Goal: Task Accomplishment & Management: Complete application form

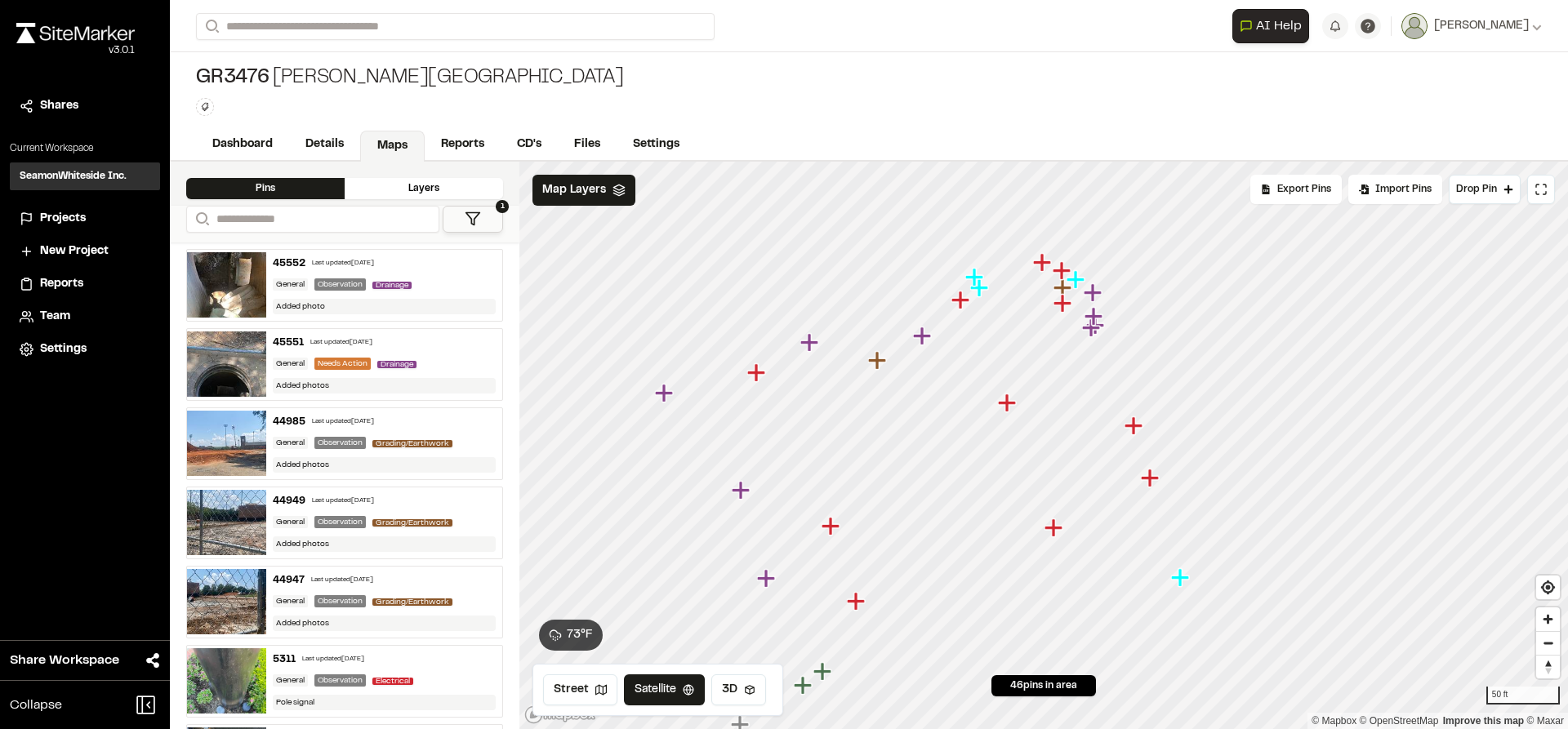
click at [487, 220] on button "1" at bounding box center [472, 219] width 60 height 27
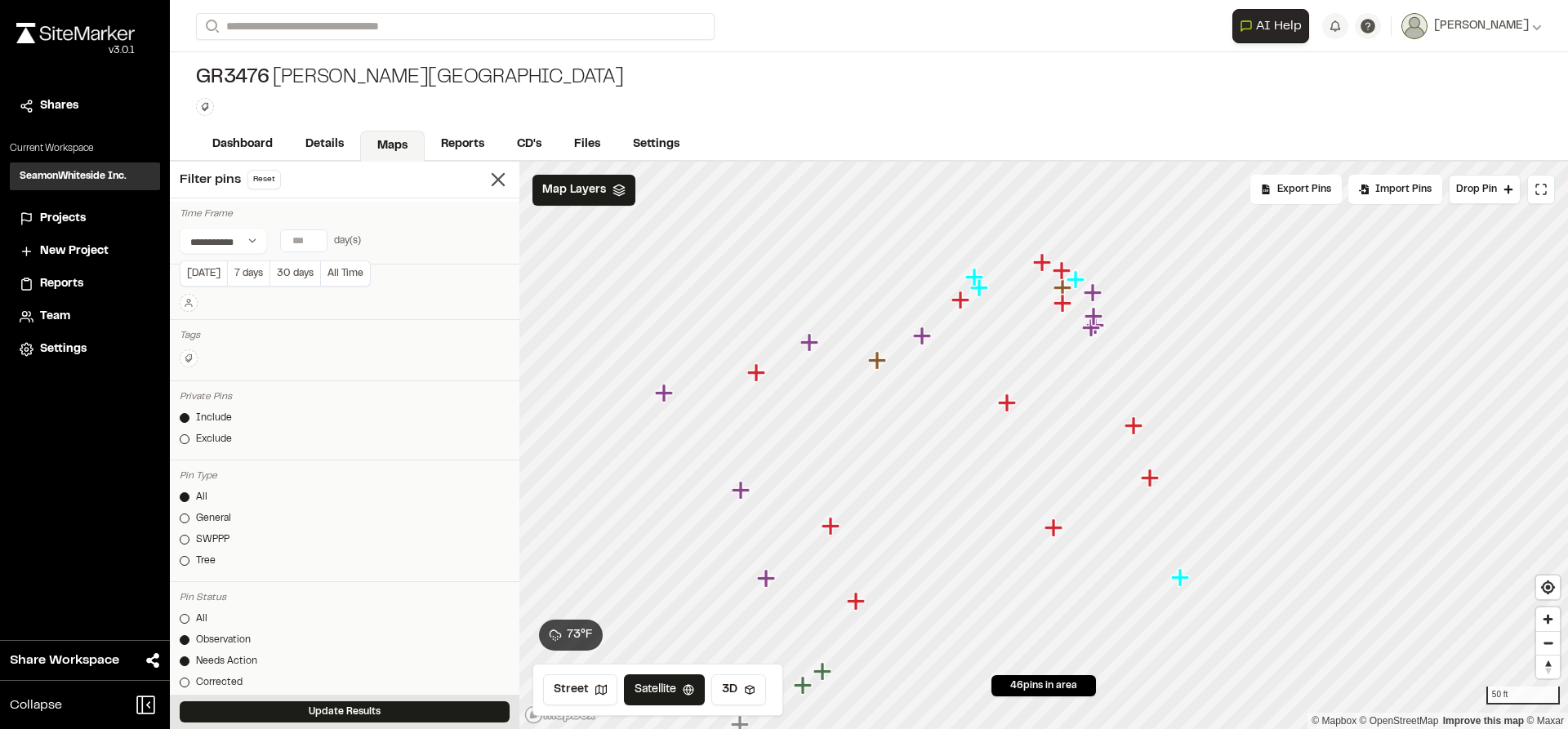
type input "*"
click at [315, 235] on input "*" at bounding box center [304, 241] width 46 height 22
click at [375, 712] on button "Update Results" at bounding box center [344, 712] width 330 height 22
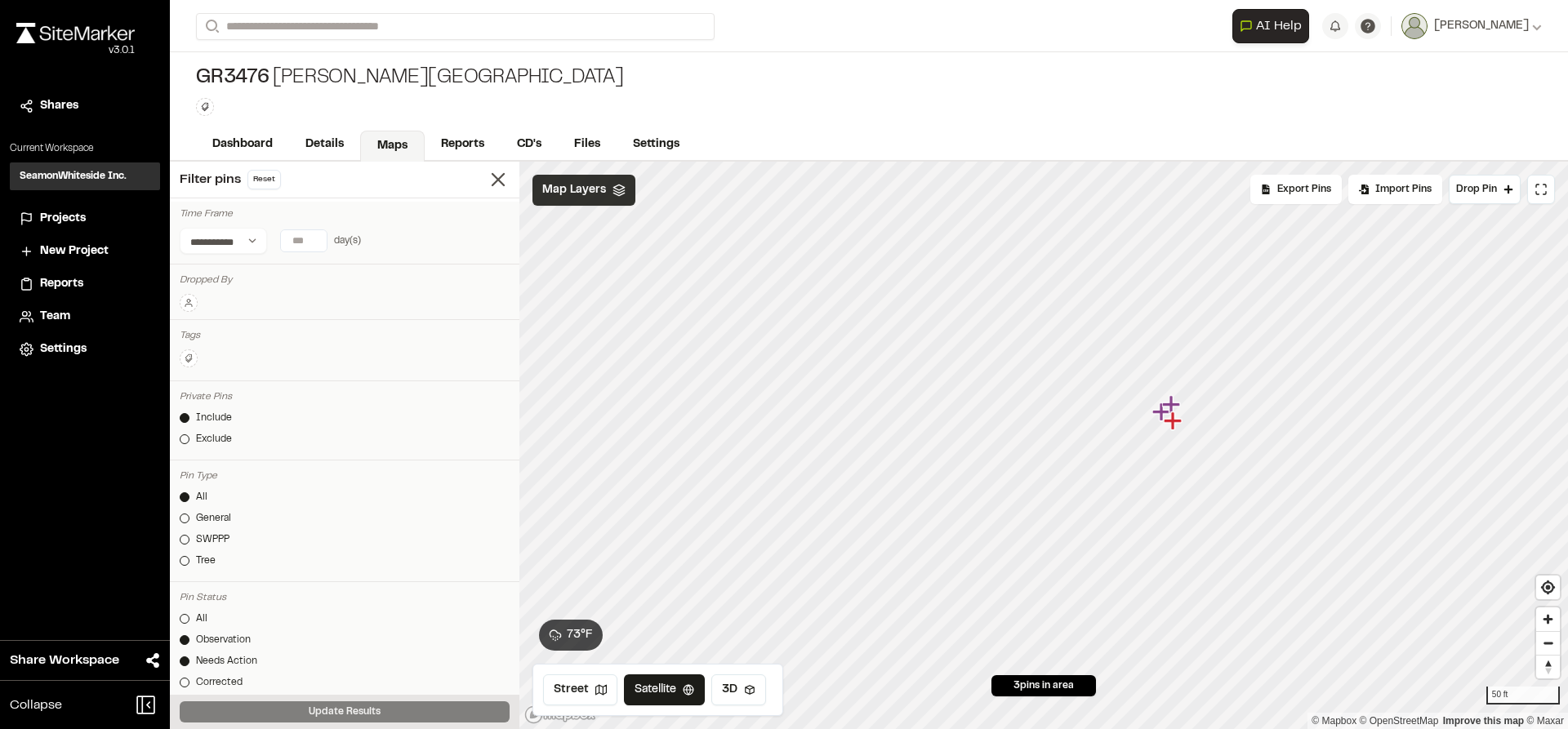
click at [599, 195] on span "Map Layers" at bounding box center [573, 190] width 64 height 18
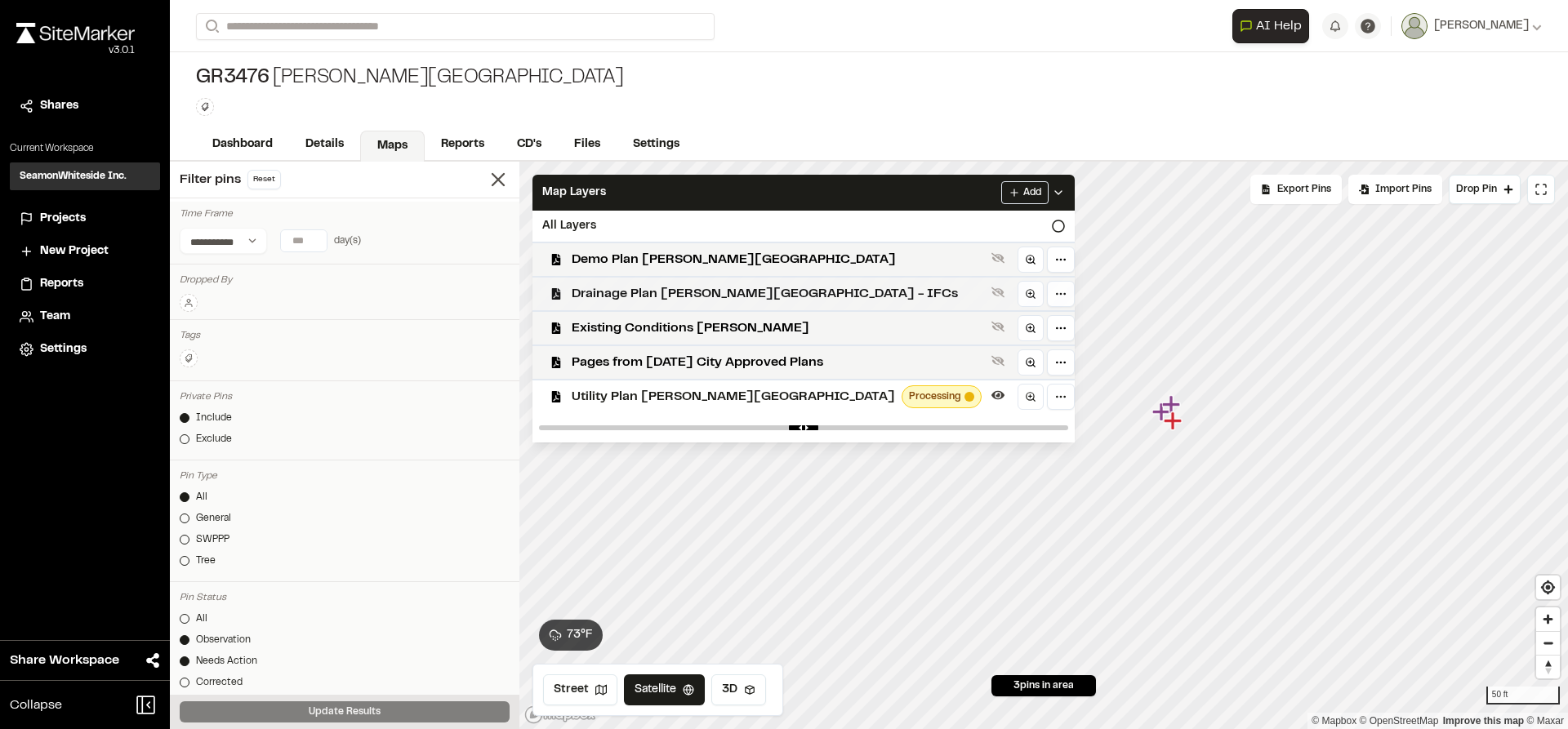
click at [616, 285] on span "Drainage Plan [PERSON_NAME][GEOGRAPHIC_DATA] - IFCs" at bounding box center [778, 294] width 413 height 20
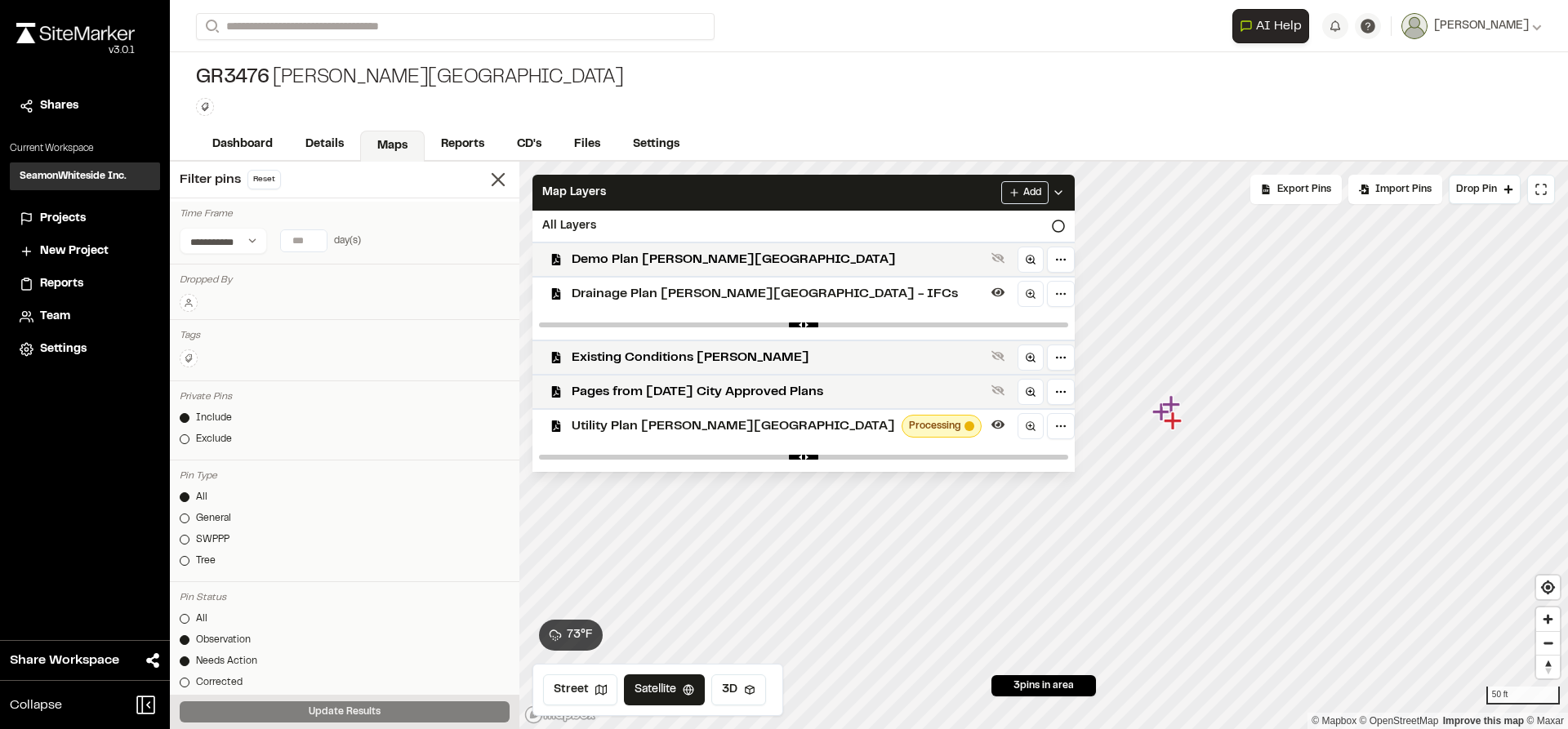
click at [656, 423] on span "Utility Plan [PERSON_NAME][GEOGRAPHIC_DATA]" at bounding box center [733, 426] width 324 height 20
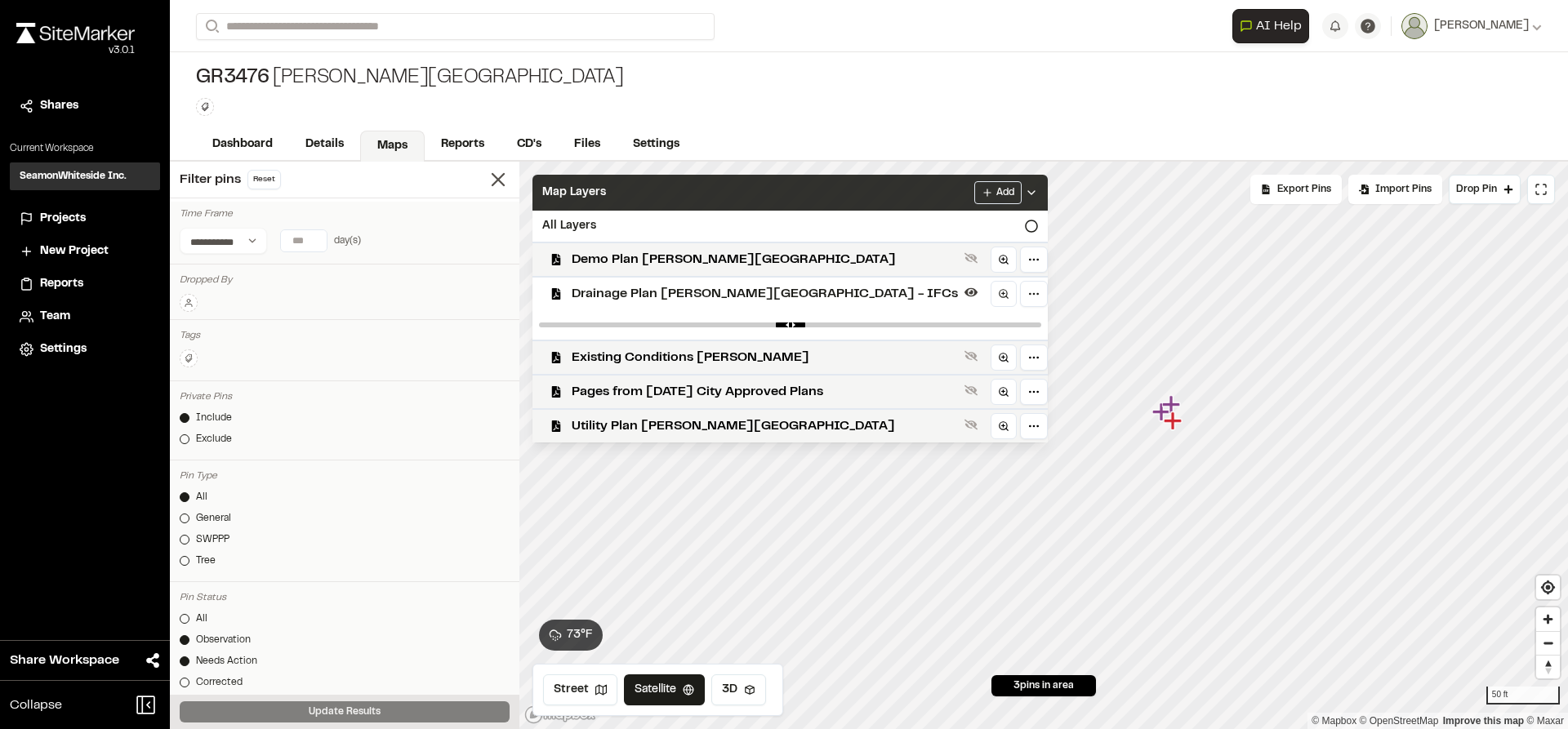
click at [1025, 194] on icon at bounding box center [1032, 193] width 13 height 13
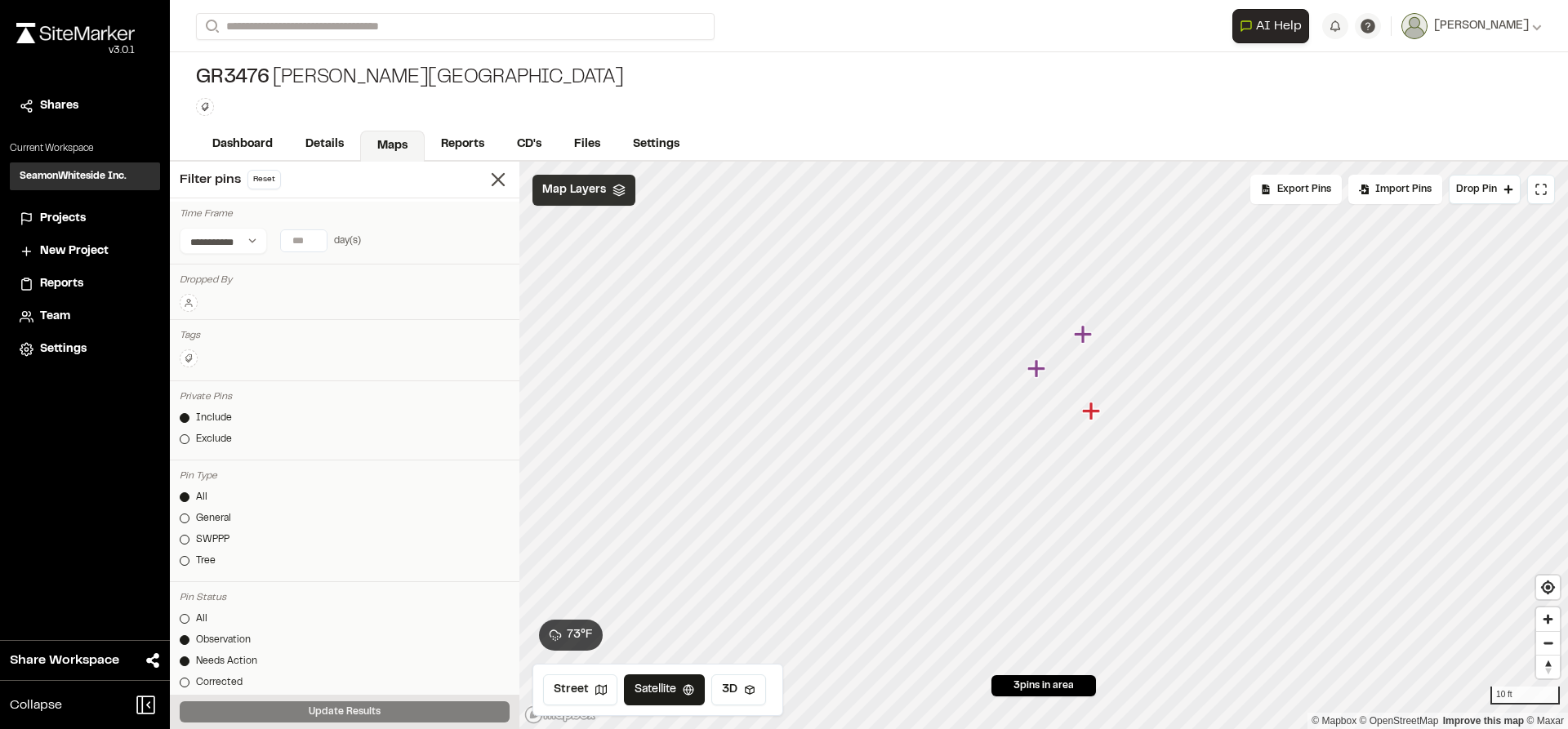
click at [1096, 414] on icon "Map marker" at bounding box center [1093, 412] width 22 height 22
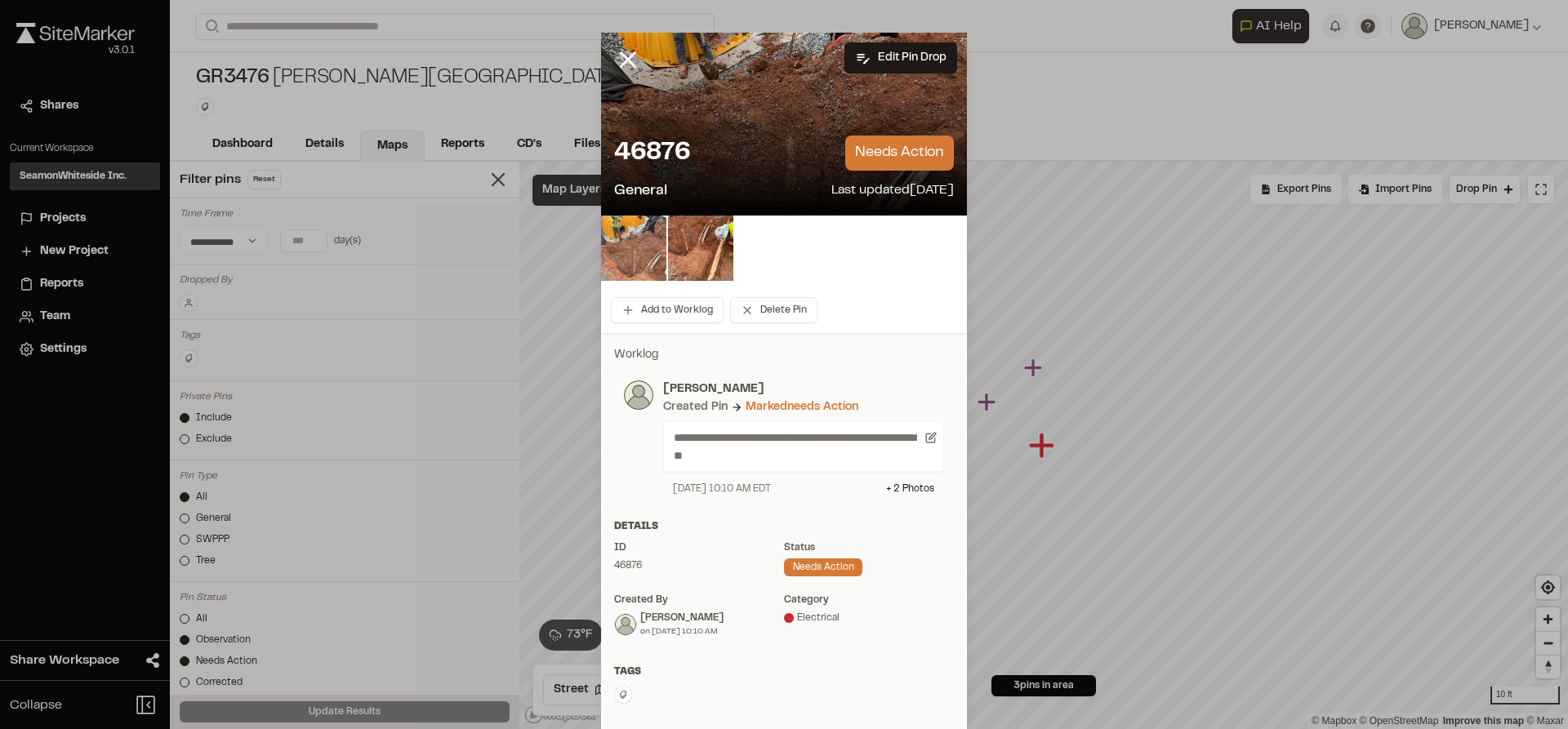
click at [634, 260] on img at bounding box center [633, 248] width 65 height 65
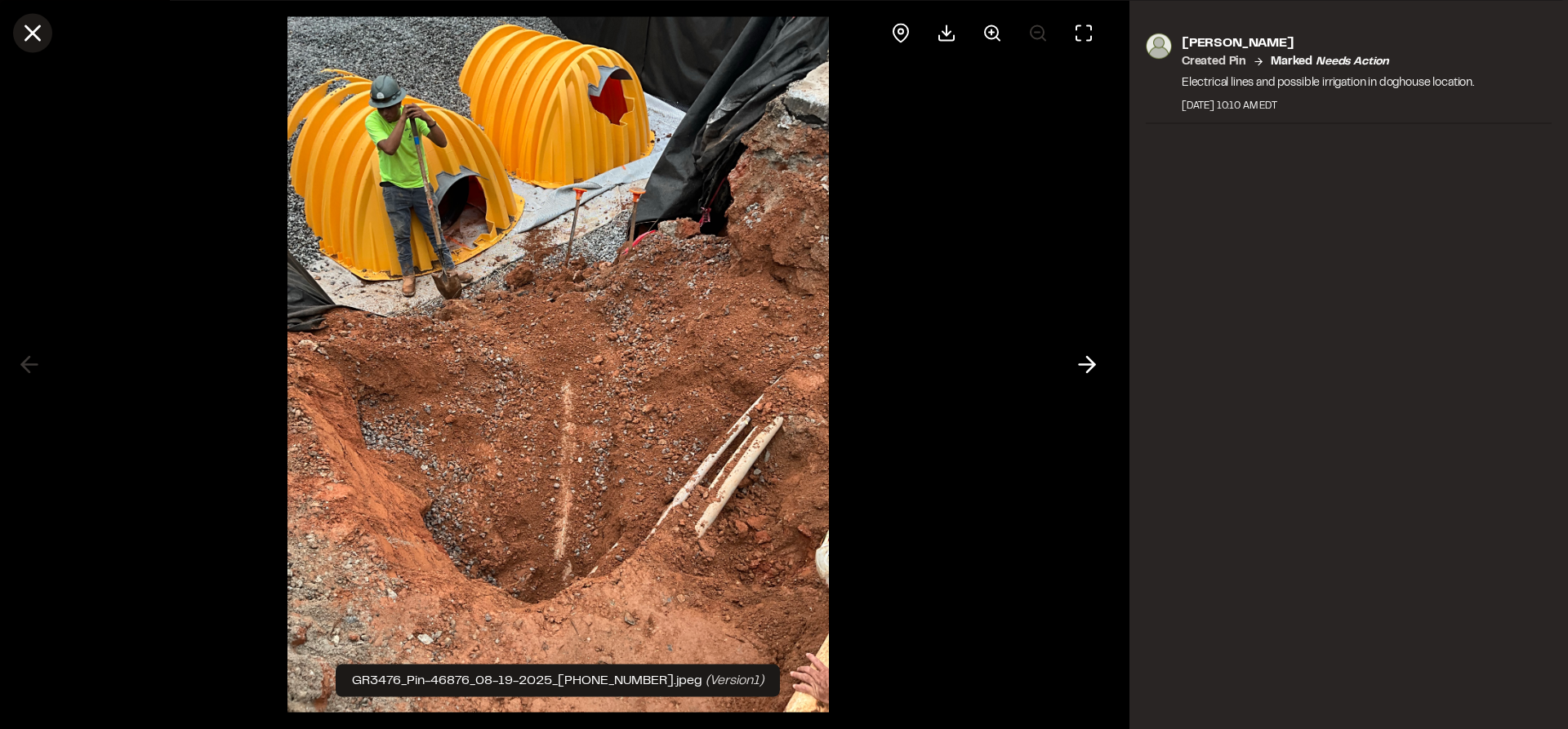
click at [31, 41] on icon at bounding box center [33, 33] width 28 height 28
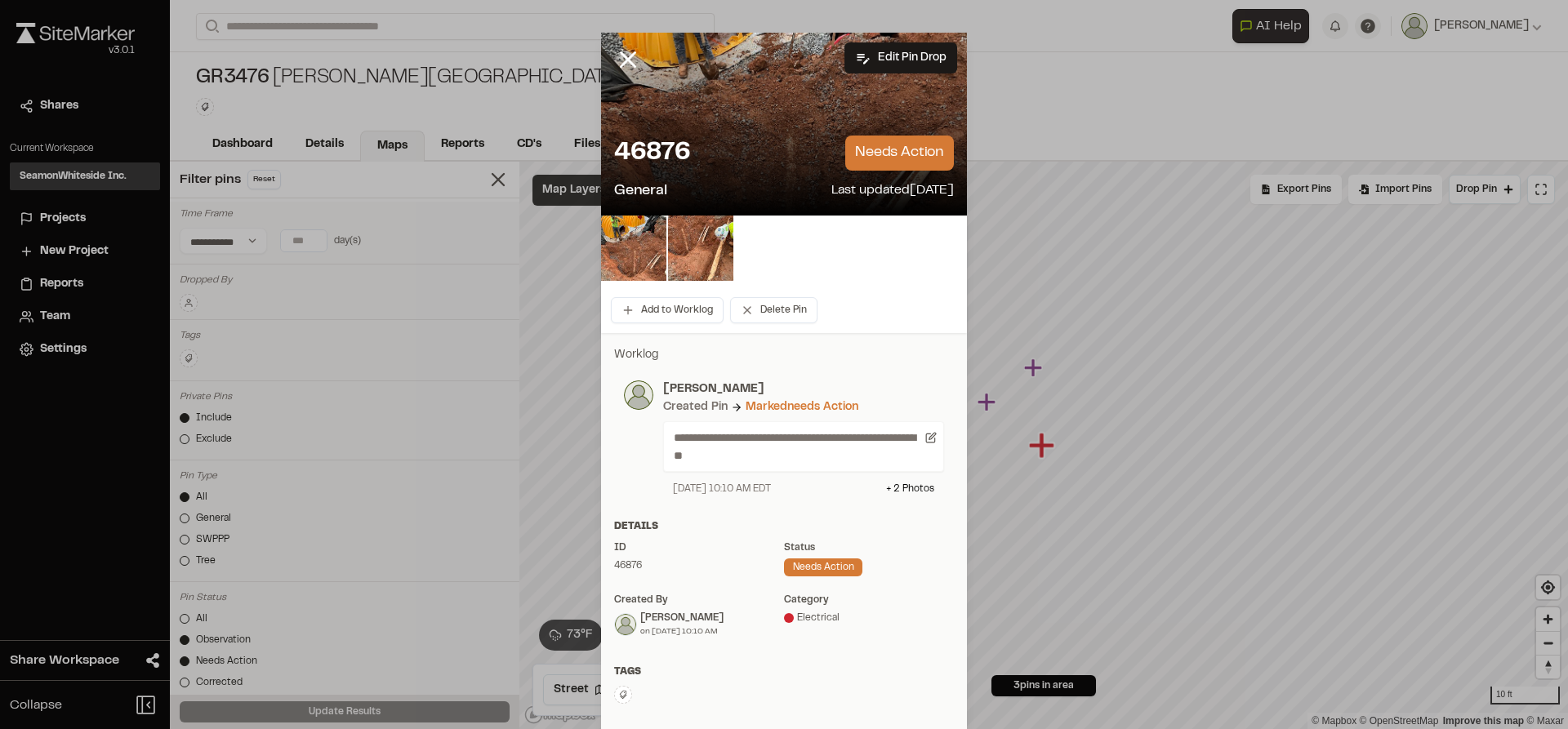
click at [621, 55] on line at bounding box center [628, 60] width 14 height 14
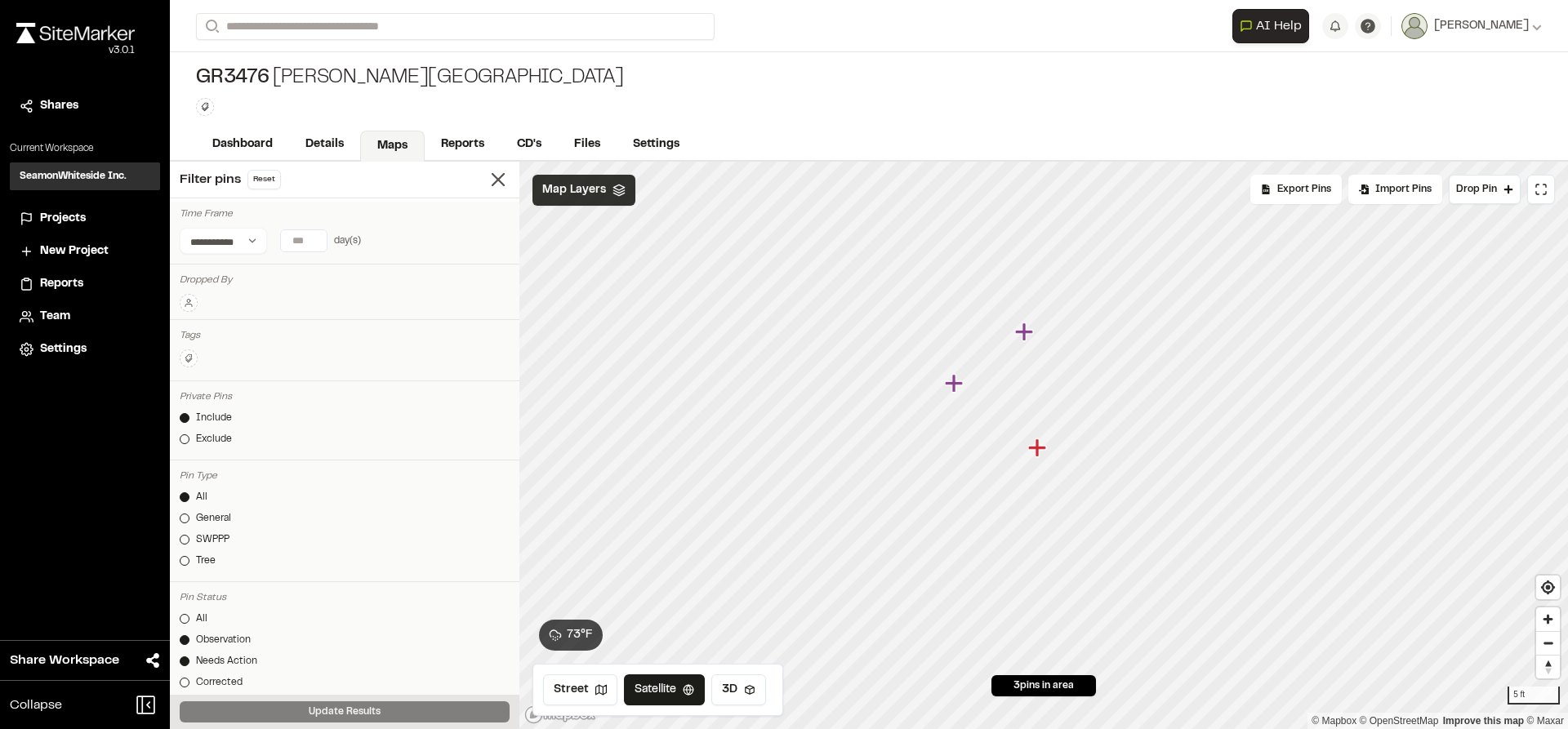
click at [1039, 453] on icon "Map marker" at bounding box center [1038, 448] width 18 height 18
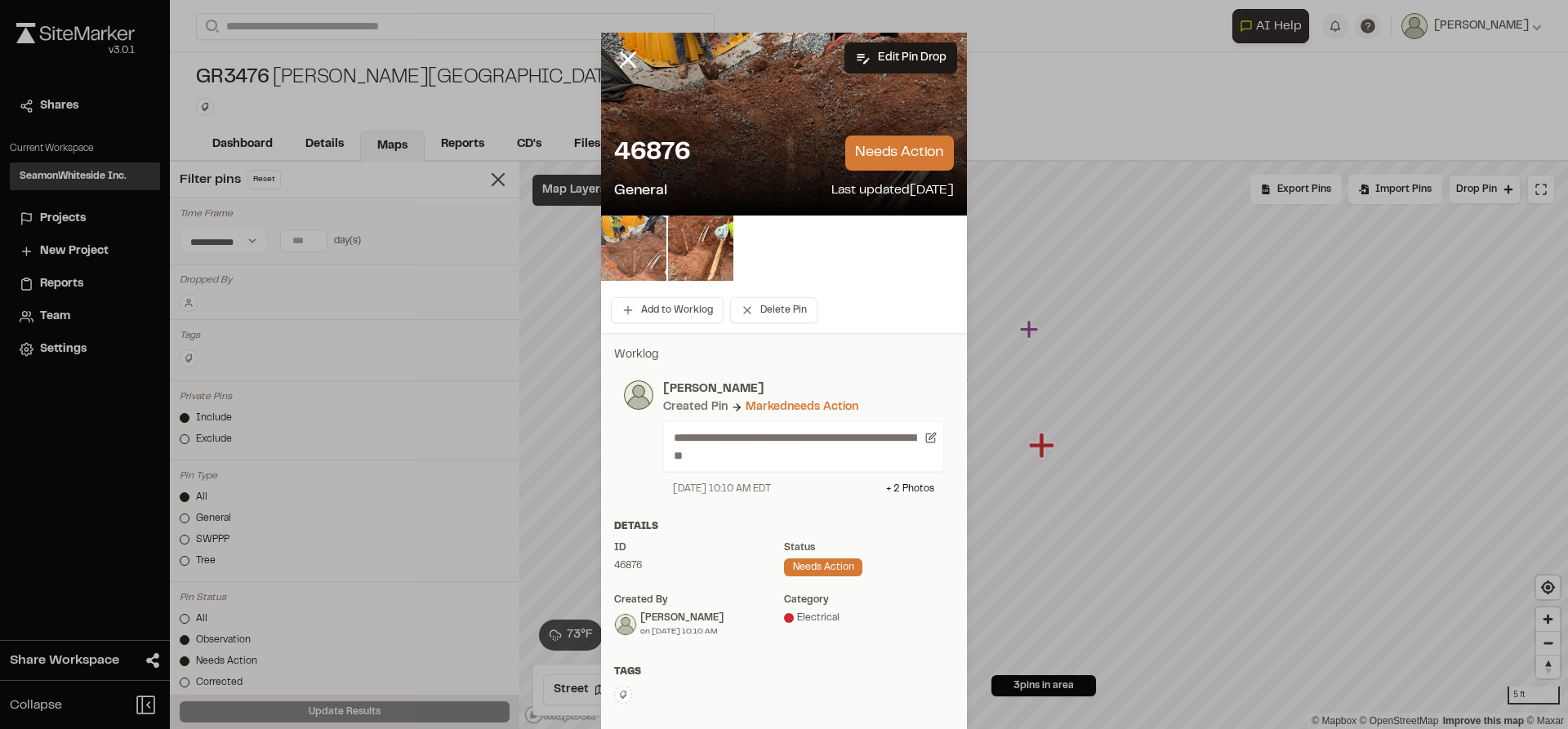
click at [619, 258] on img at bounding box center [633, 248] width 65 height 65
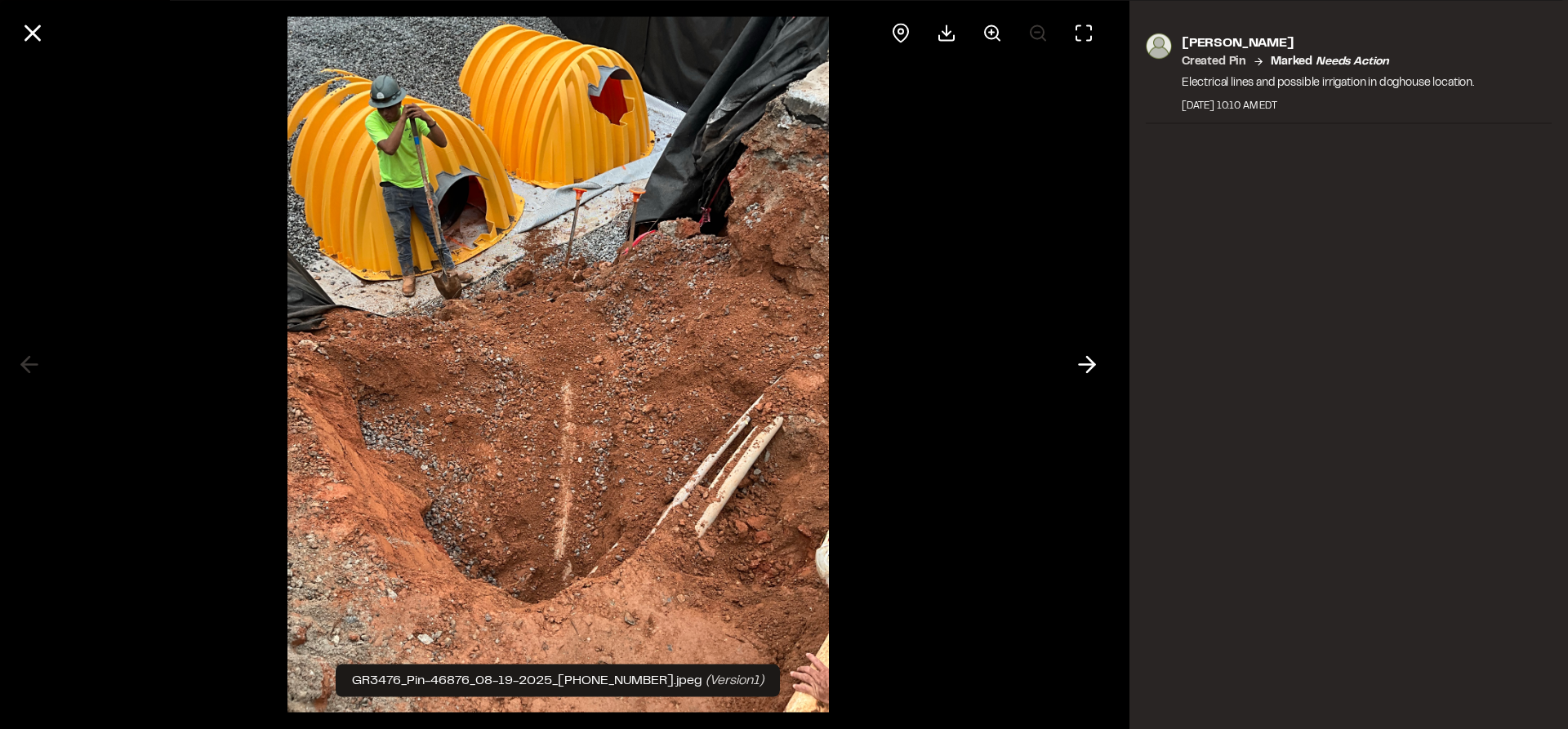
click at [31, 33] on line at bounding box center [33, 33] width 14 height 14
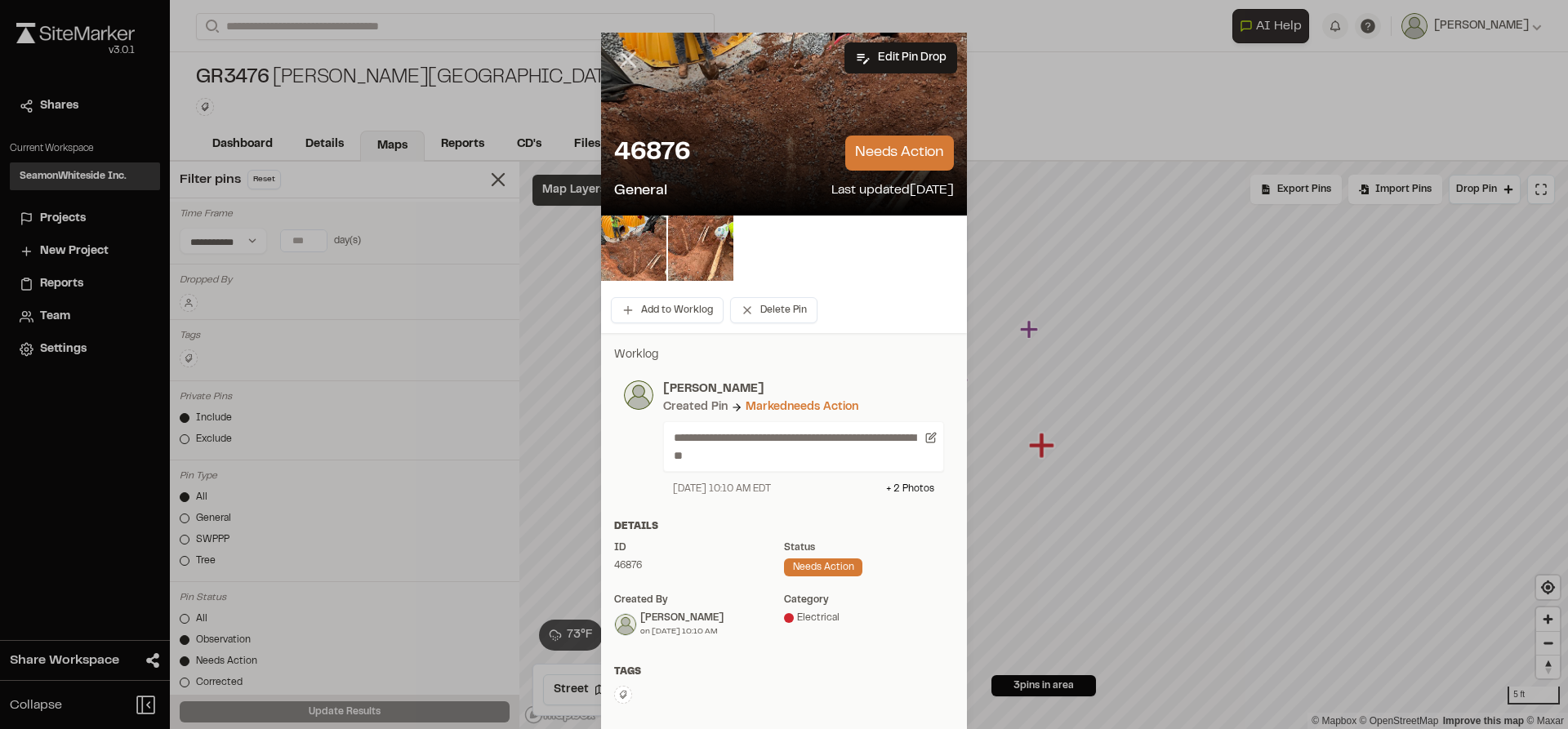
click at [614, 60] on icon at bounding box center [628, 60] width 28 height 28
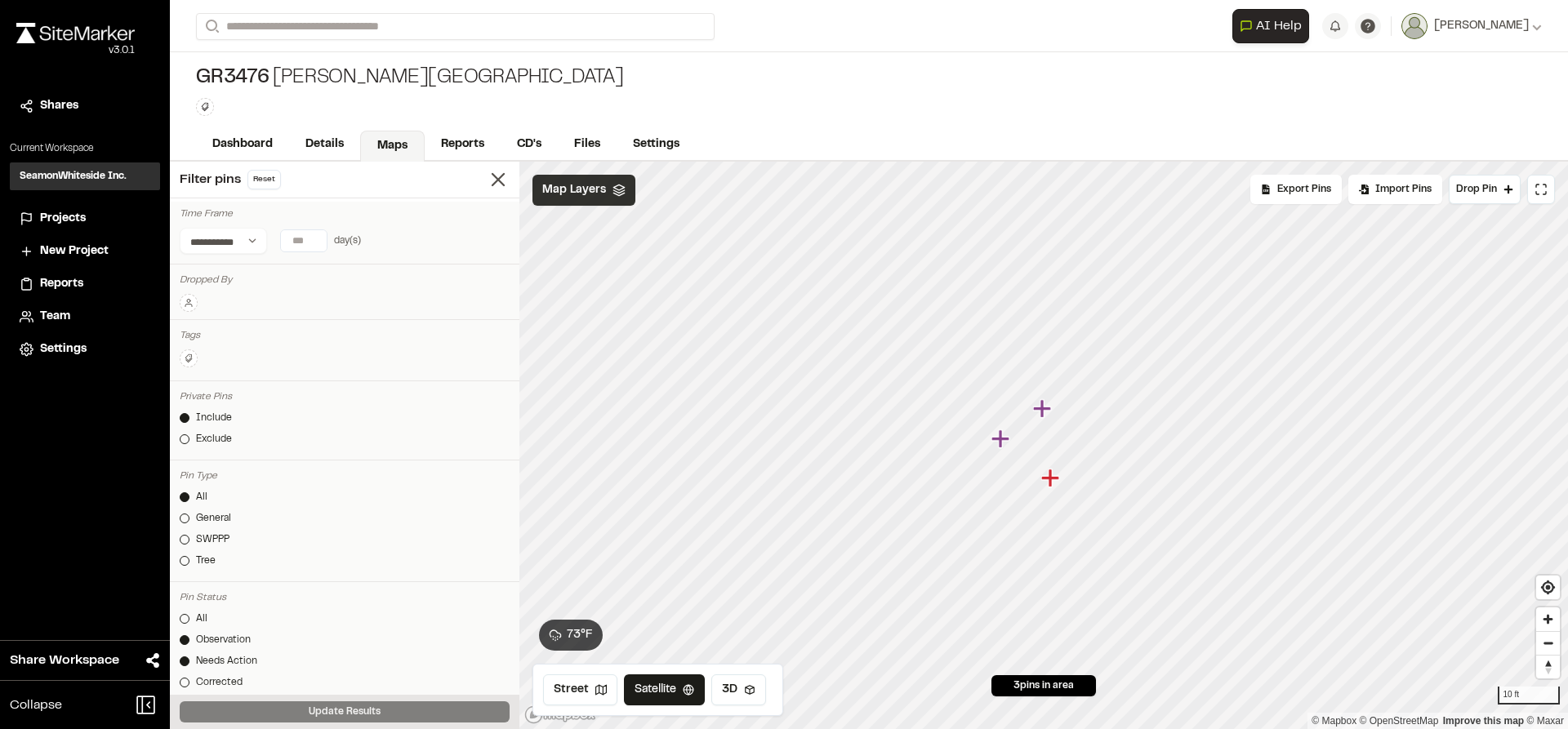
click at [585, 184] on span "Map Layers" at bounding box center [573, 190] width 64 height 18
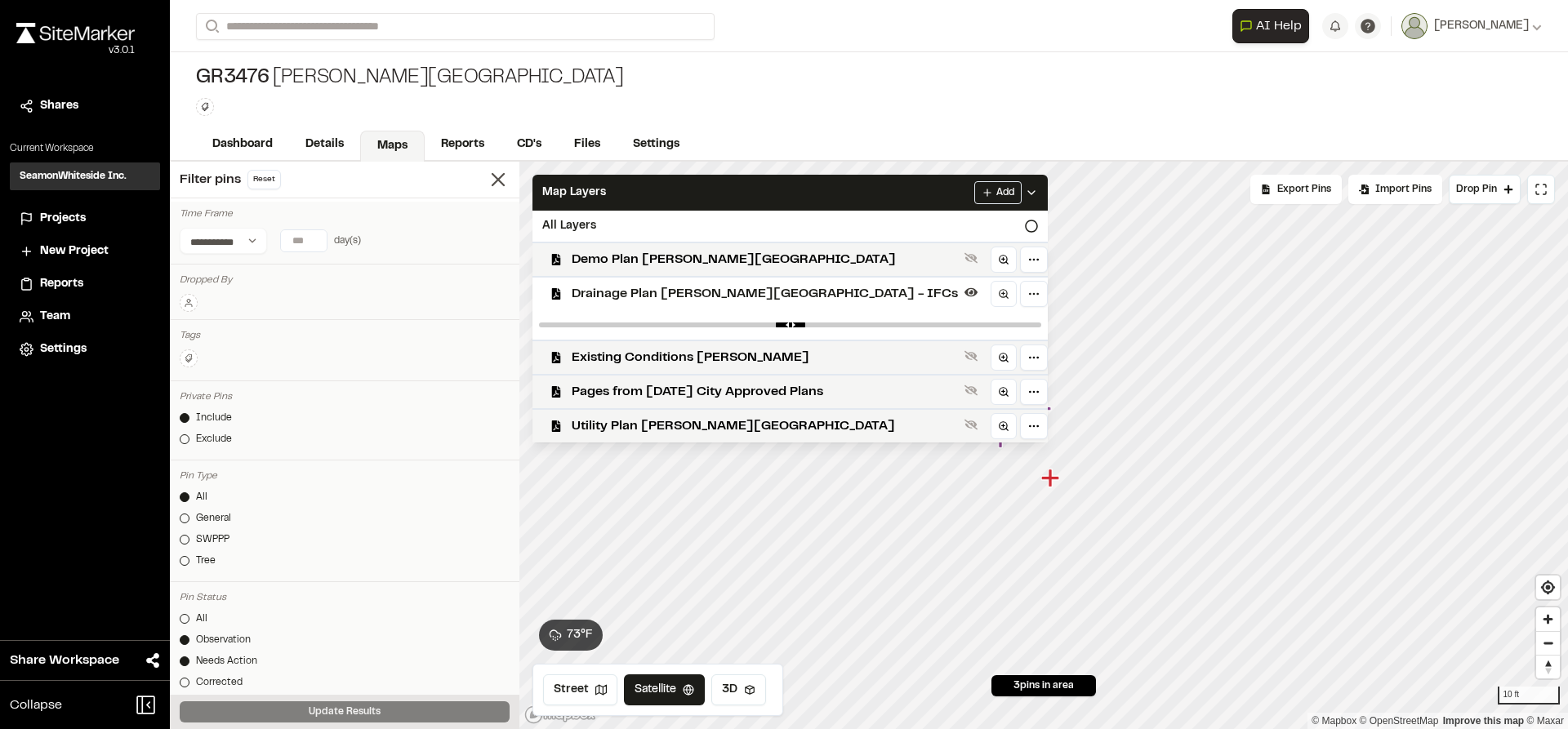
click at [614, 302] on span "Drainage Plan [PERSON_NAME][GEOGRAPHIC_DATA] - IFCs" at bounding box center [765, 294] width 386 height 20
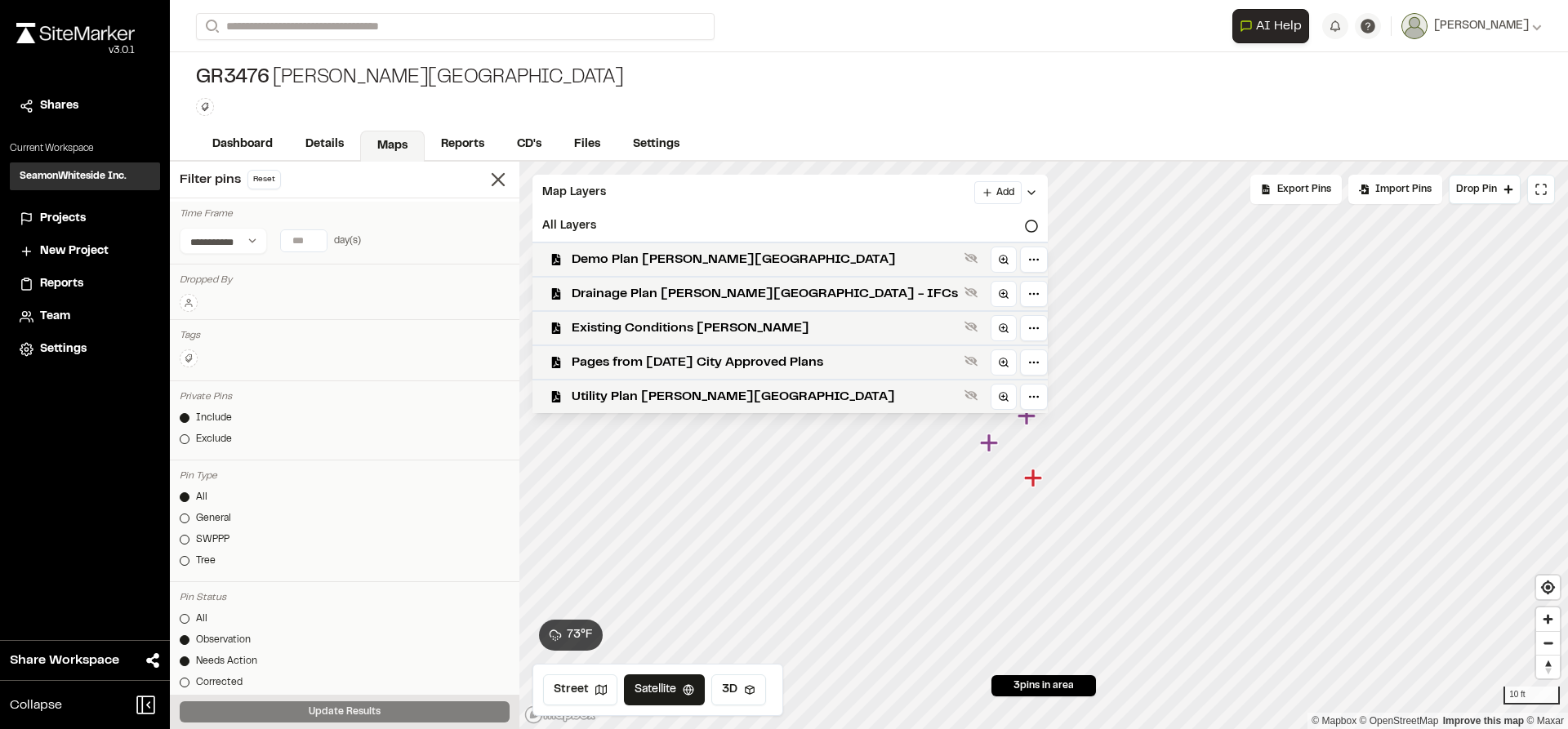
click at [1025, 187] on icon at bounding box center [1032, 193] width 13 height 13
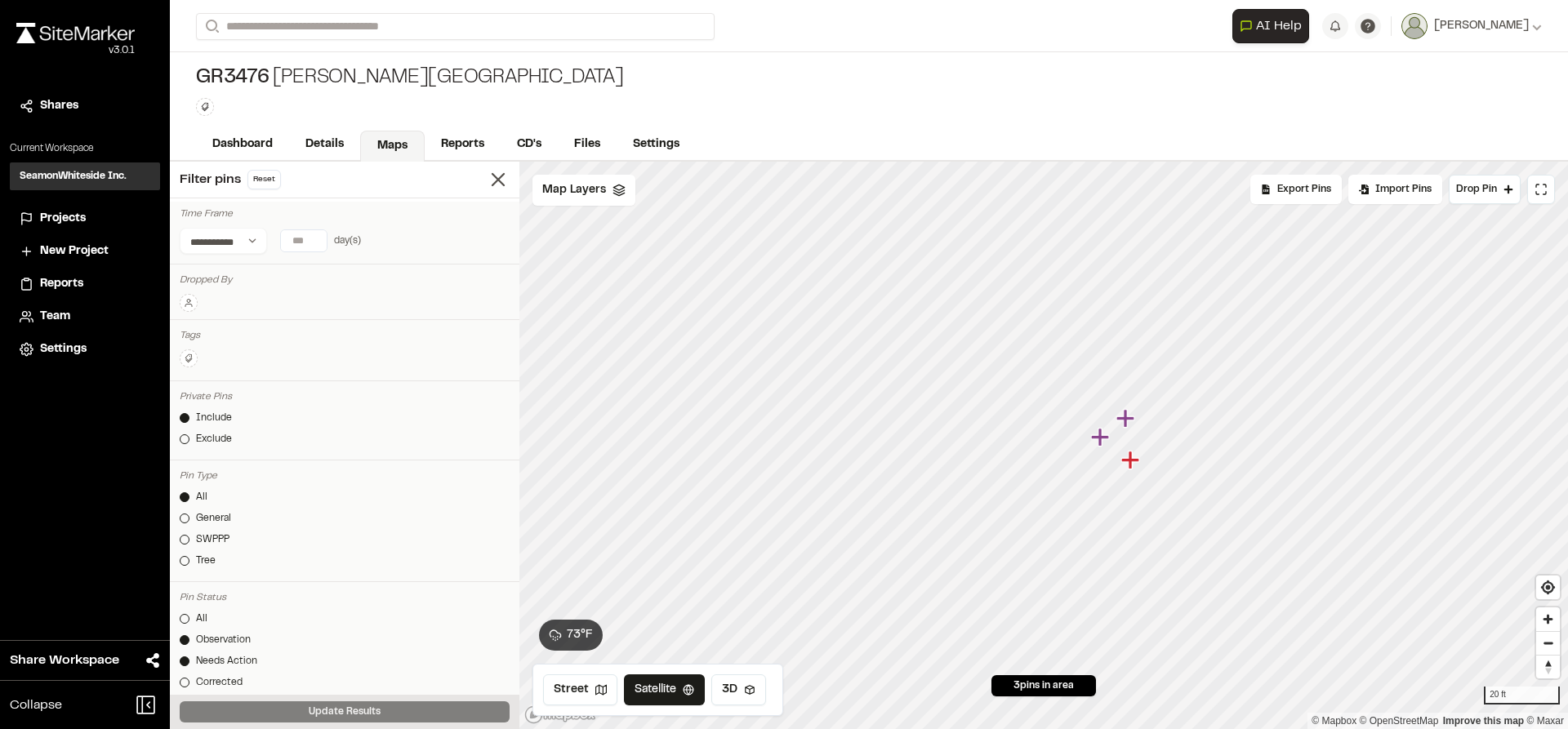
click at [1100, 439] on icon "Map marker" at bounding box center [1100, 437] width 18 height 18
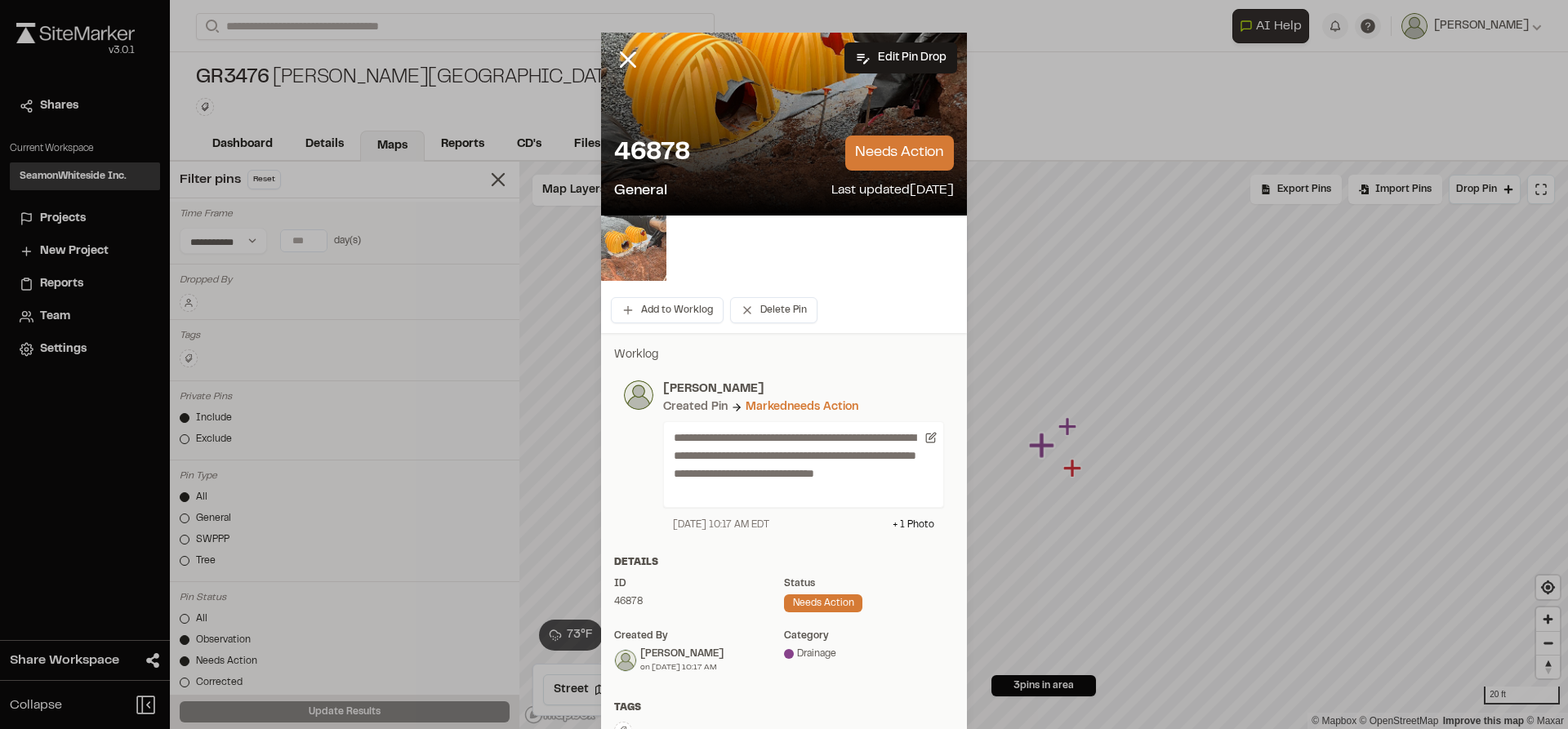
click at [642, 254] on img at bounding box center [633, 248] width 65 height 65
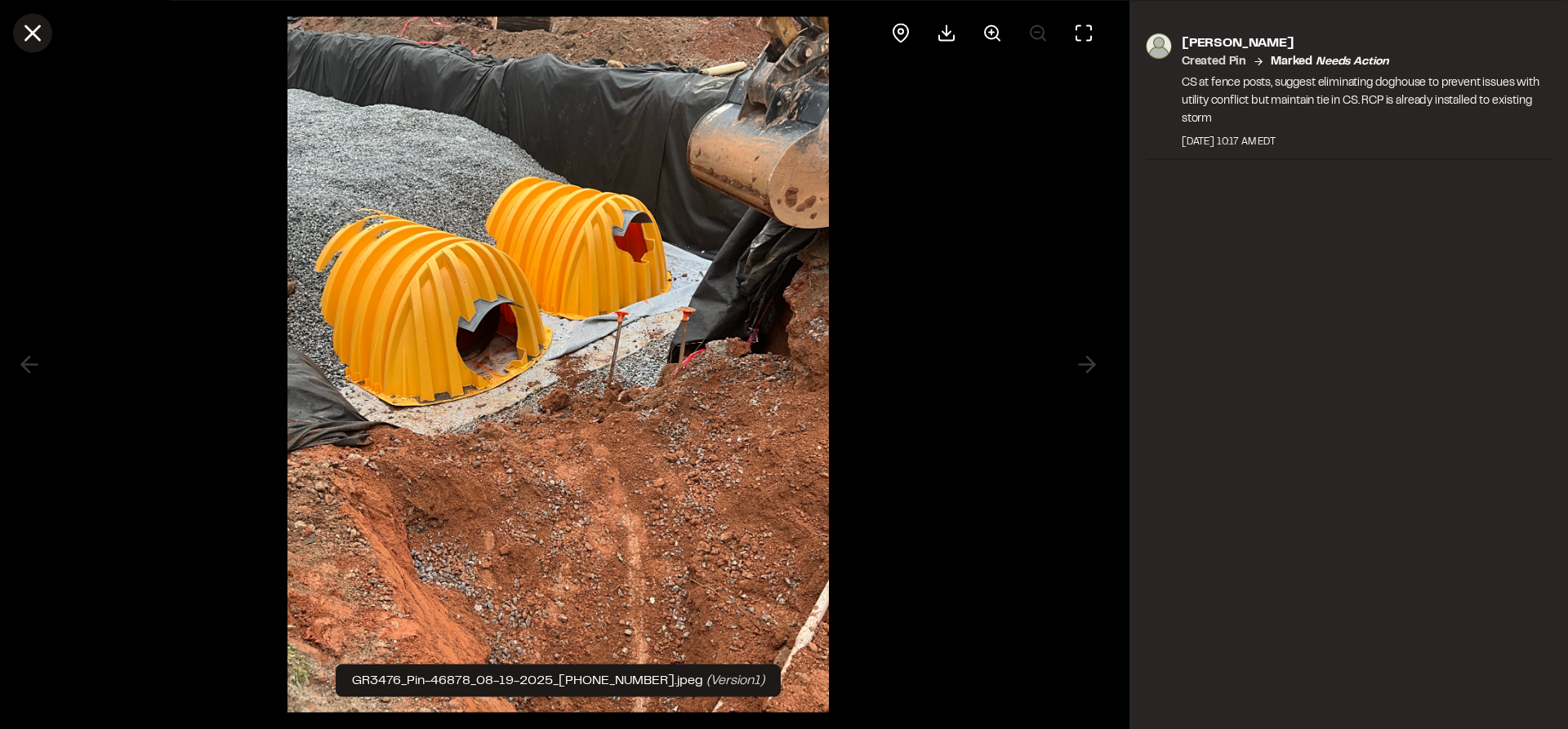
click at [35, 31] on line at bounding box center [33, 33] width 14 height 14
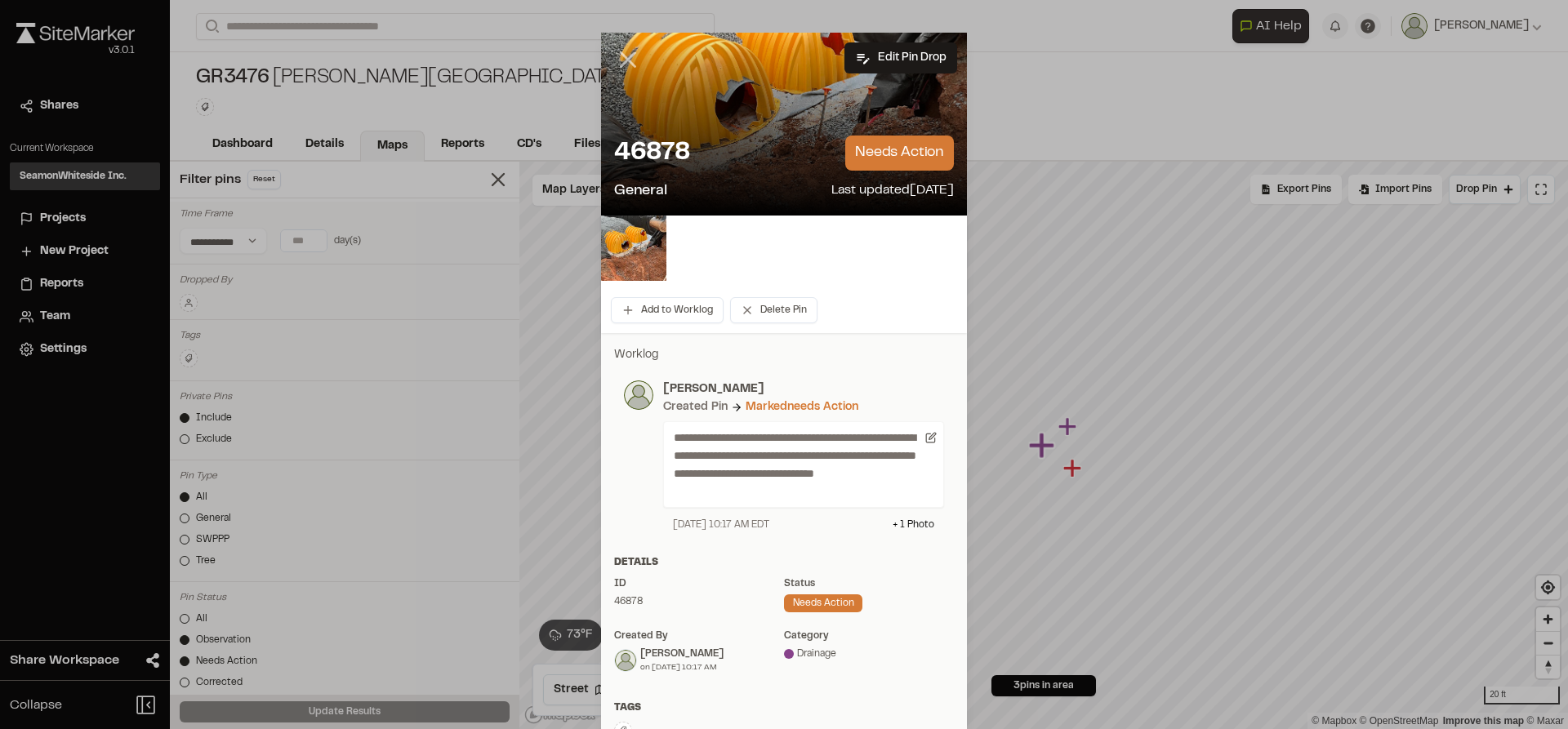
click at [614, 57] on icon at bounding box center [628, 60] width 28 height 28
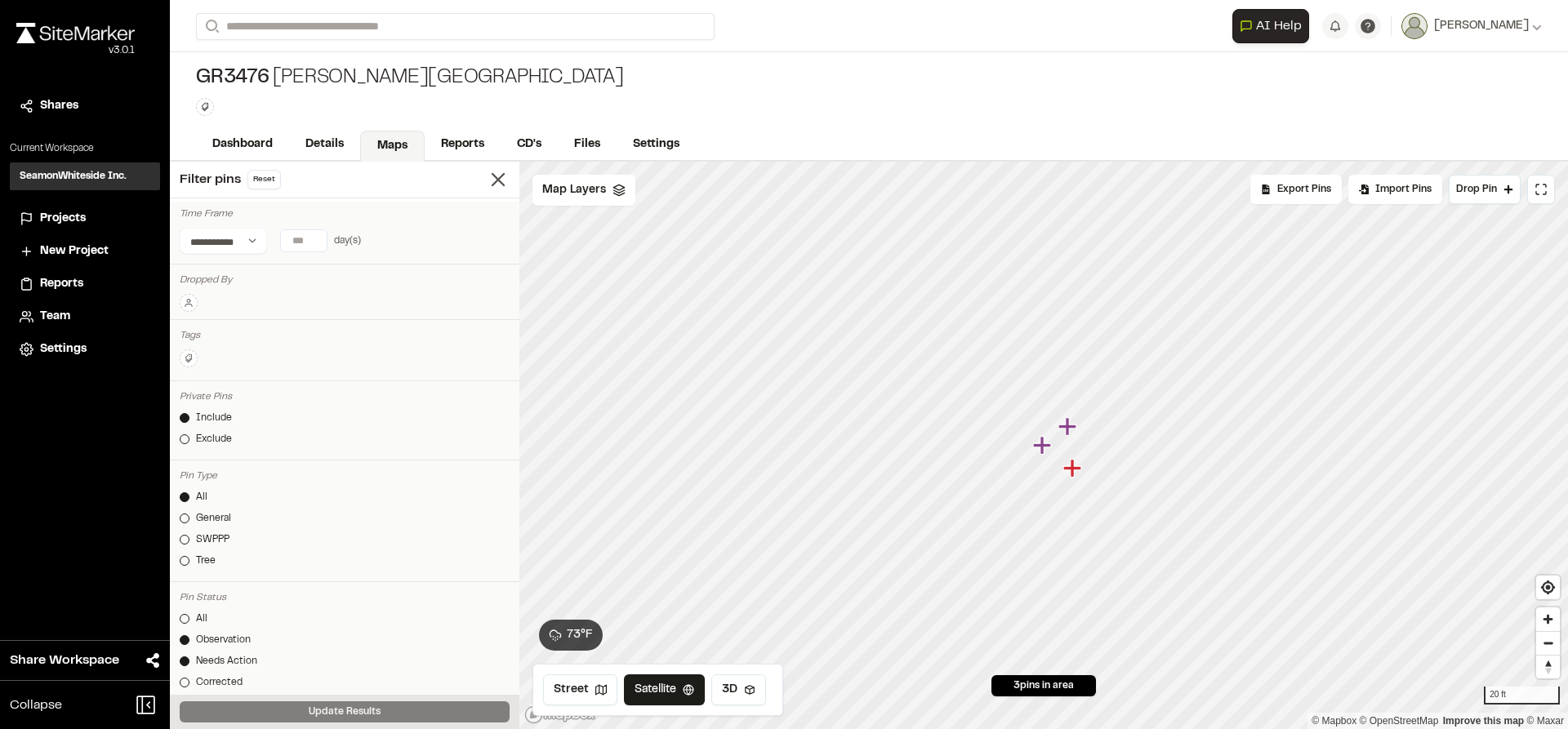
click at [1066, 434] on icon "Map marker" at bounding box center [1067, 426] width 18 height 18
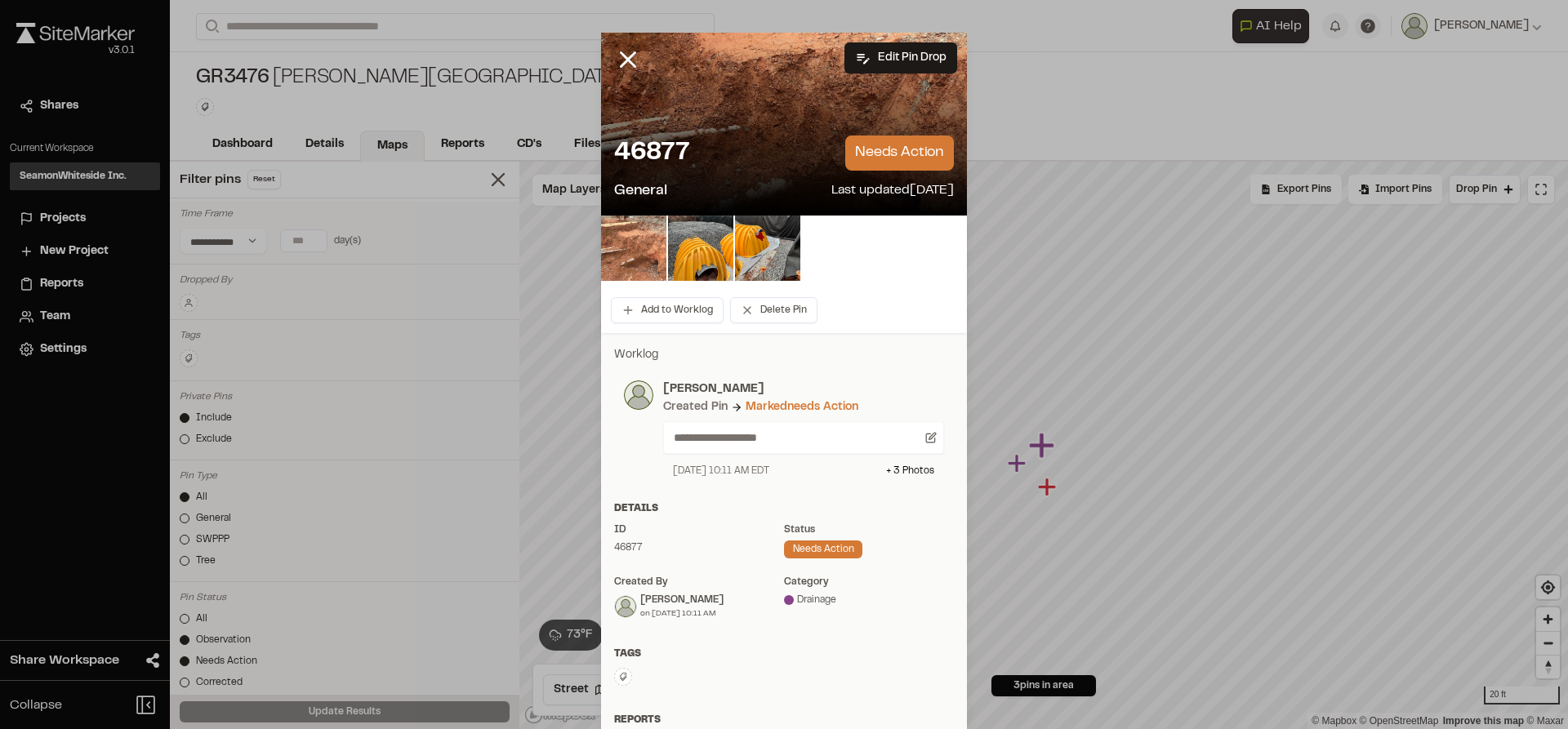
click at [611, 252] on img at bounding box center [633, 248] width 65 height 65
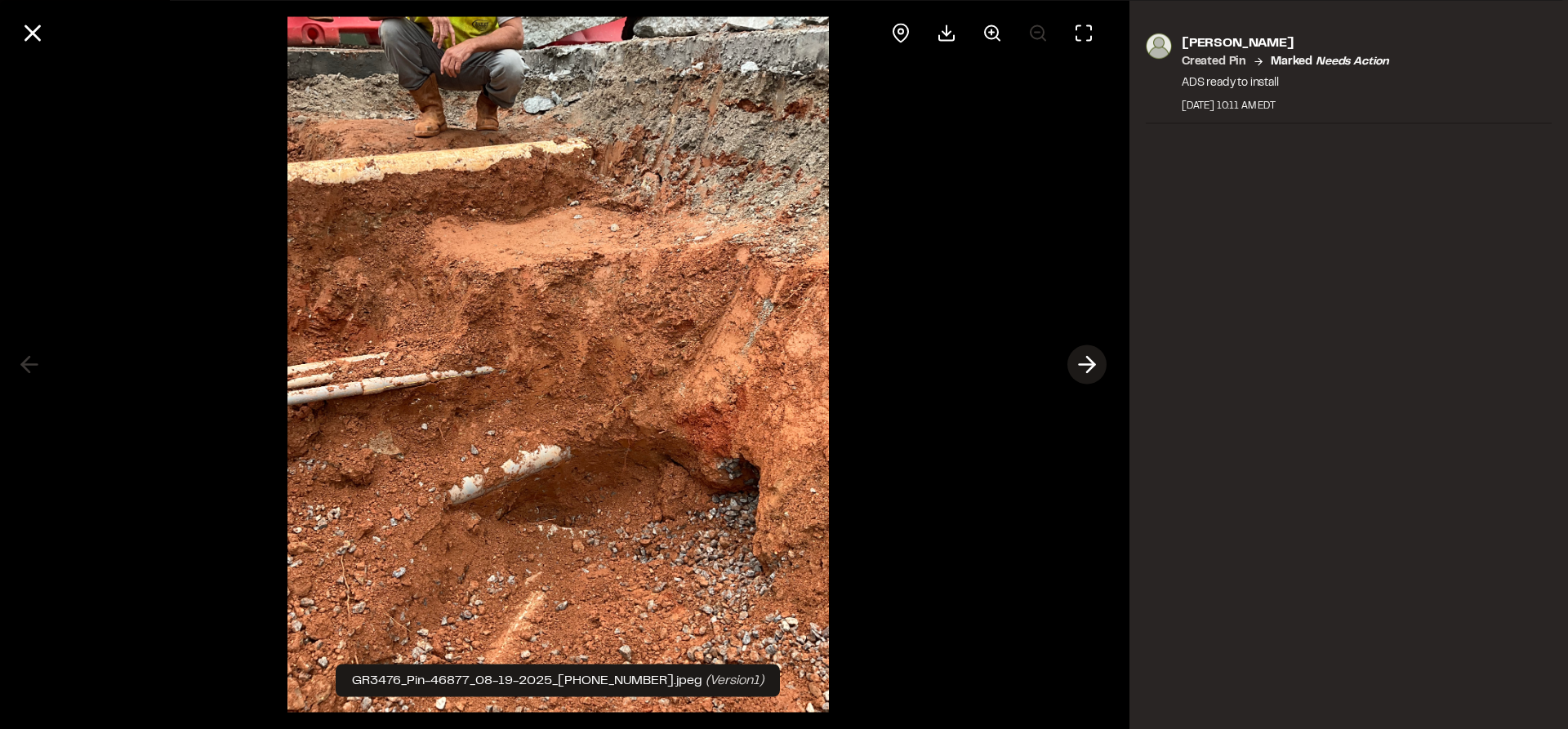
click at [1088, 370] on polyline at bounding box center [1091, 364] width 7 height 16
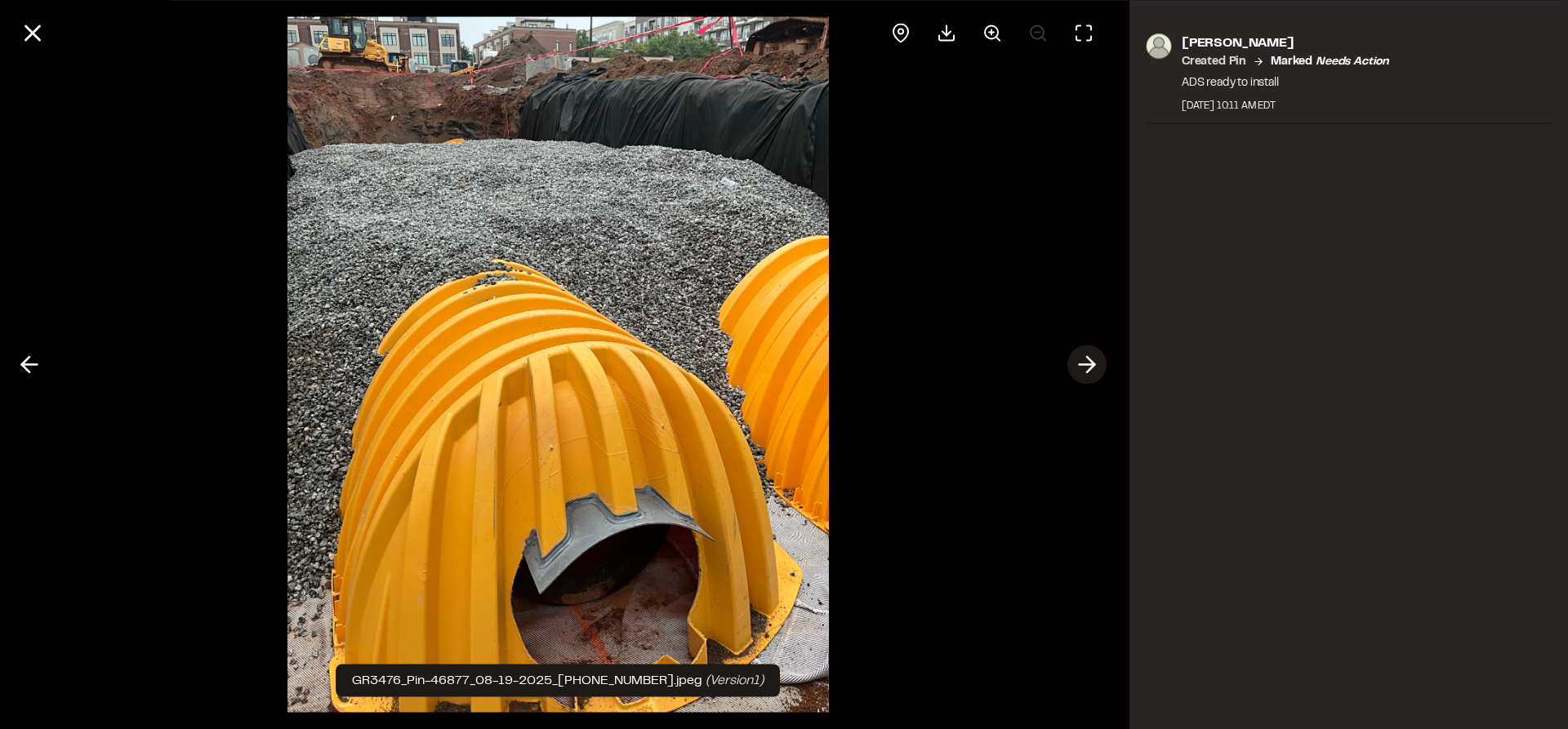
click at [1086, 354] on icon at bounding box center [1087, 365] width 26 height 28
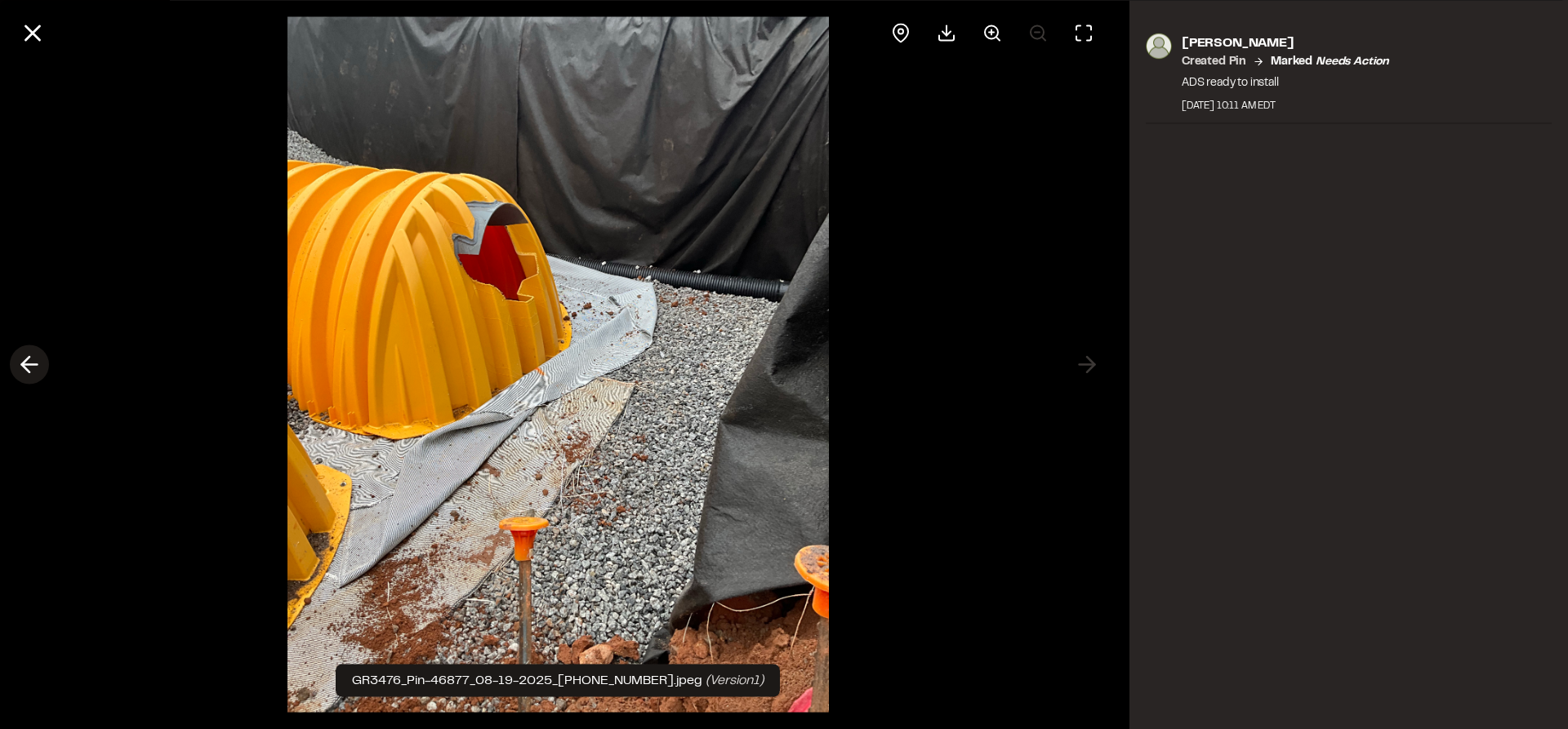
click at [21, 367] on icon at bounding box center [30, 365] width 26 height 28
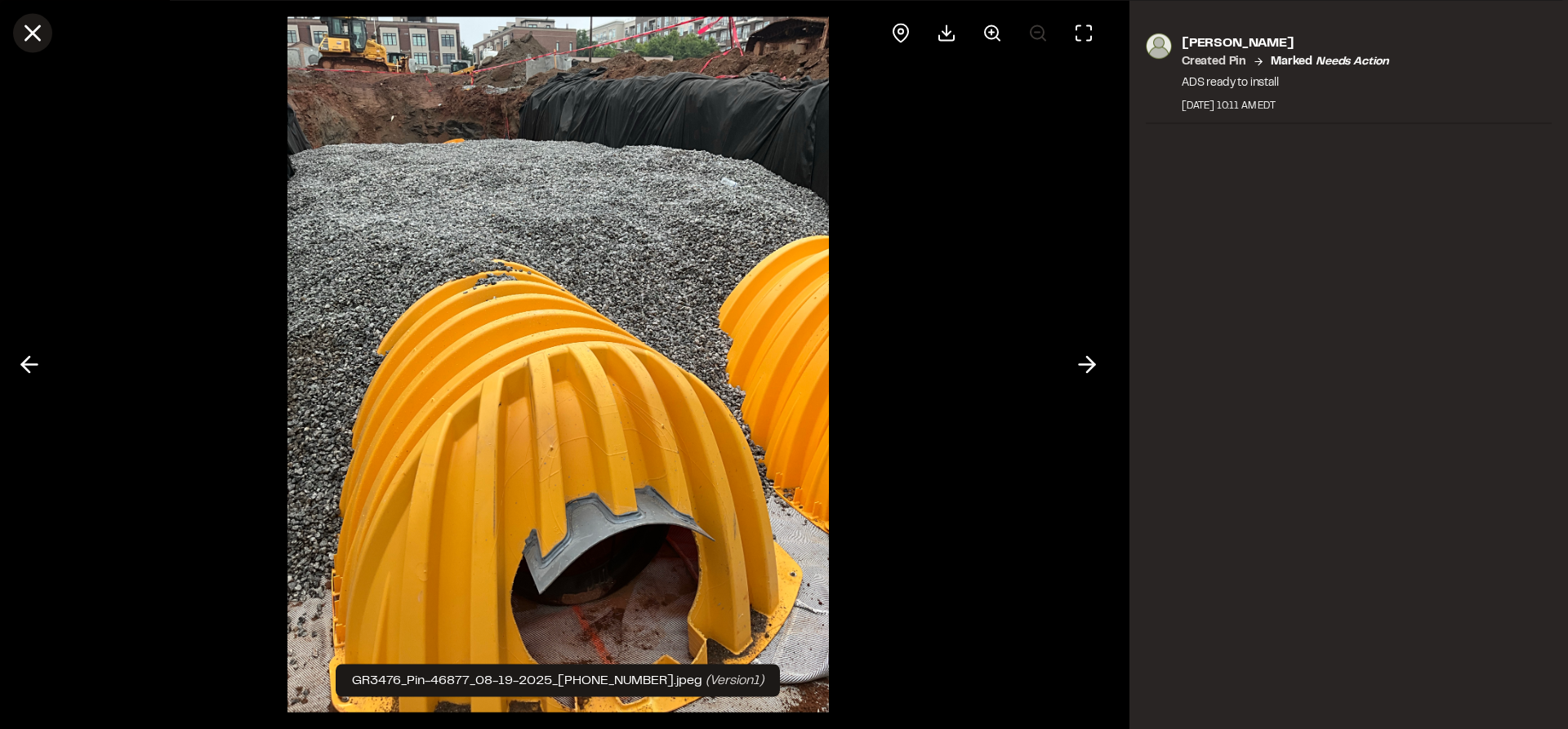
click at [31, 38] on icon at bounding box center [33, 33] width 28 height 28
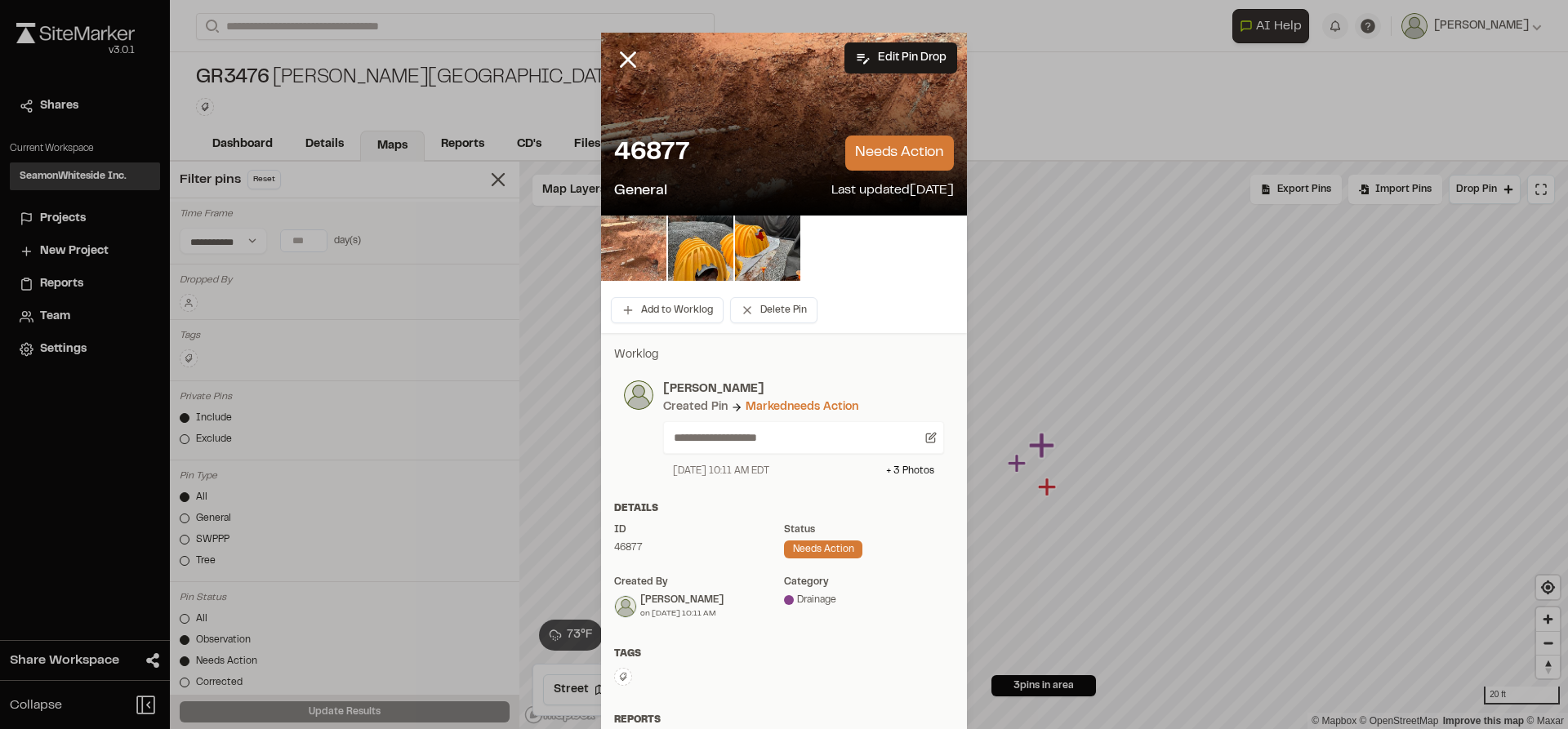
click at [618, 248] on img at bounding box center [633, 248] width 65 height 65
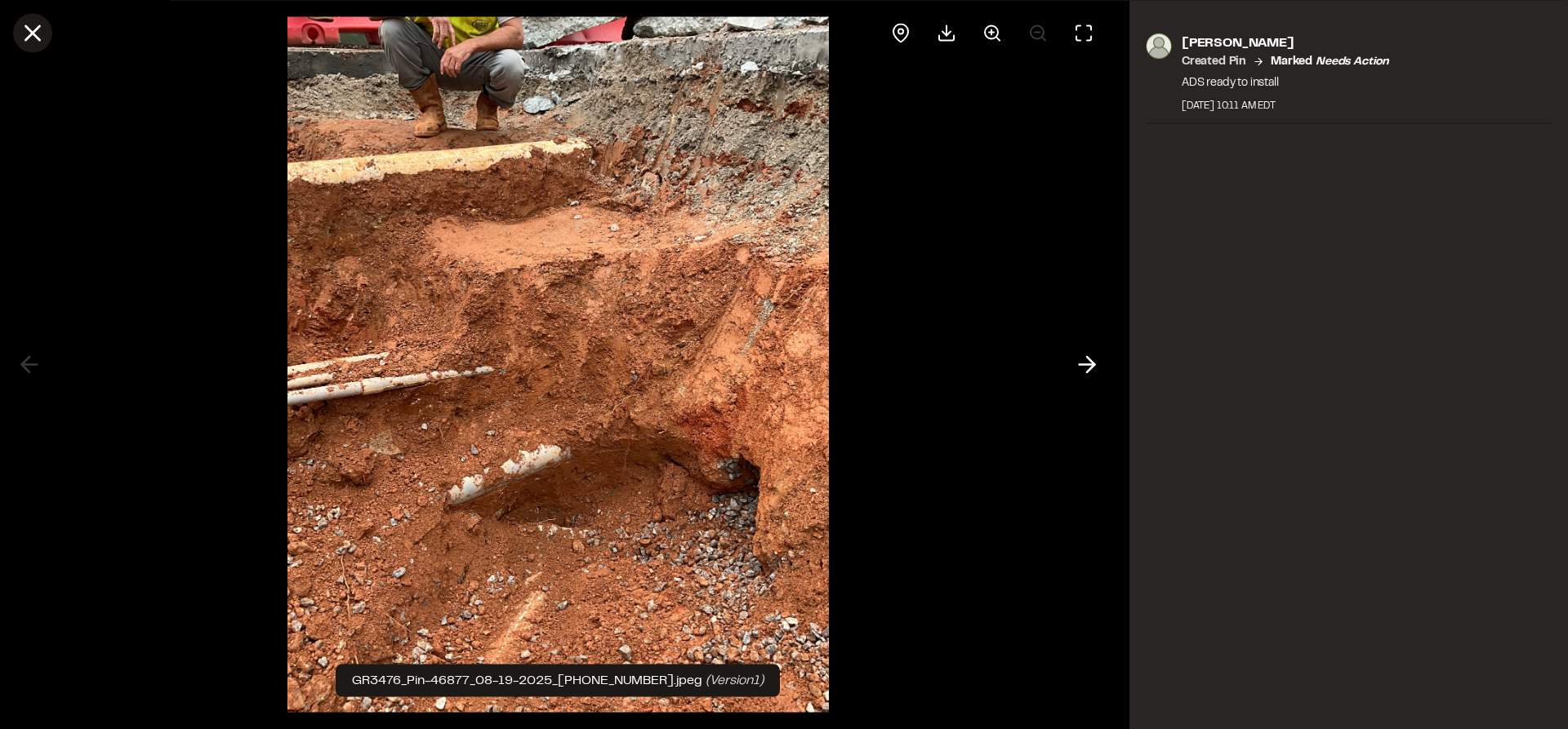
click at [36, 39] on icon at bounding box center [33, 33] width 28 height 28
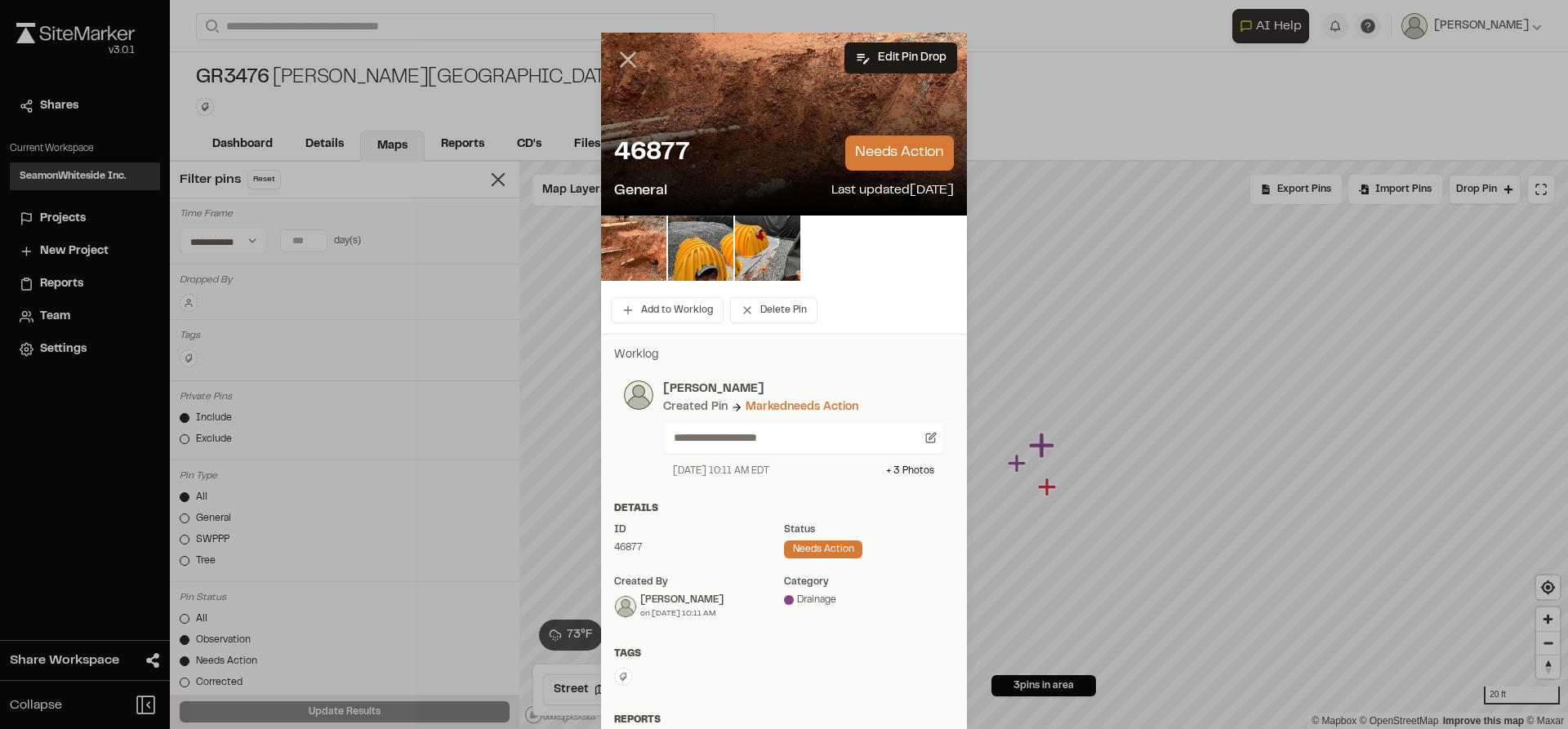
click at [617, 60] on icon at bounding box center [628, 60] width 28 height 28
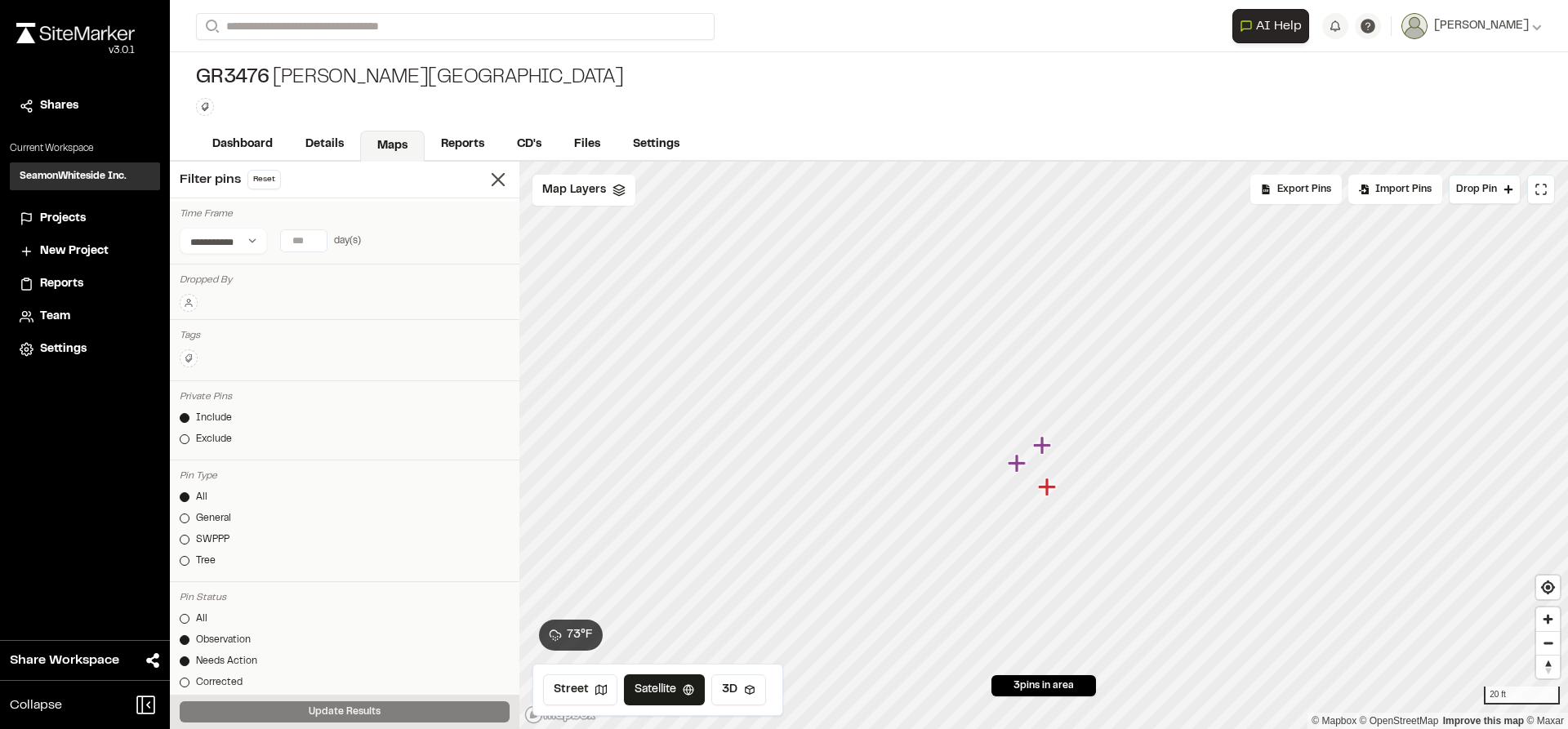
click at [1023, 470] on icon "Map marker" at bounding box center [1019, 464] width 22 height 22
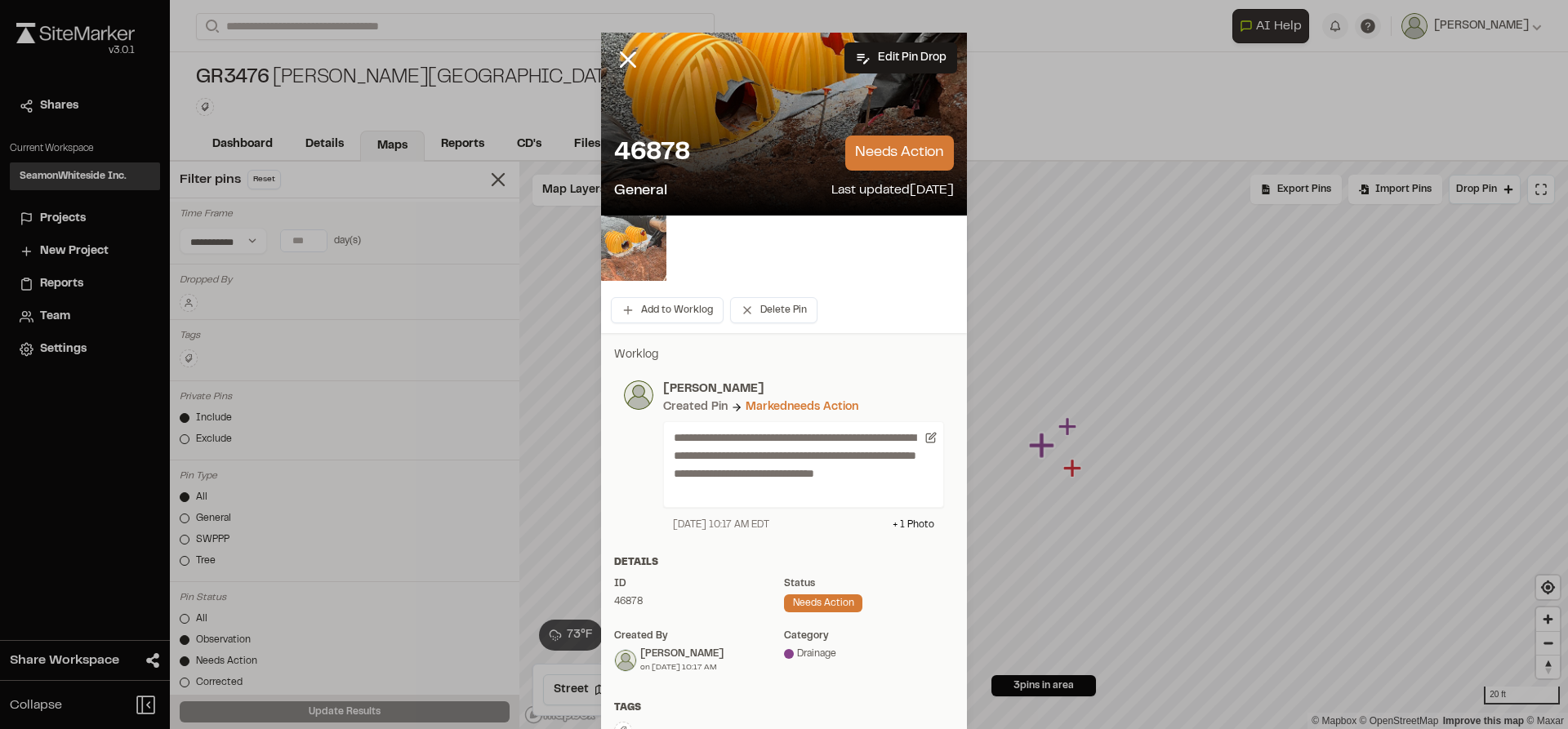
click at [613, 250] on img at bounding box center [633, 248] width 65 height 65
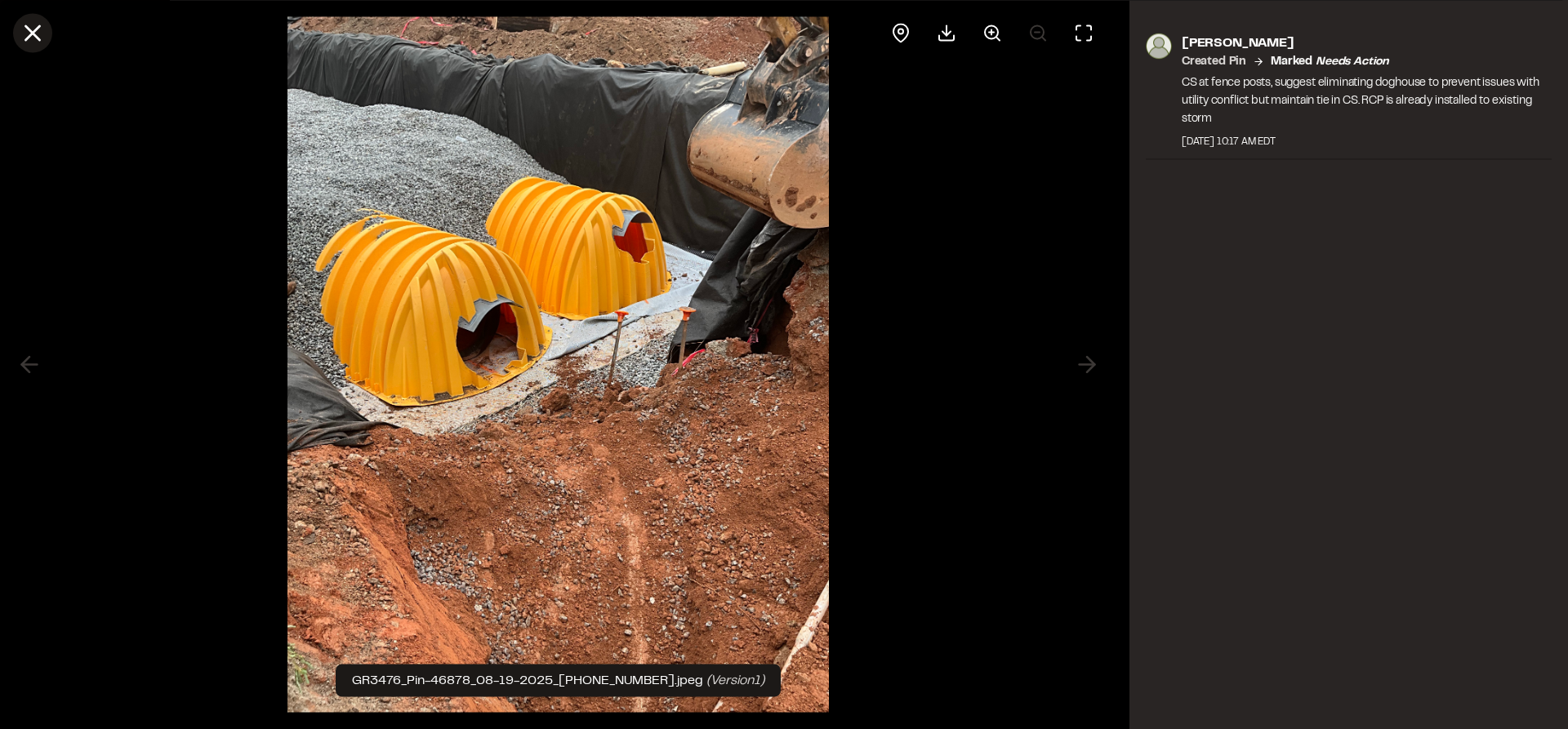
click at [32, 31] on line at bounding box center [33, 33] width 14 height 14
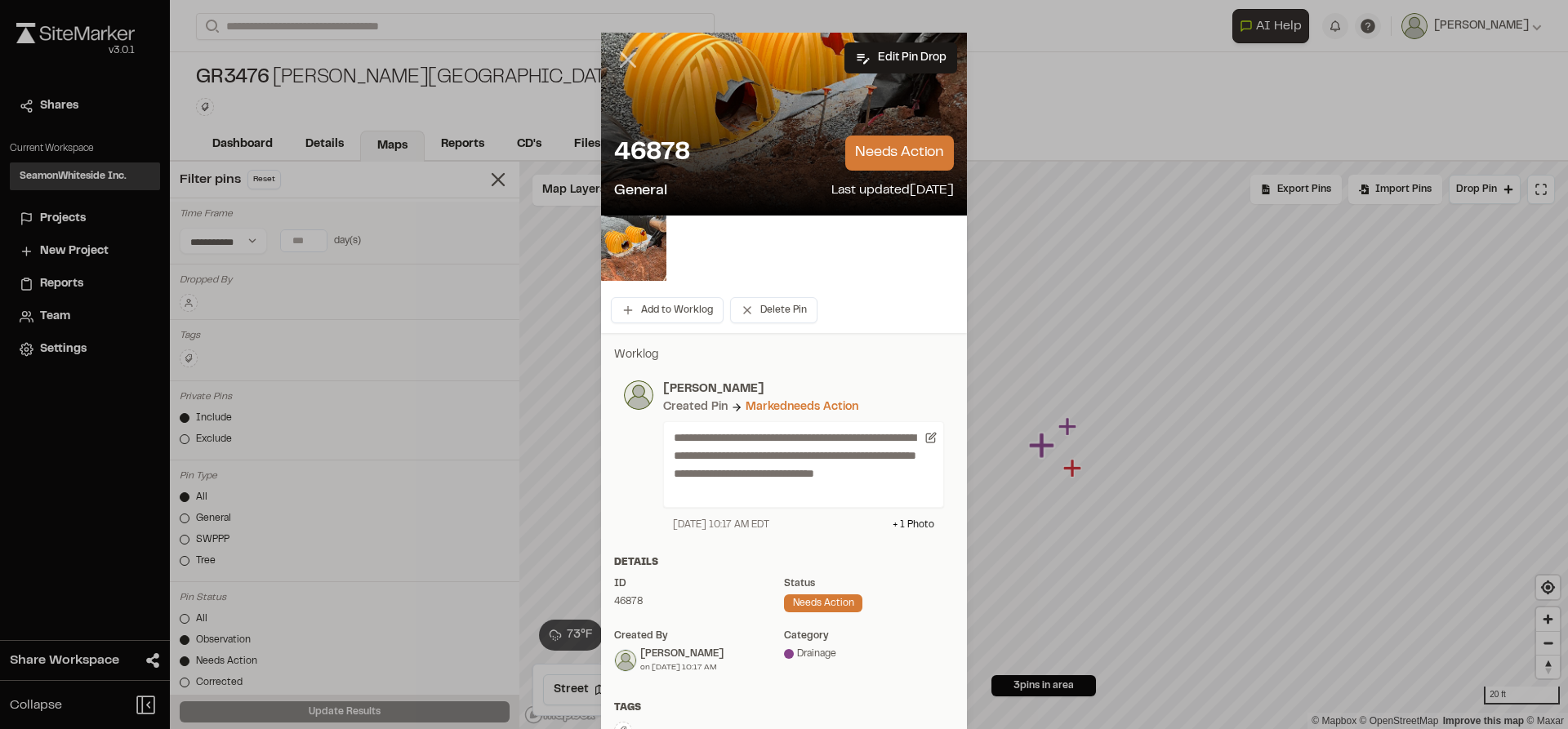
click at [625, 67] on icon at bounding box center [628, 60] width 28 height 28
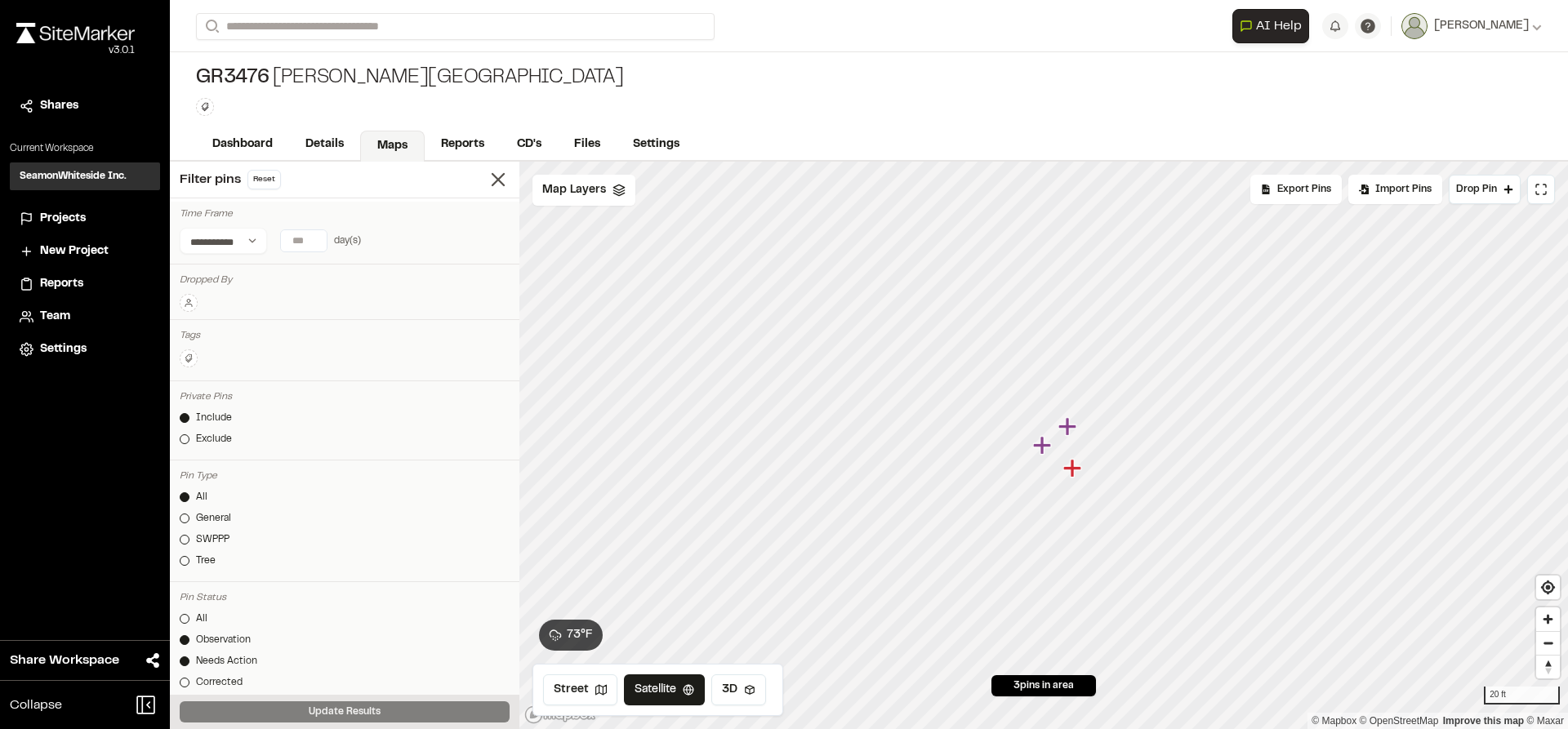
click at [1076, 473] on icon "Map marker" at bounding box center [1074, 469] width 22 height 22
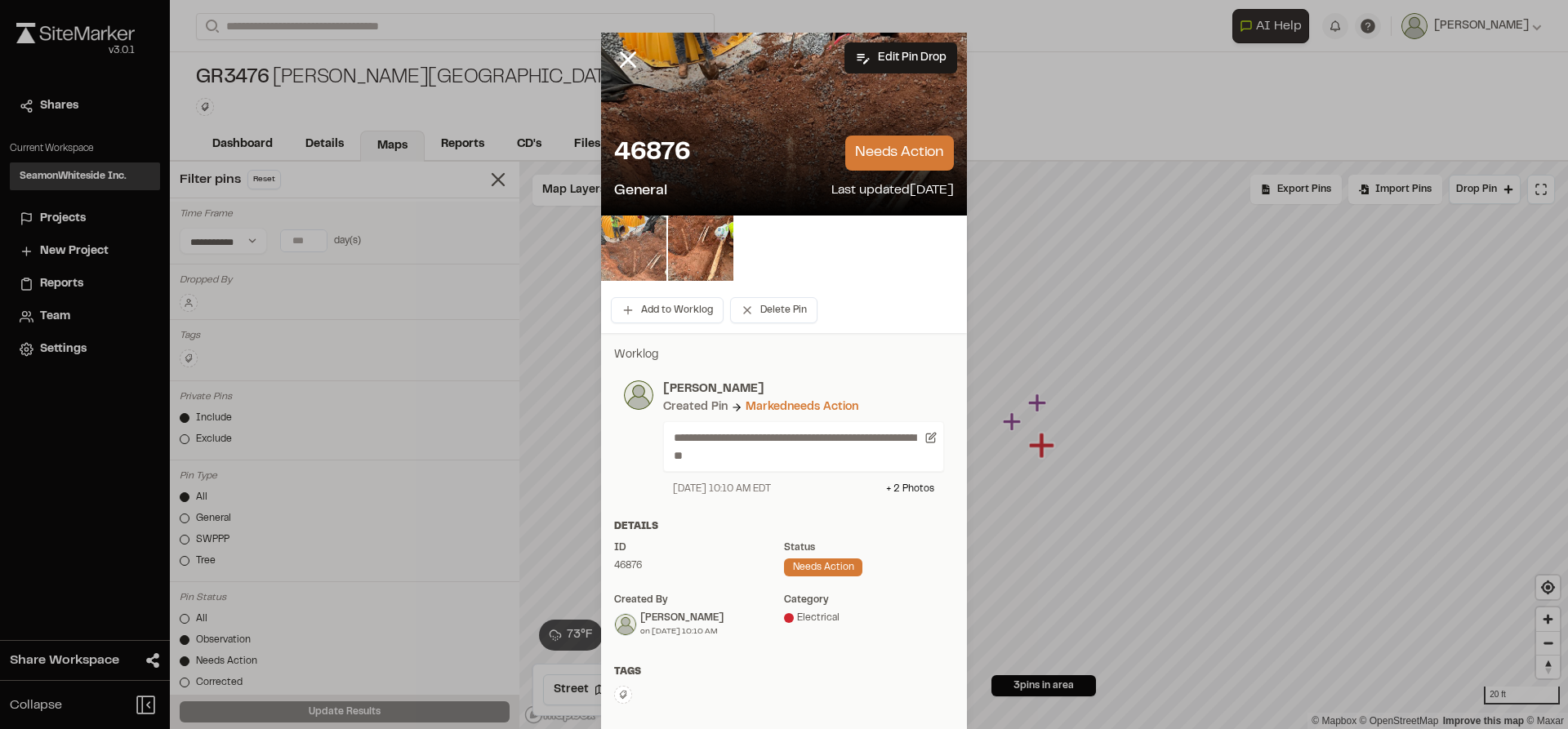
click at [643, 246] on img at bounding box center [633, 248] width 65 height 65
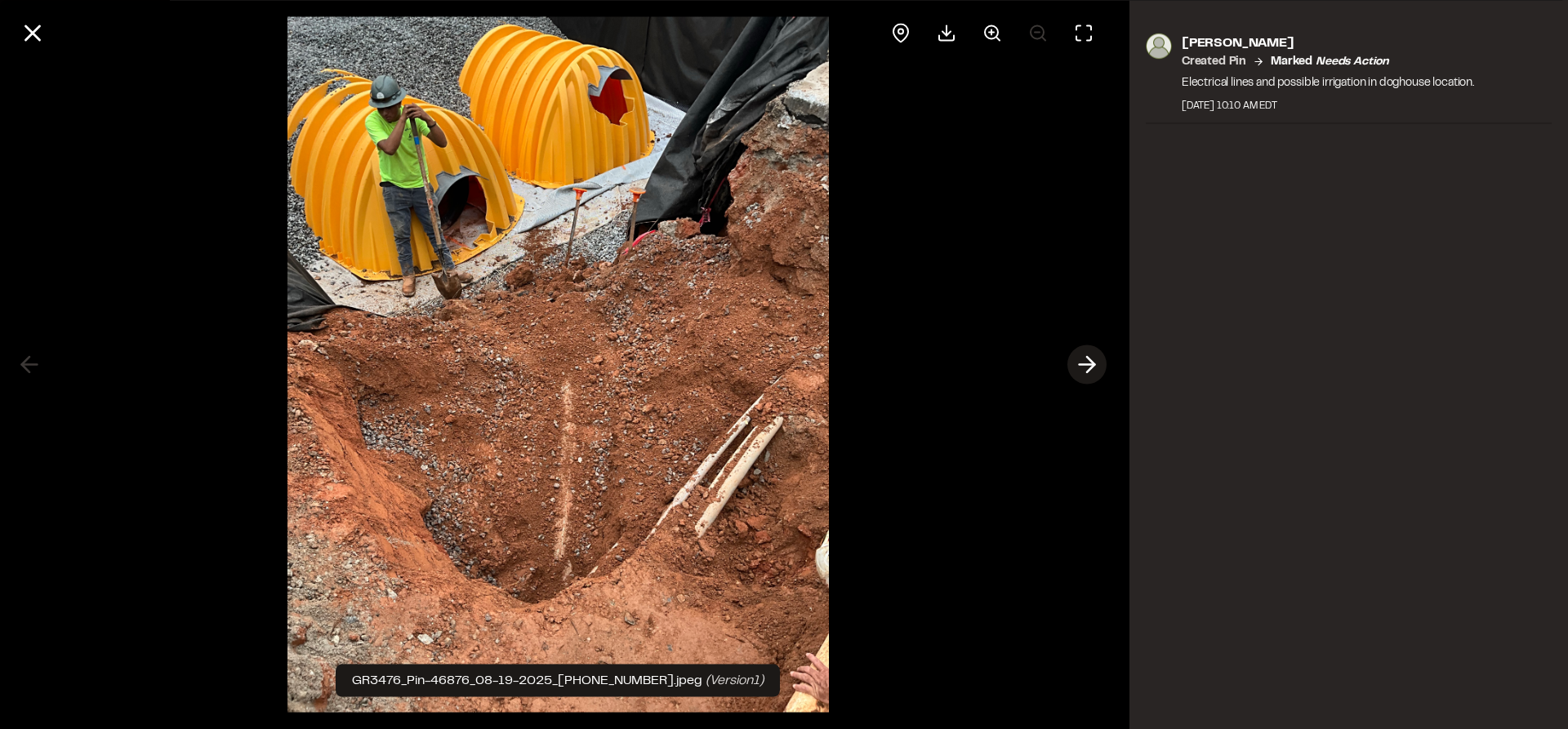
click at [1090, 367] on icon at bounding box center [1087, 365] width 26 height 28
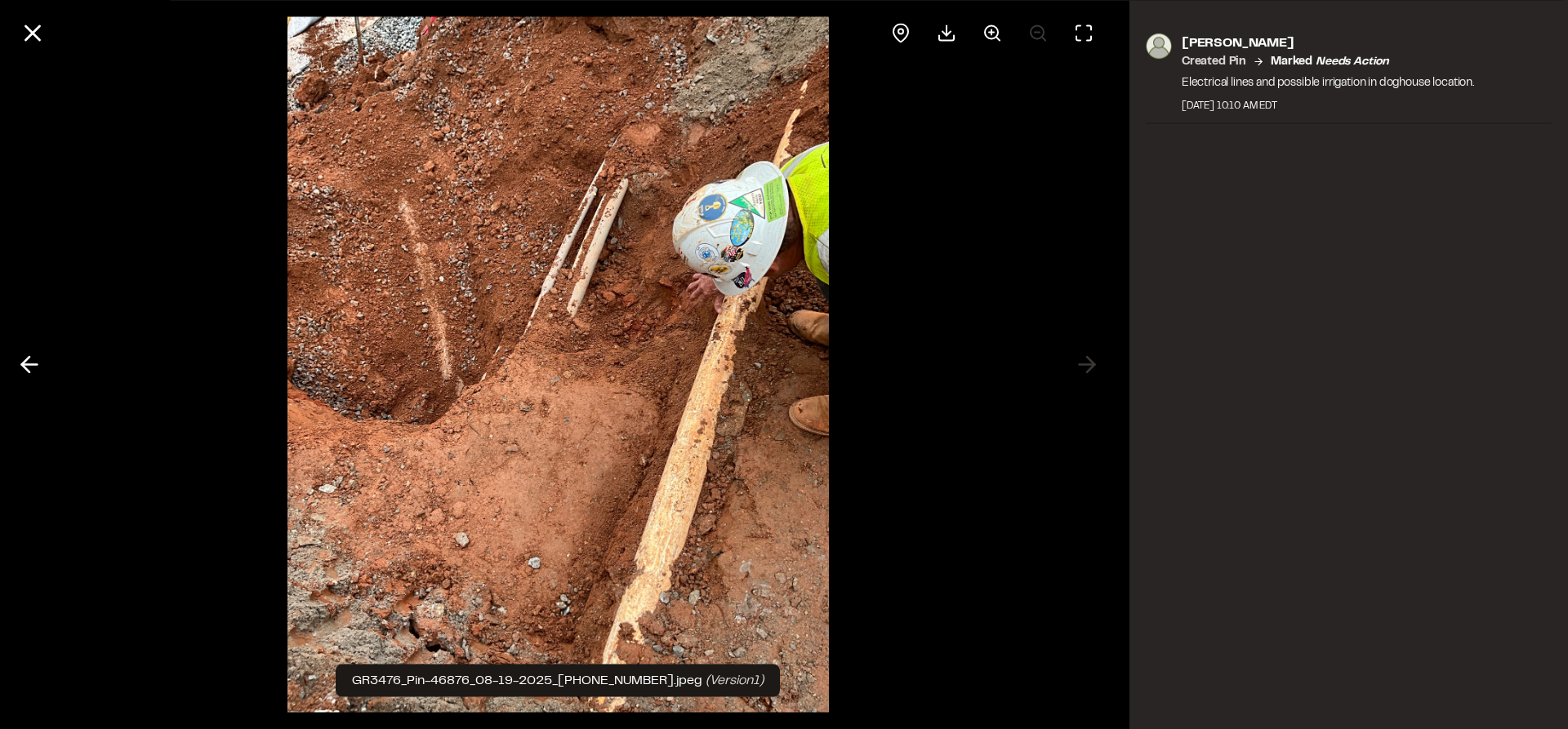
click at [37, 33] on icon at bounding box center [33, 33] width 28 height 28
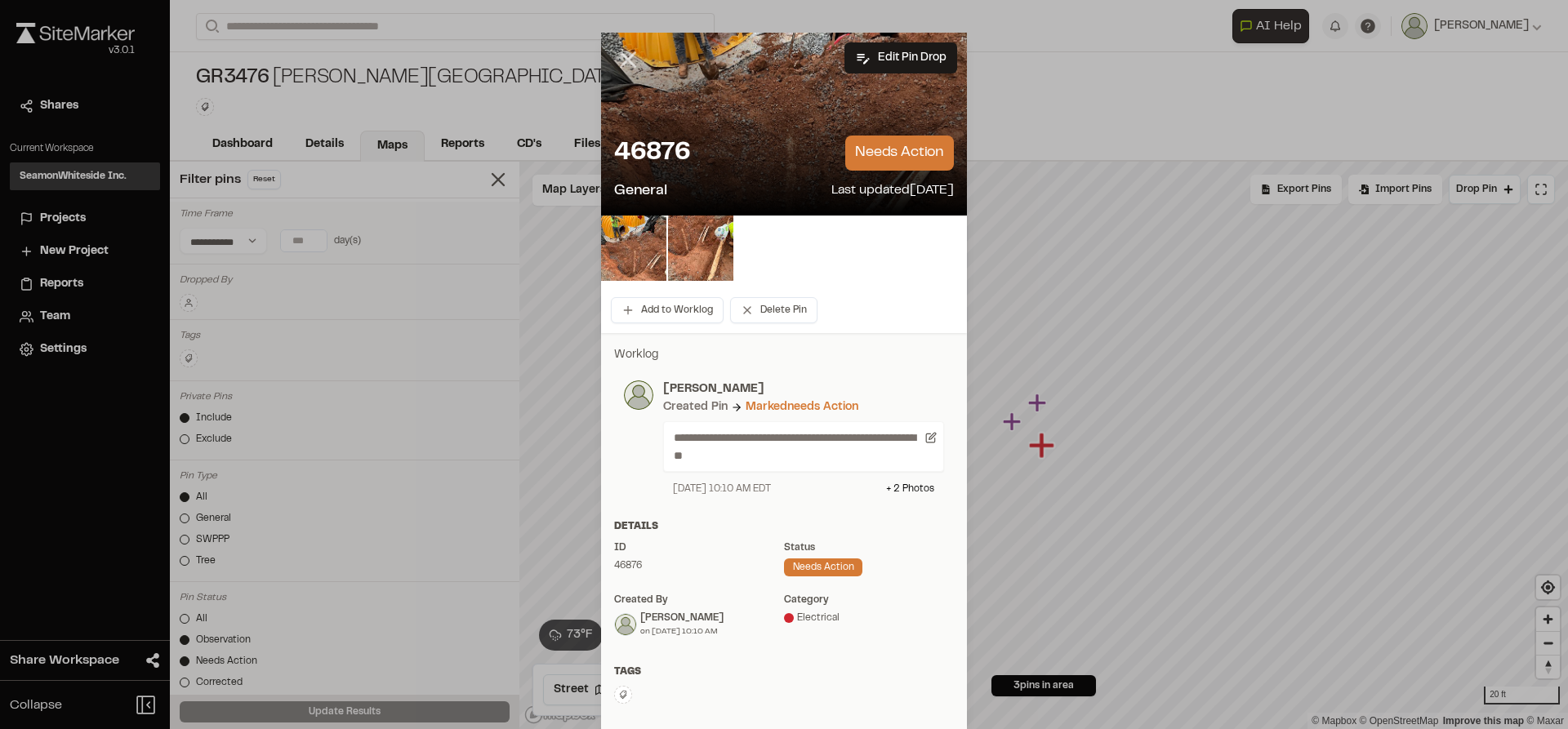
click at [617, 53] on icon at bounding box center [628, 60] width 28 height 28
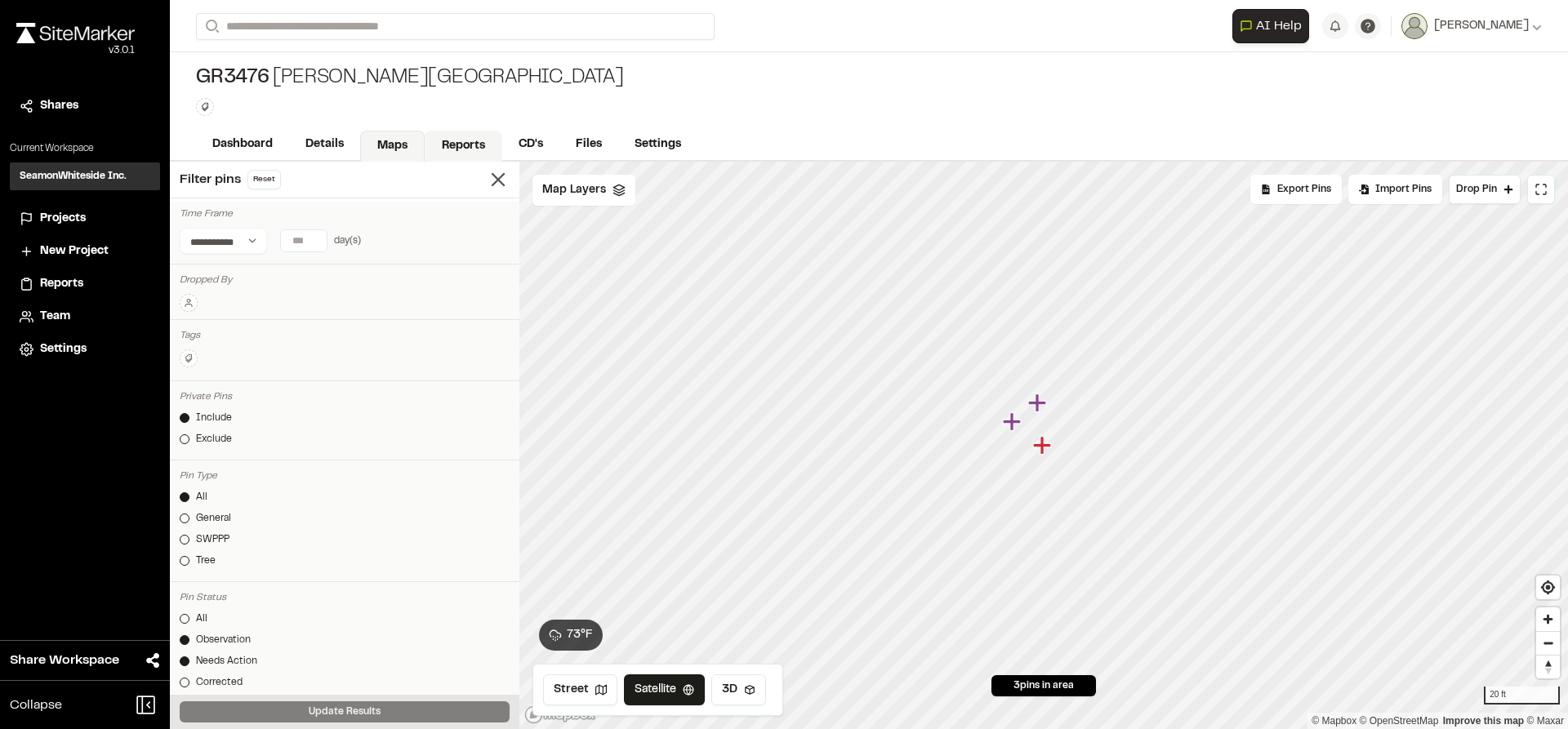
click at [442, 148] on link "Reports" at bounding box center [463, 146] width 78 height 31
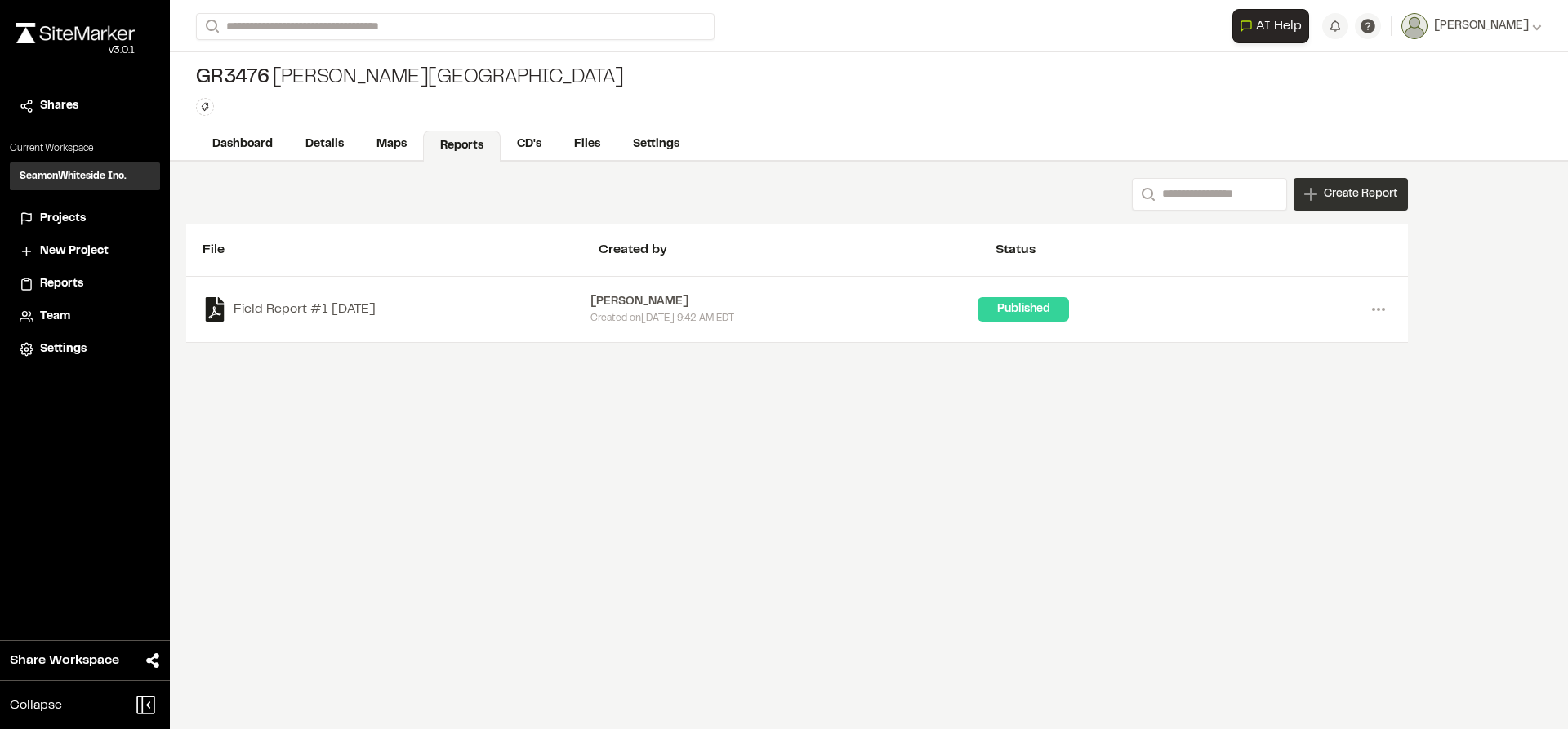
click at [1326, 204] on div "Create Report" at bounding box center [1350, 194] width 114 height 32
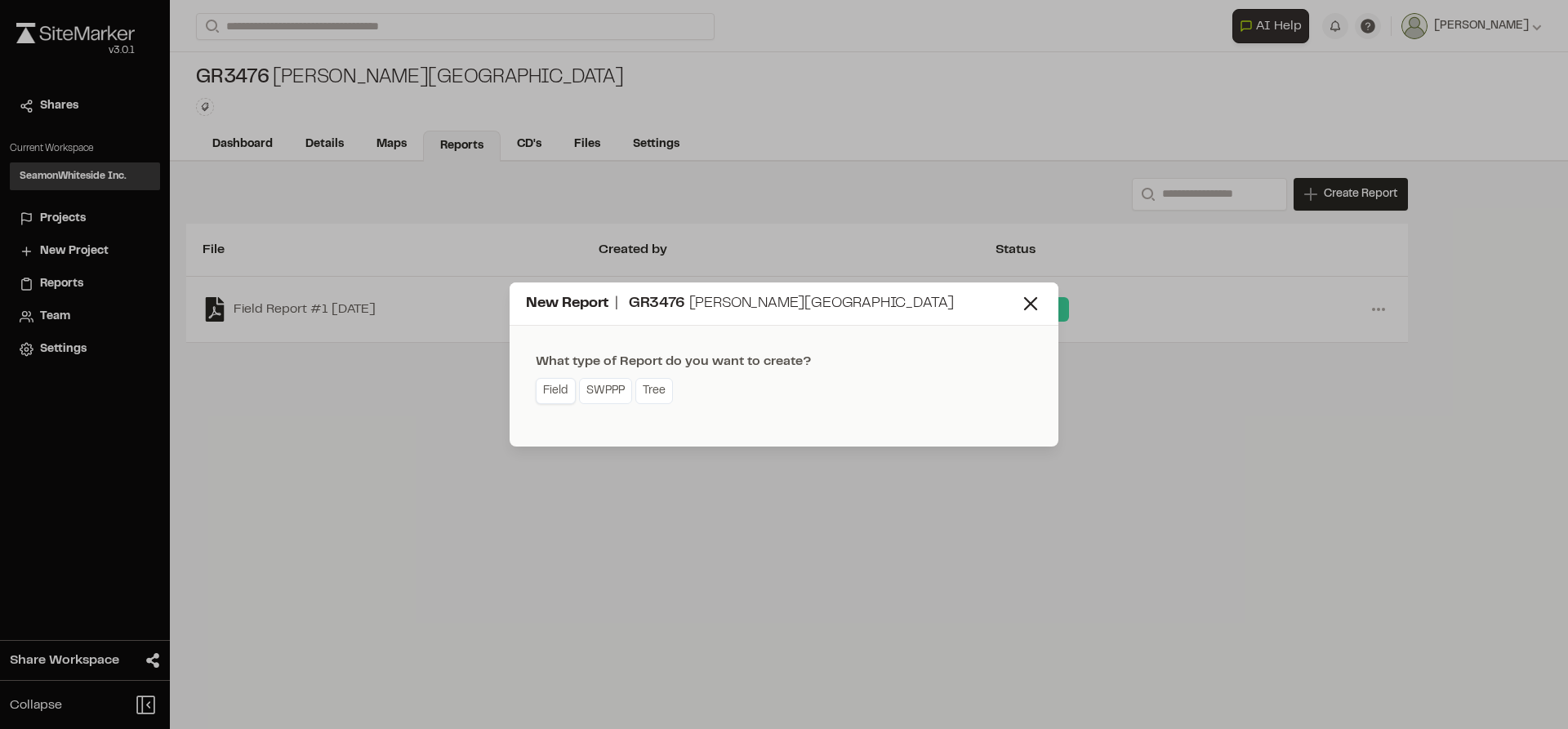
click at [557, 391] on link "Field" at bounding box center [555, 391] width 40 height 26
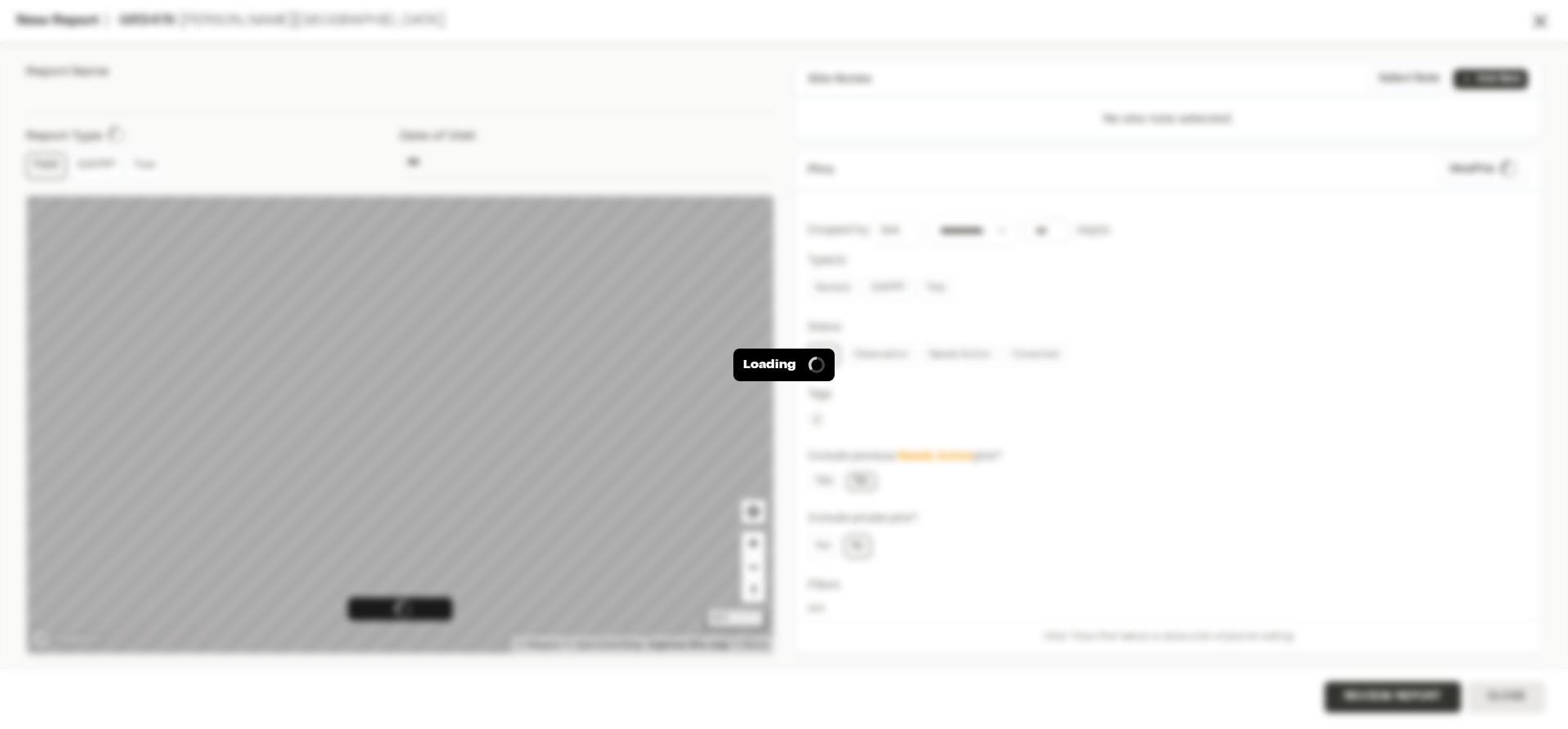
type input "**********"
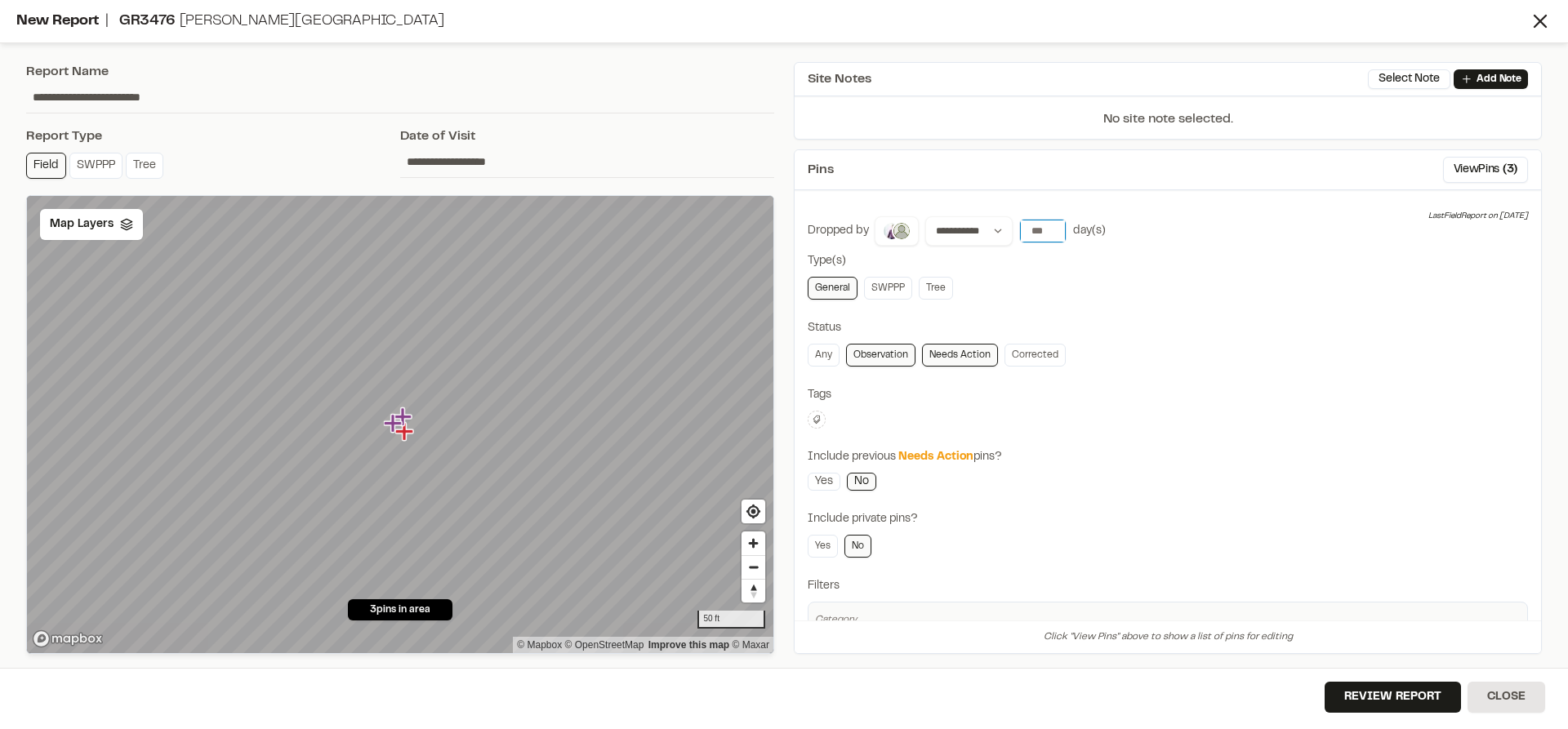
click at [1040, 230] on input "number" at bounding box center [1043, 232] width 46 height 23
type input "*"
click at [73, 221] on span "Map Layers" at bounding box center [81, 225] width 64 height 18
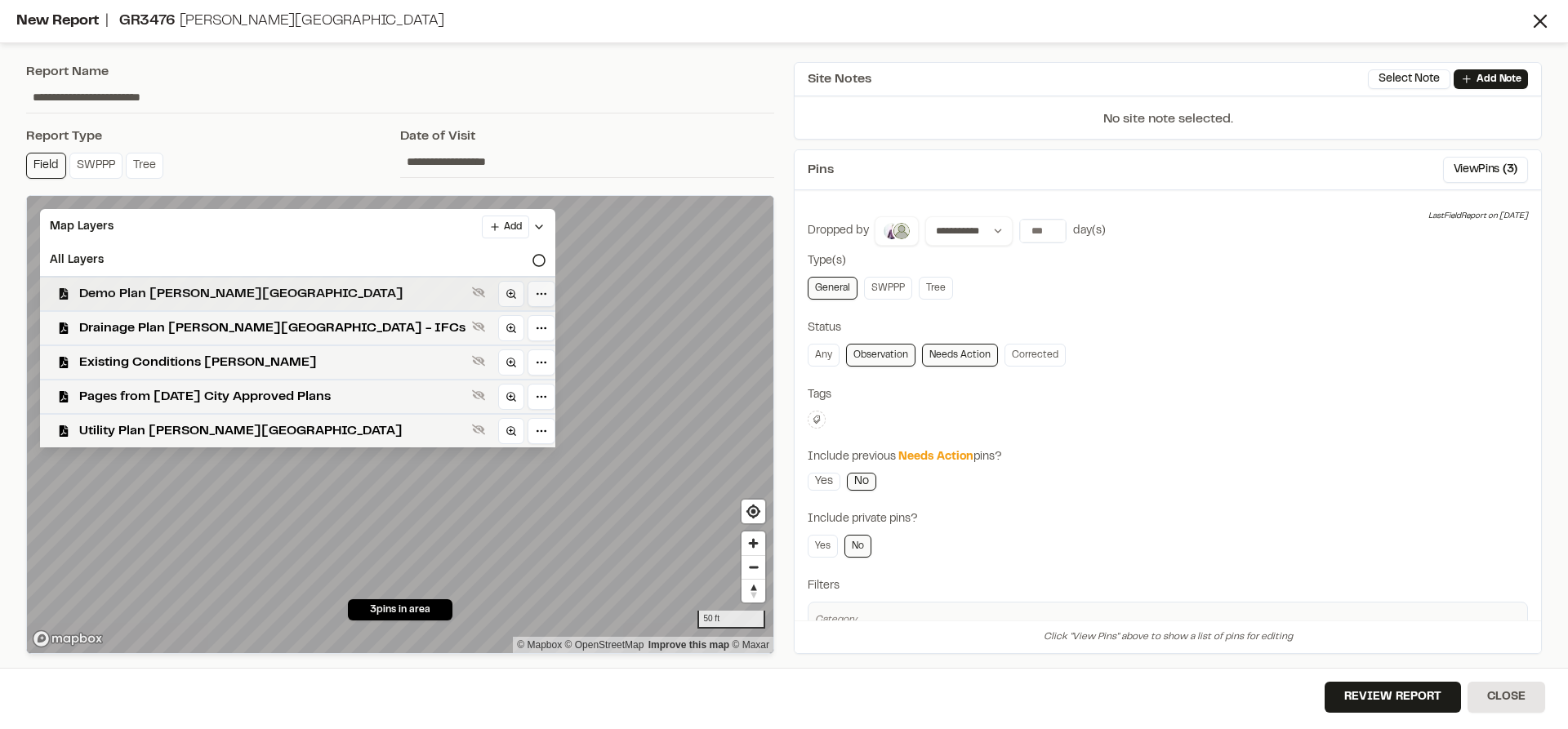
click at [116, 296] on span "Demo Plan [PERSON_NAME][GEOGRAPHIC_DATA]" at bounding box center [272, 294] width 386 height 20
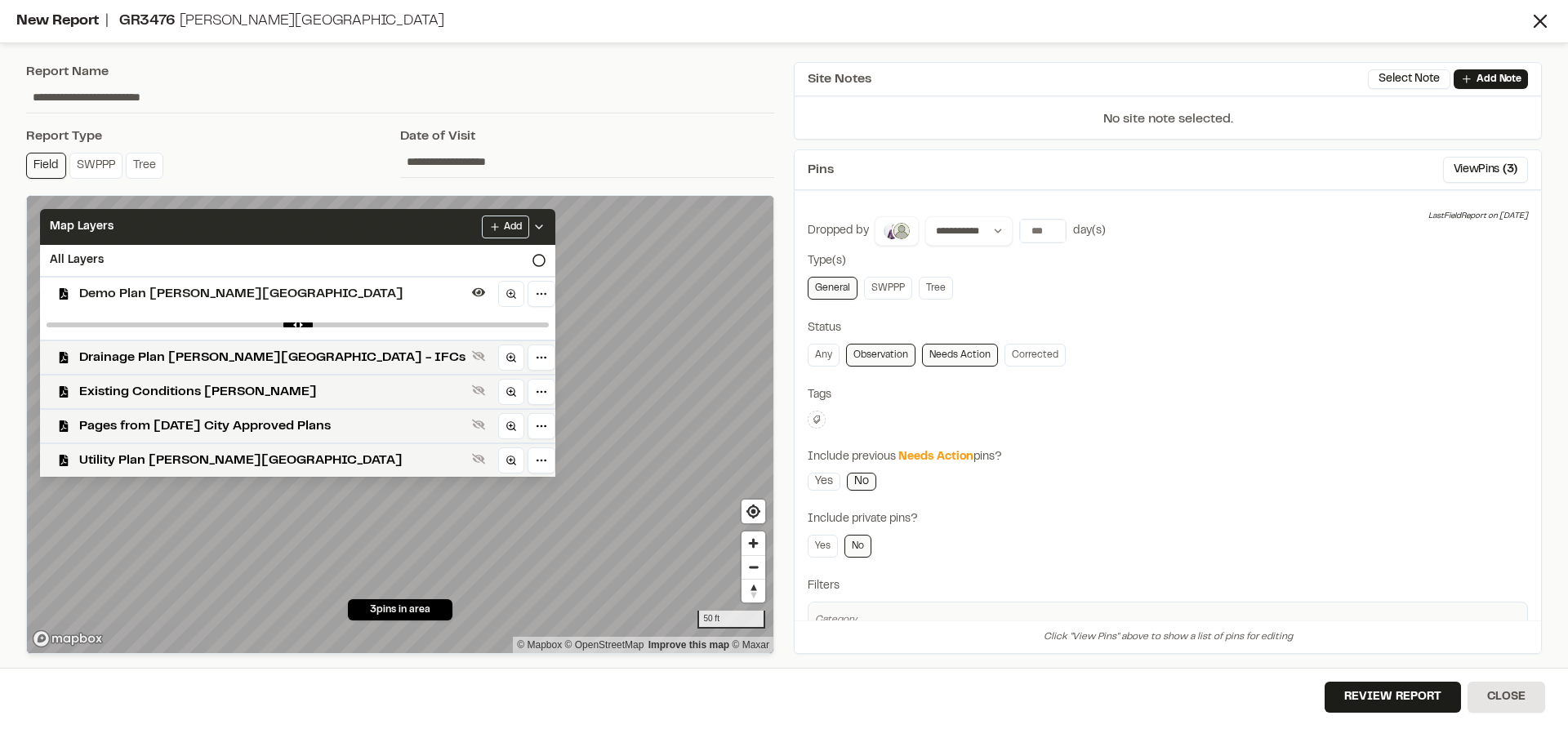
click at [533, 228] on icon at bounding box center [539, 228] width 13 height 13
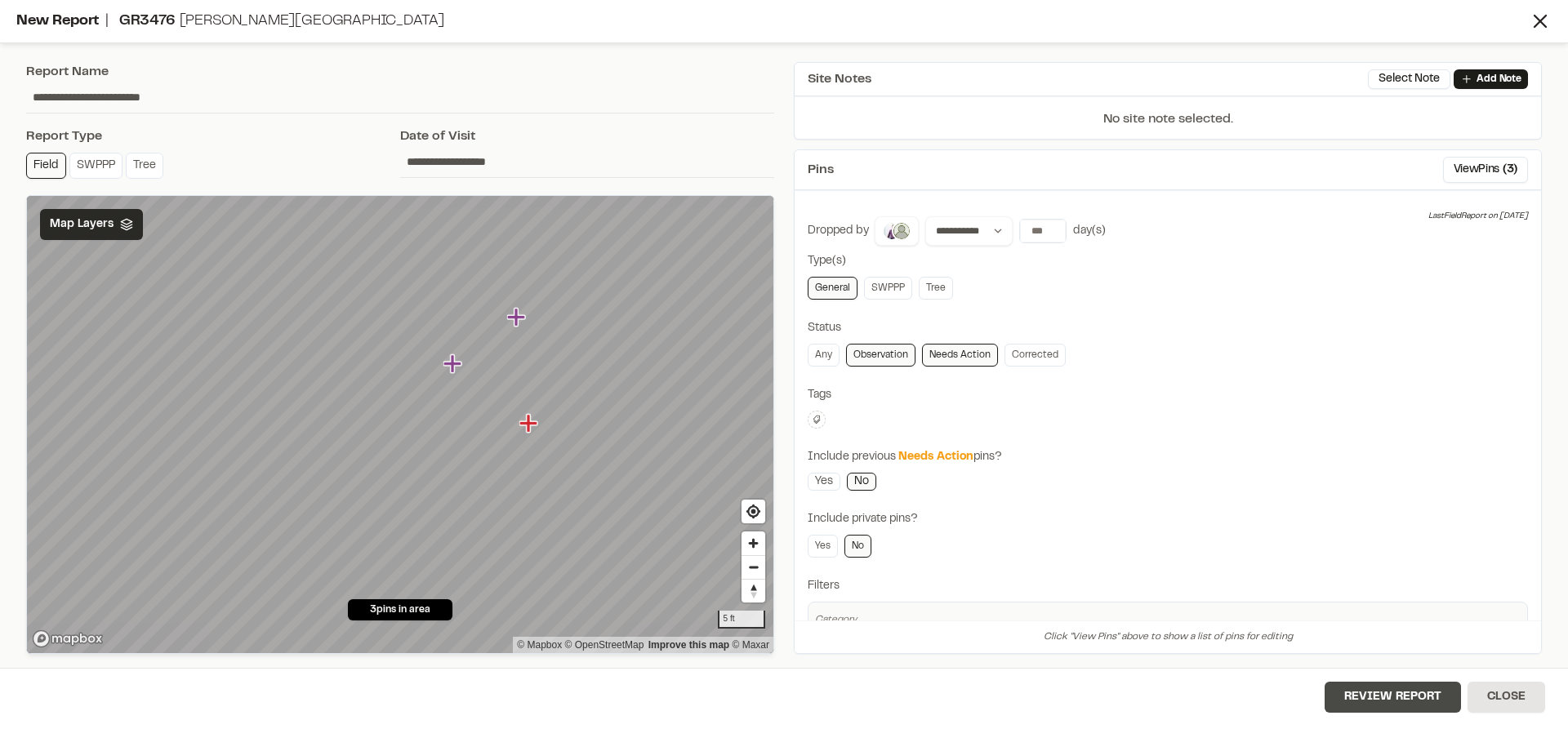
click at [1379, 695] on button "Review Report" at bounding box center [1393, 698] width 137 height 31
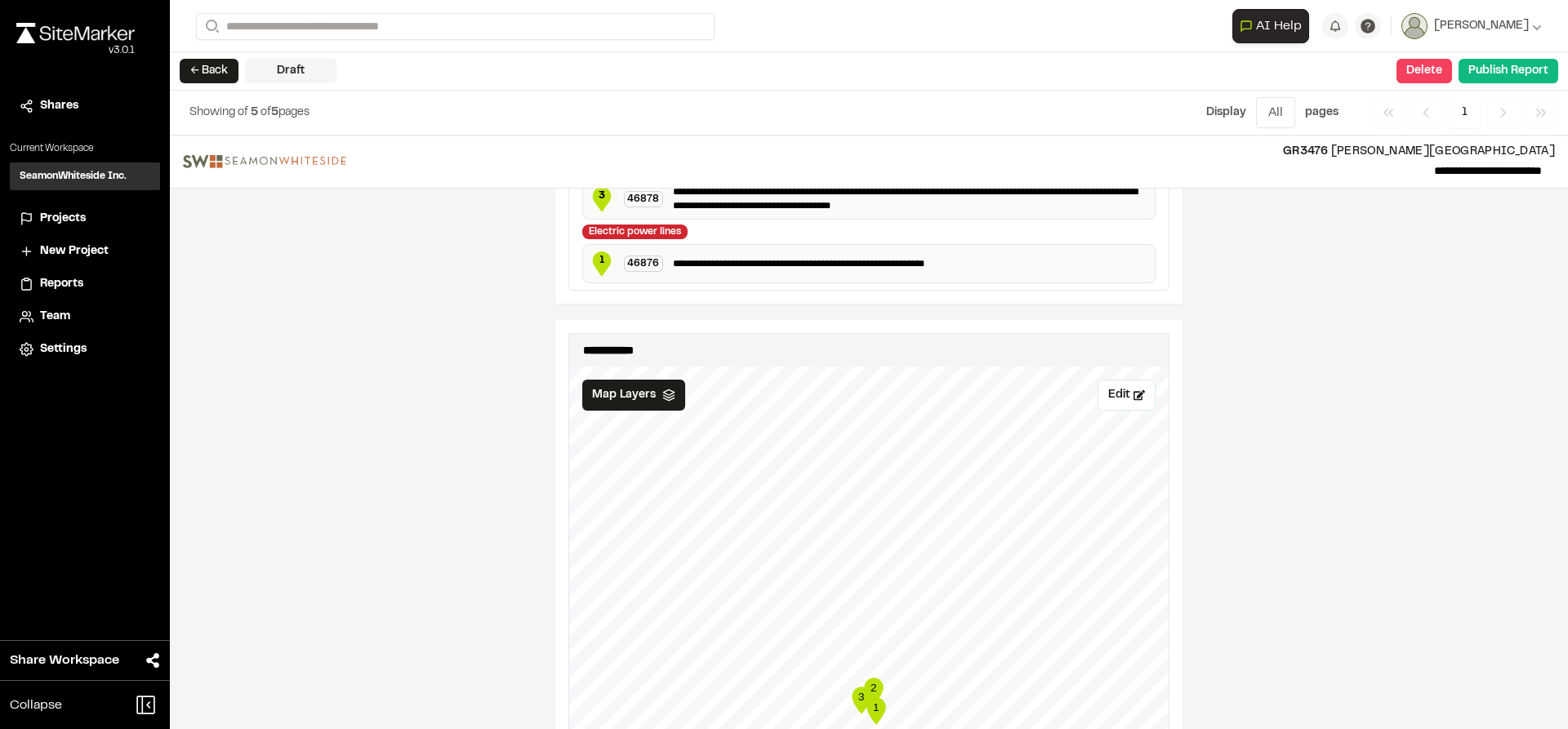
scroll to position [654, 0]
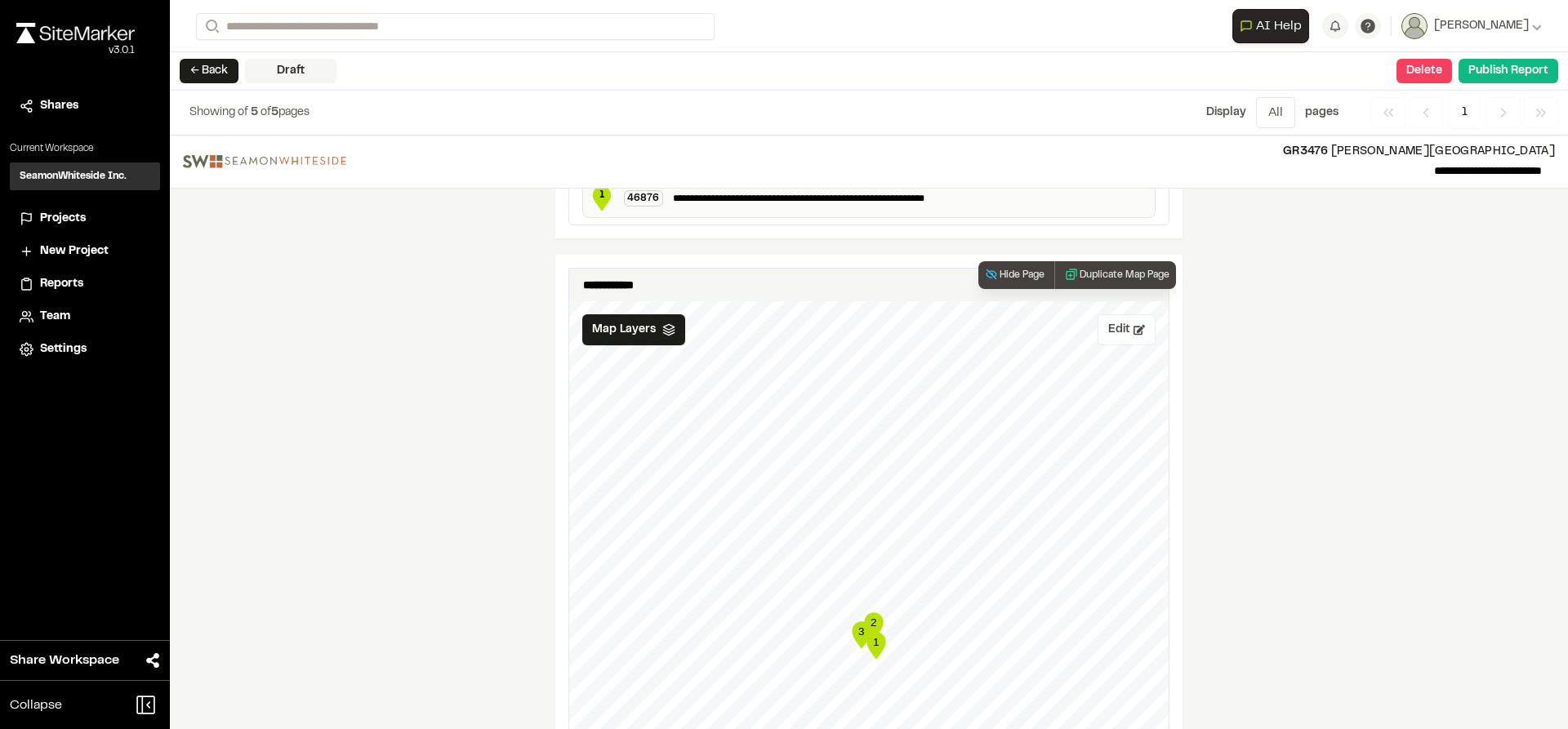
click at [1105, 343] on button "Edit" at bounding box center [1127, 330] width 58 height 31
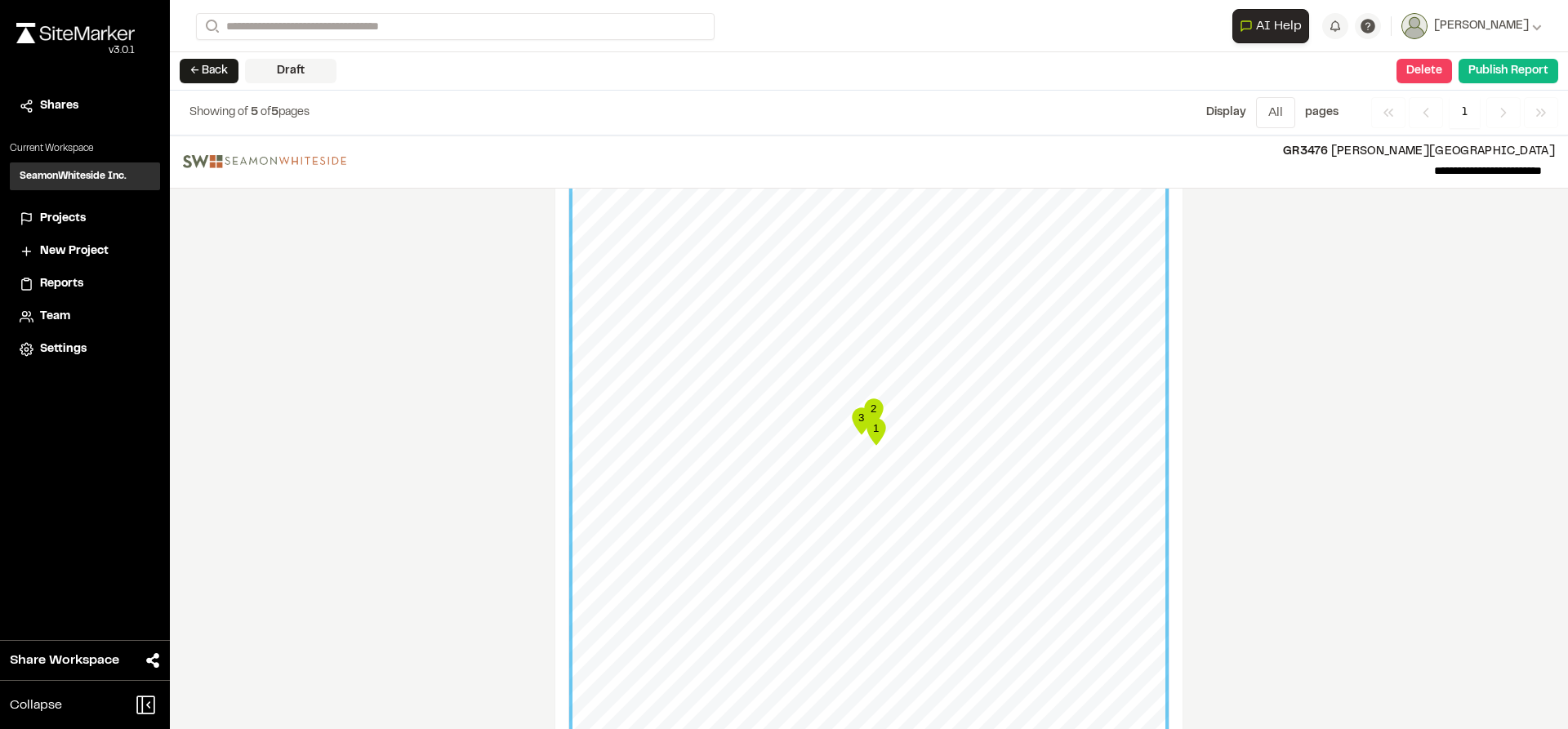
scroll to position [899, 0]
drag, startPoint x: 1285, startPoint y: 384, endPoint x: 1295, endPoint y: 445, distance: 61.8
click at [1295, 445] on div "**********" at bounding box center [869, 433] width 1398 height 594
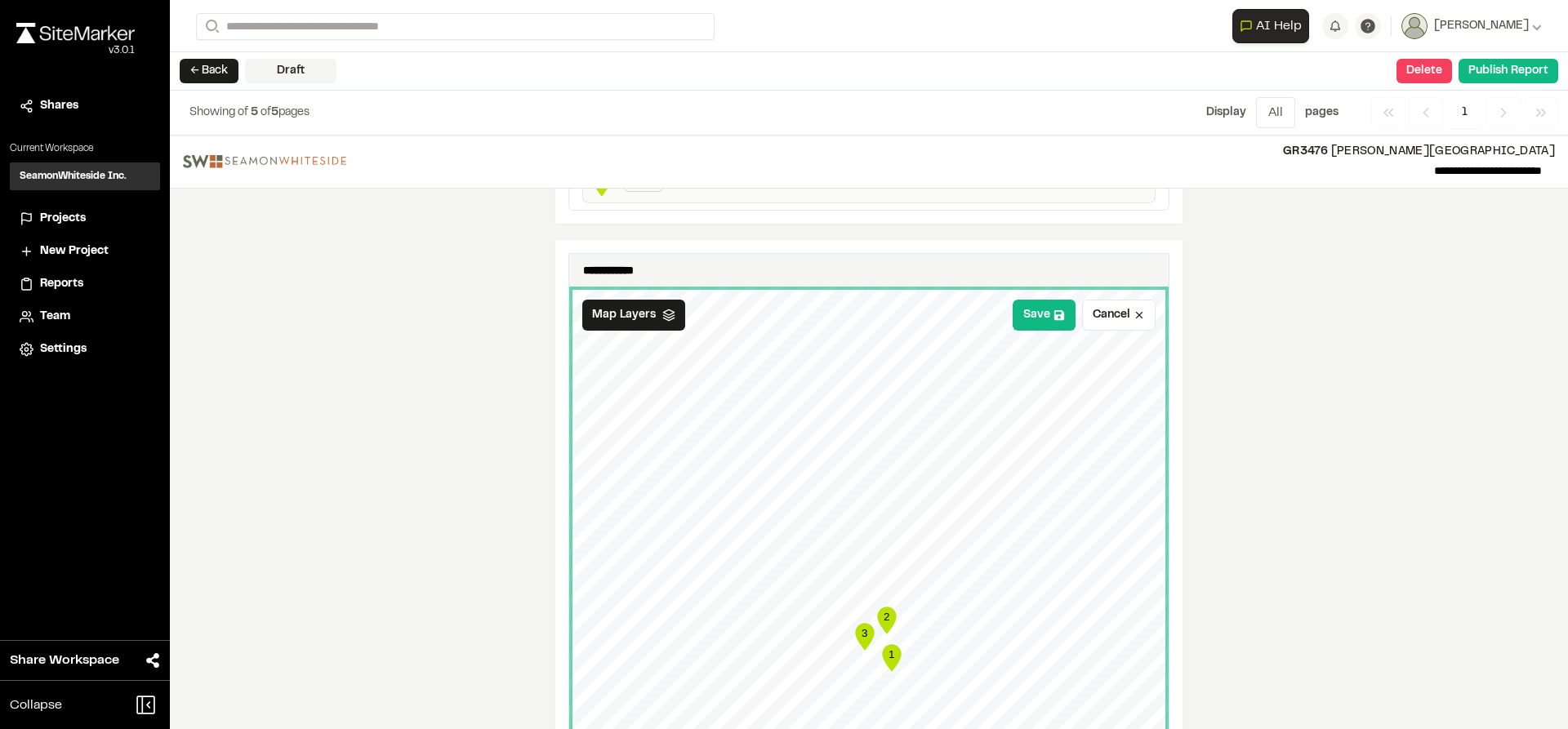
scroll to position [654, 0]
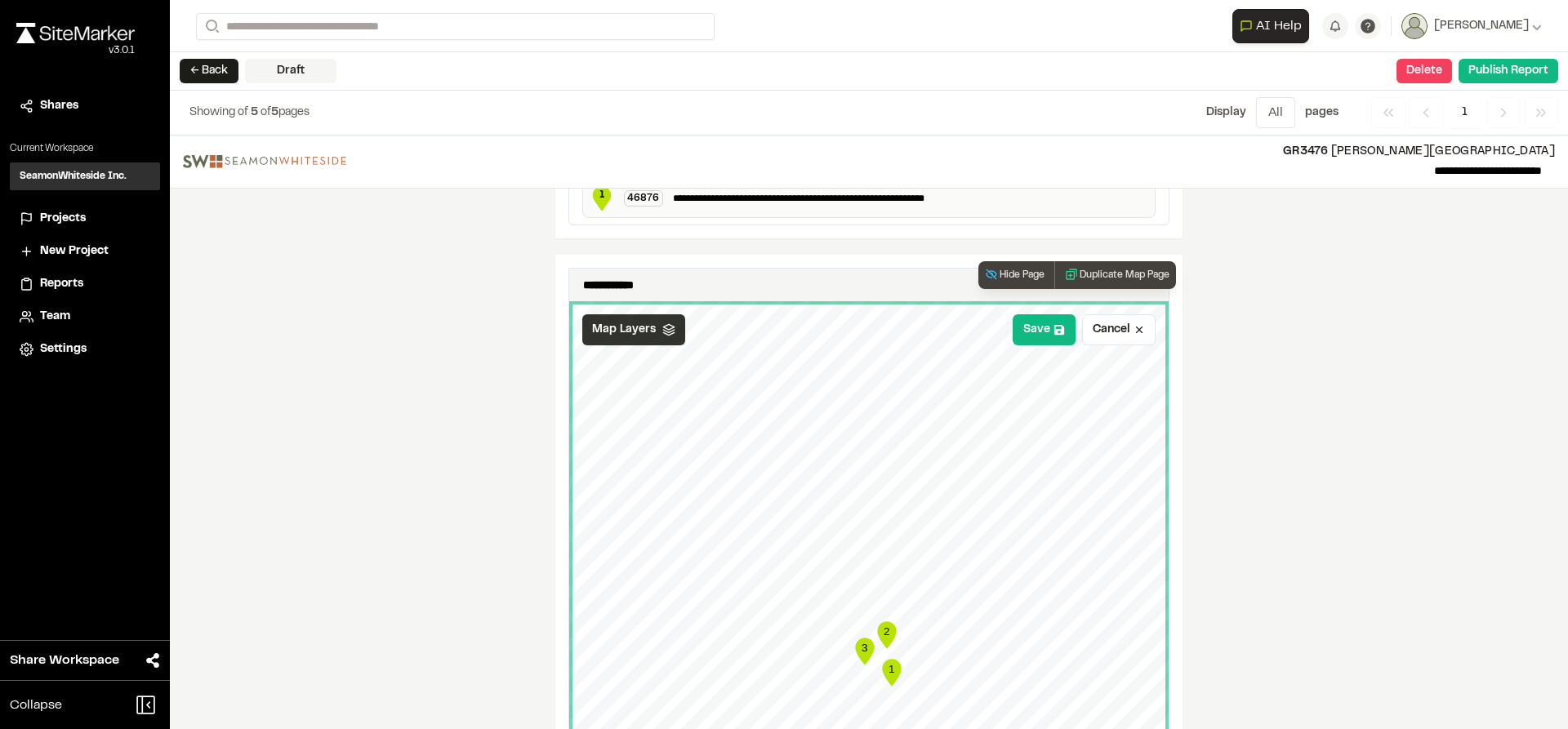
click at [650, 337] on div "Map Layers" at bounding box center [634, 330] width 103 height 31
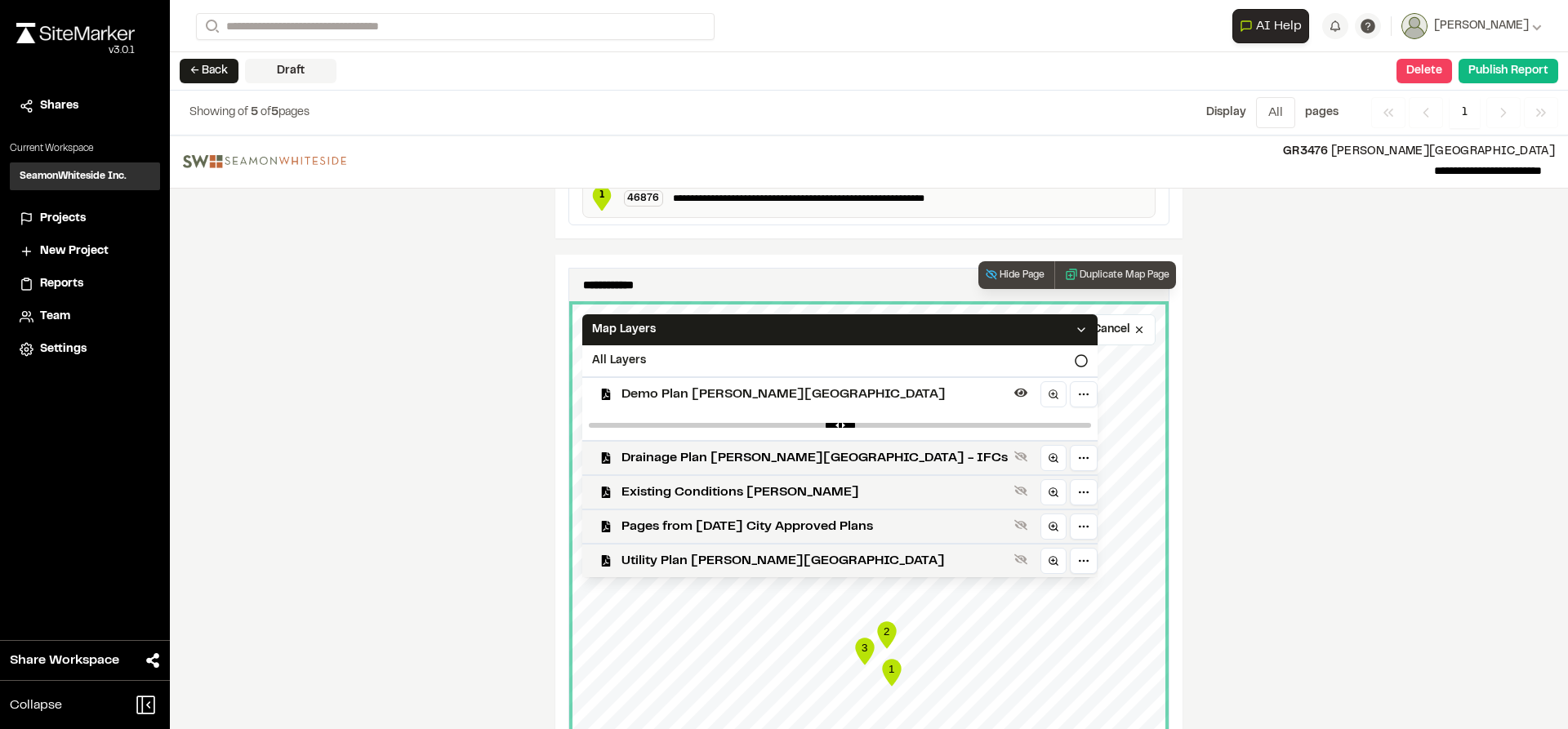
click at [671, 391] on span "Demo Plan [PERSON_NAME][GEOGRAPHIC_DATA]" at bounding box center [814, 395] width 386 height 20
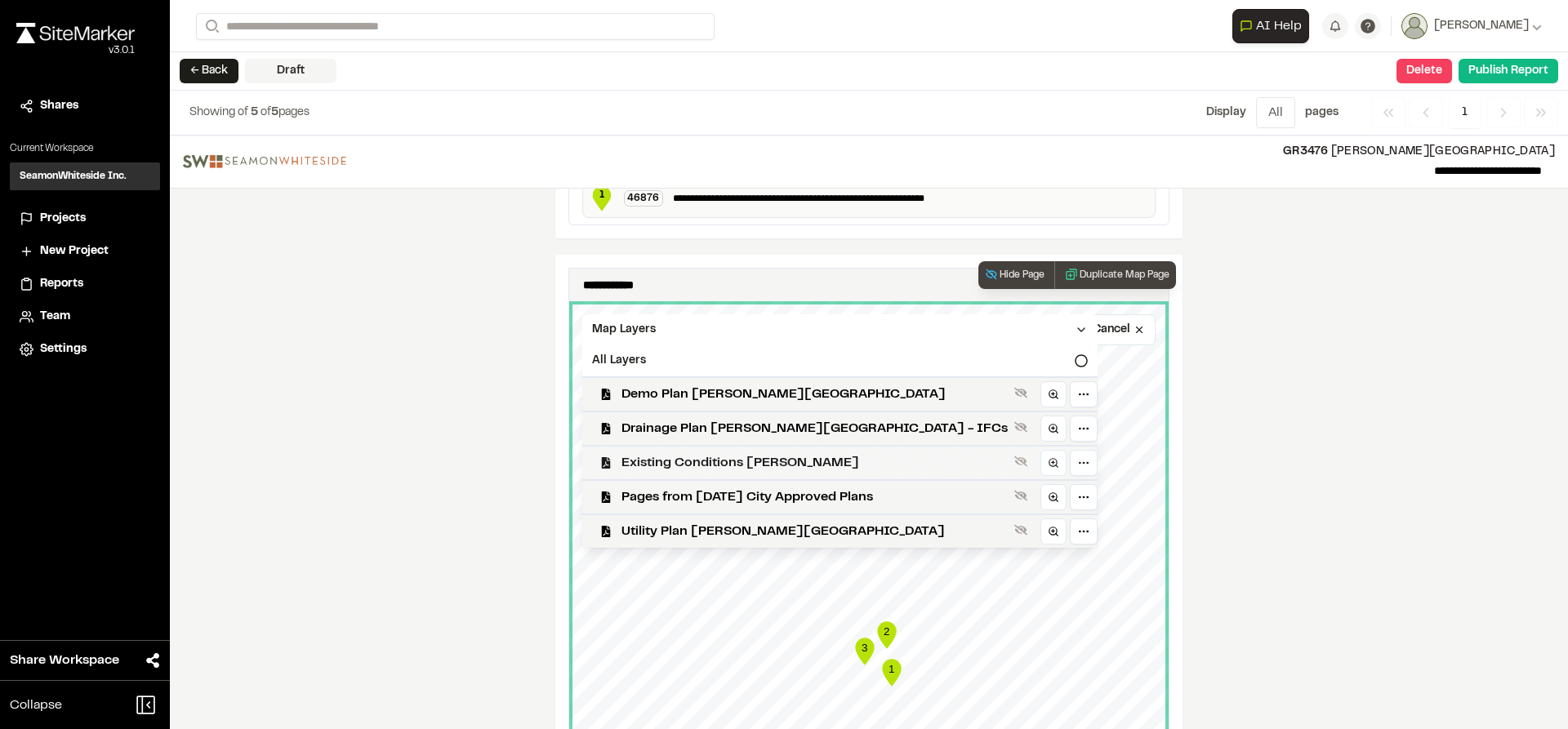
click at [679, 458] on span "Existing Conditions [PERSON_NAME]" at bounding box center [814, 463] width 386 height 20
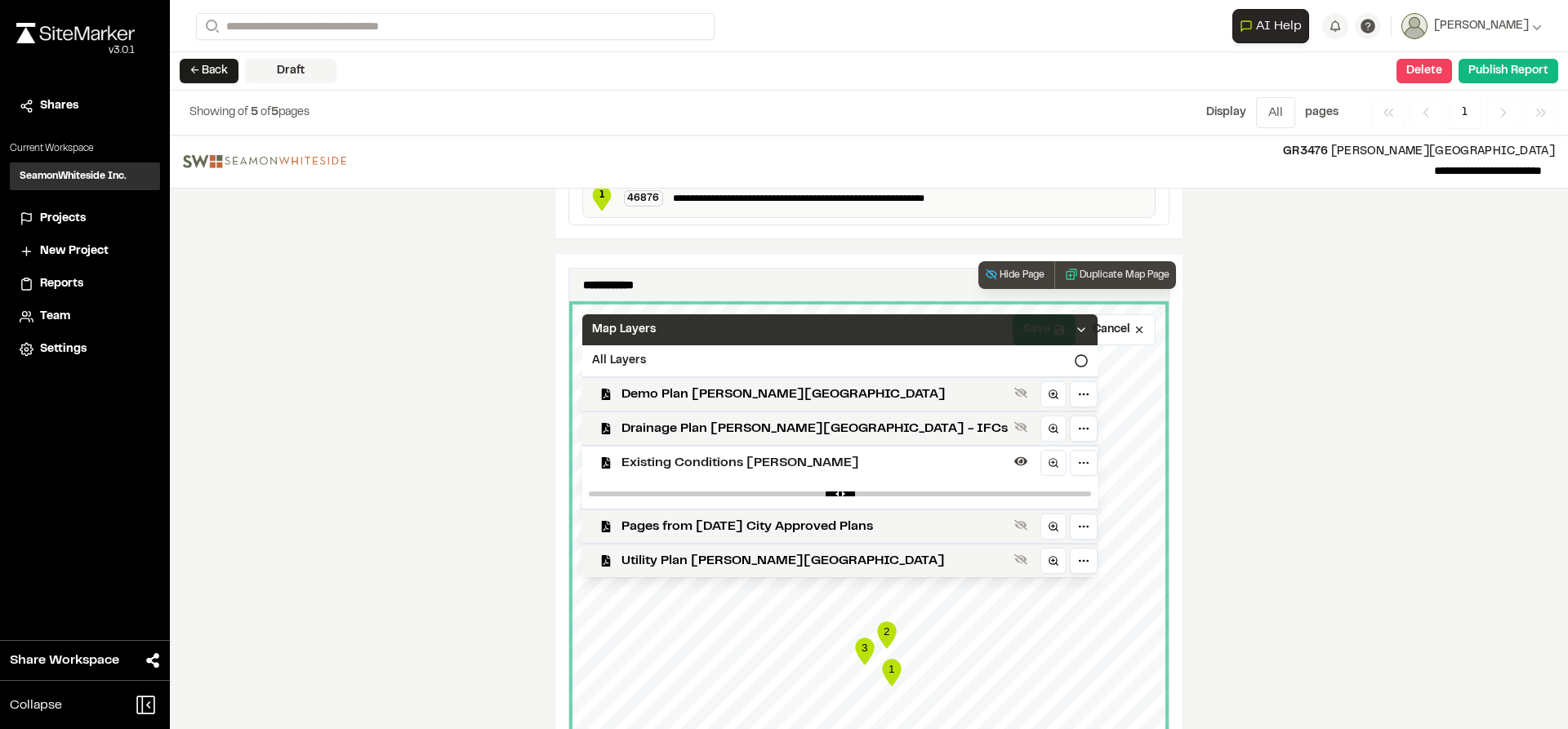
click at [1078, 330] on polyline at bounding box center [1081, 330] width 7 height 3
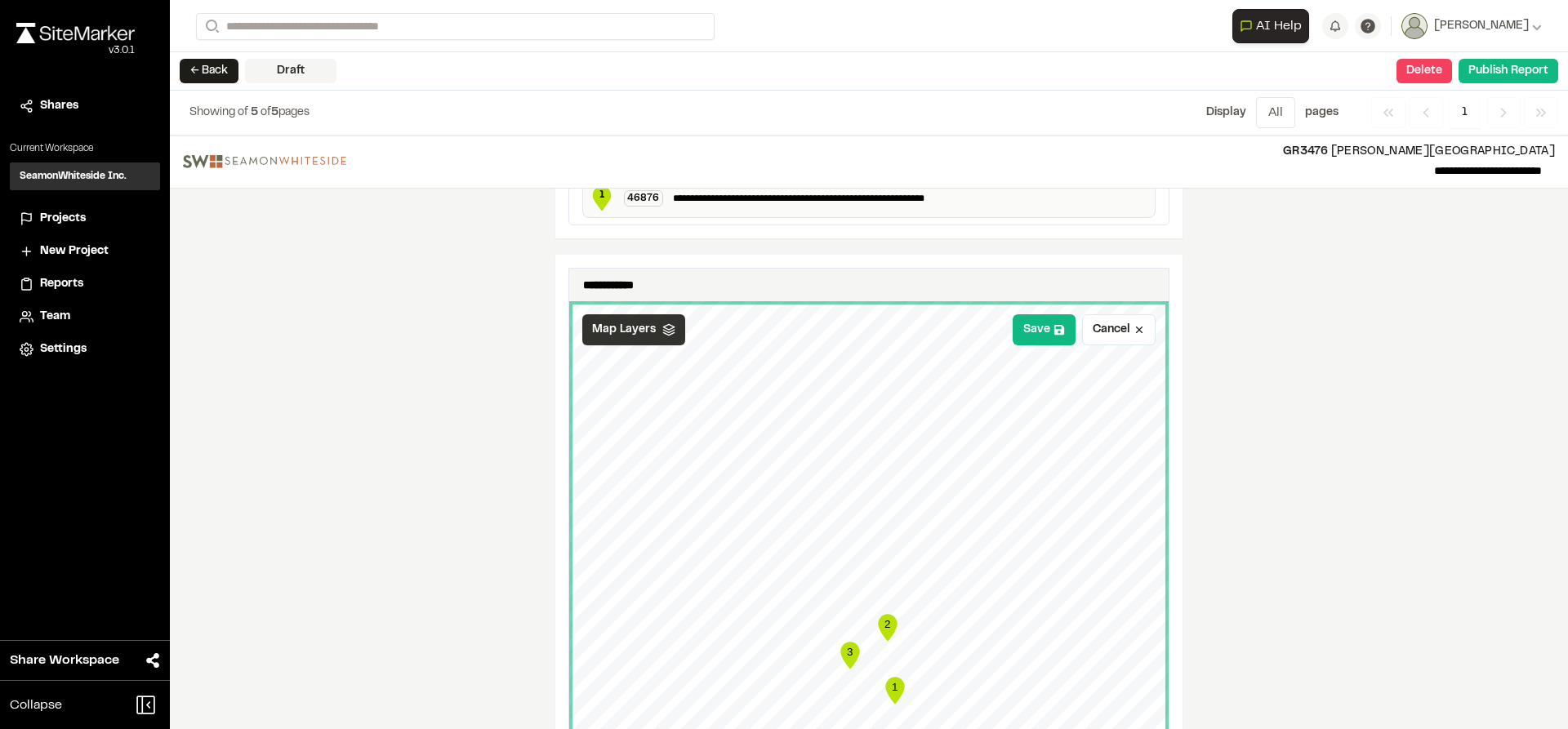
drag, startPoint x: 1387, startPoint y: 568, endPoint x: 1398, endPoint y: 458, distance: 110.5
click at [1398, 458] on div "**********" at bounding box center [869, 433] width 1398 height 594
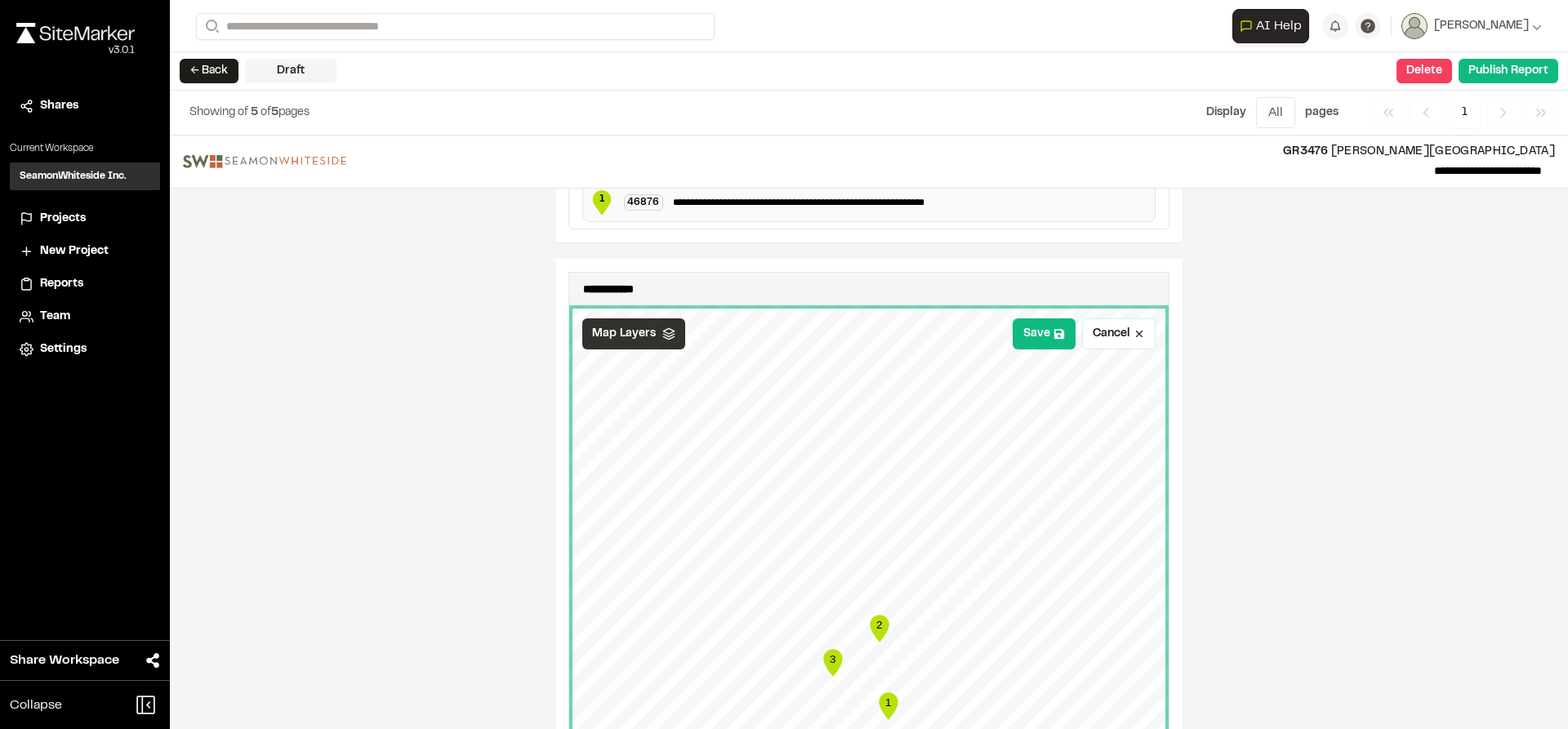
scroll to position [572, 0]
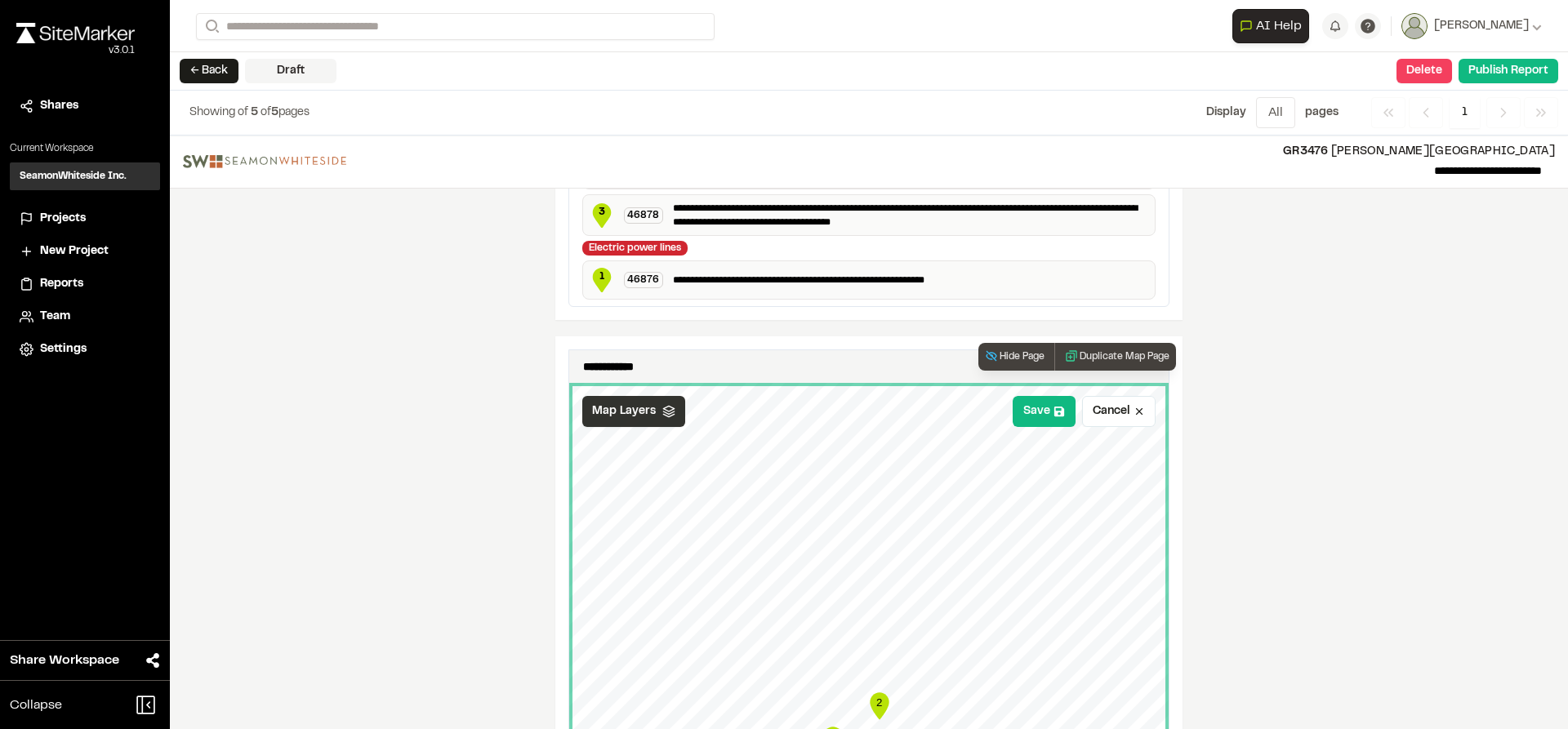
click at [632, 422] on div "Map Layers" at bounding box center [634, 412] width 103 height 31
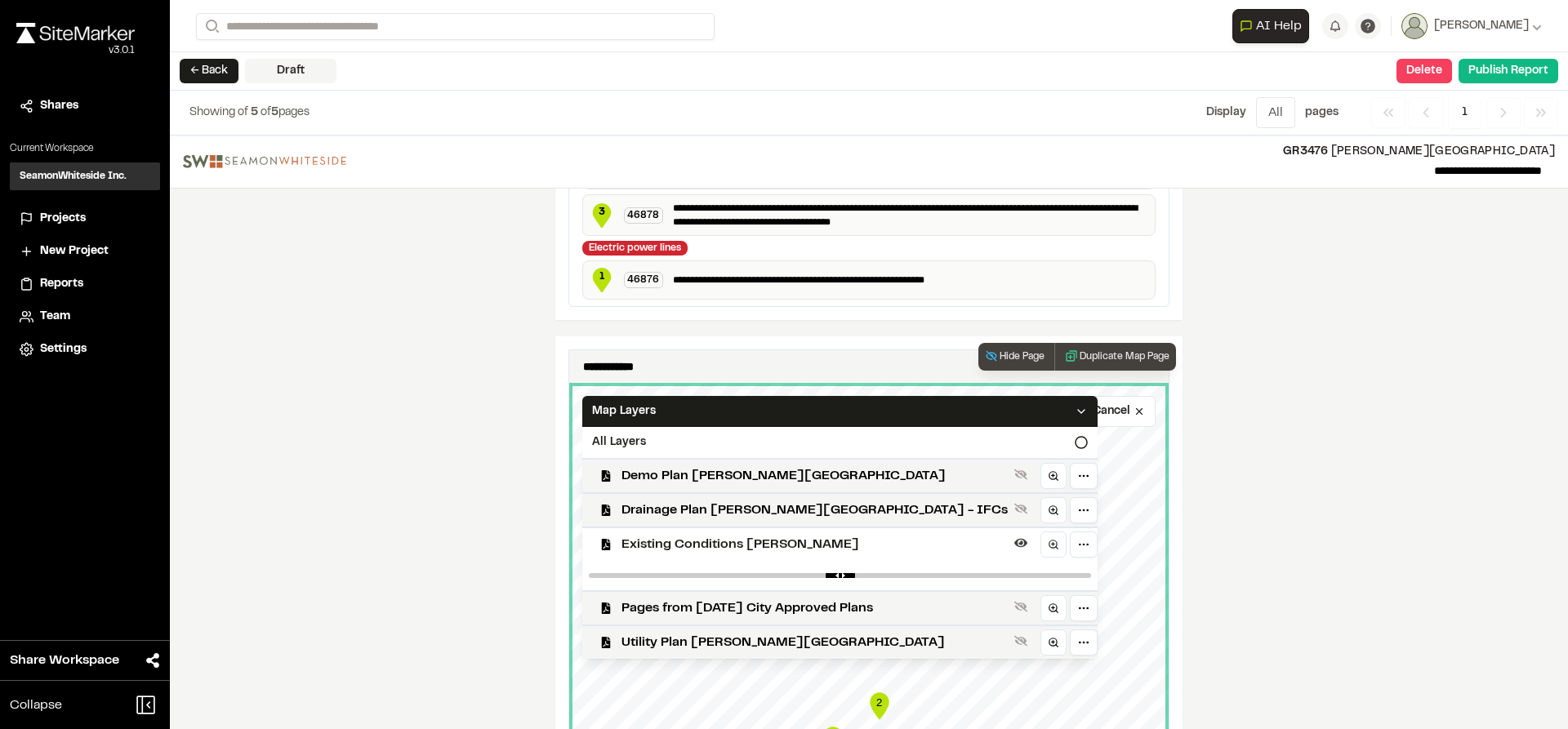
click at [656, 535] on span "Existing Conditions [PERSON_NAME]" at bounding box center [814, 545] width 386 height 20
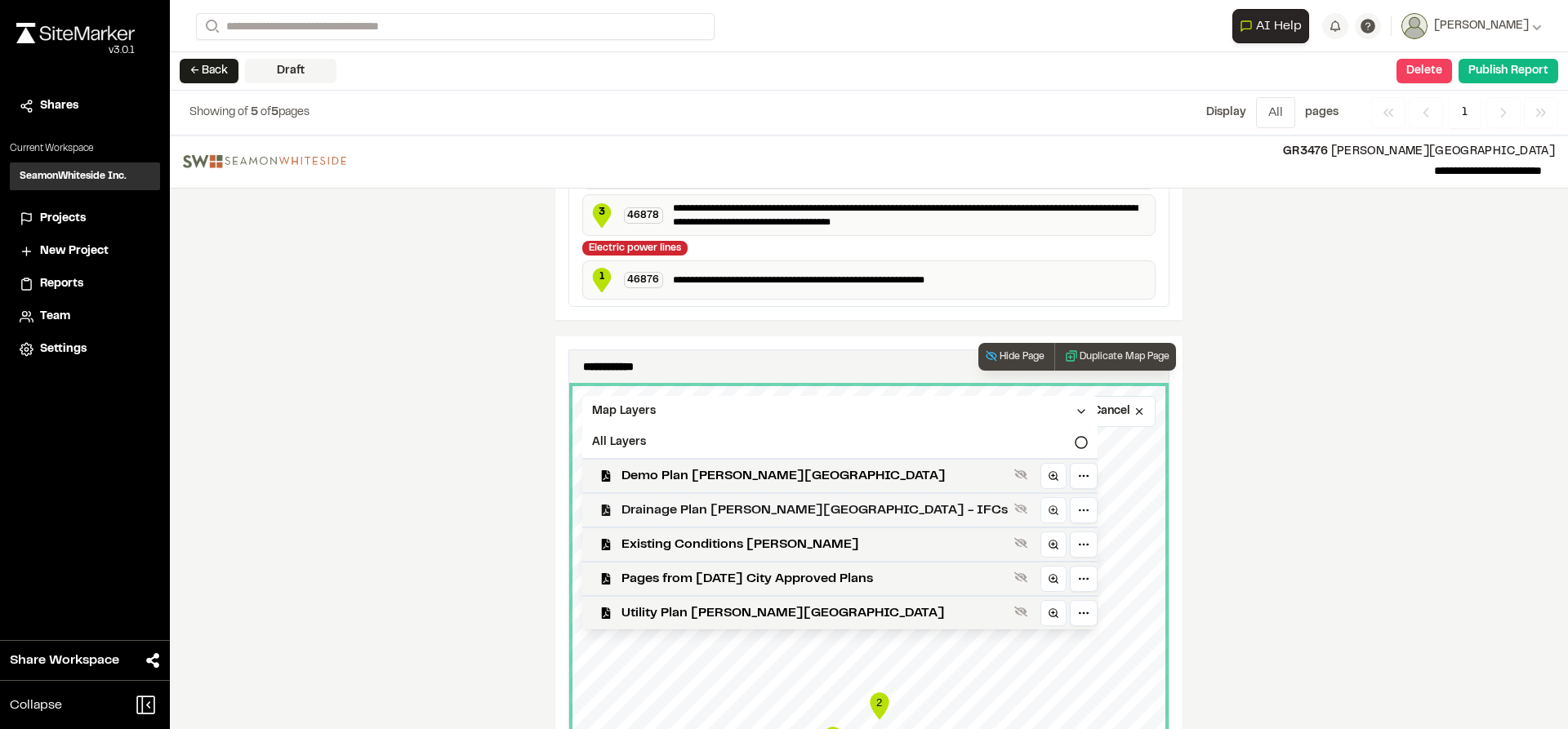
click at [662, 517] on span "Drainage Plan [PERSON_NAME][GEOGRAPHIC_DATA] - IFCs" at bounding box center [814, 511] width 386 height 20
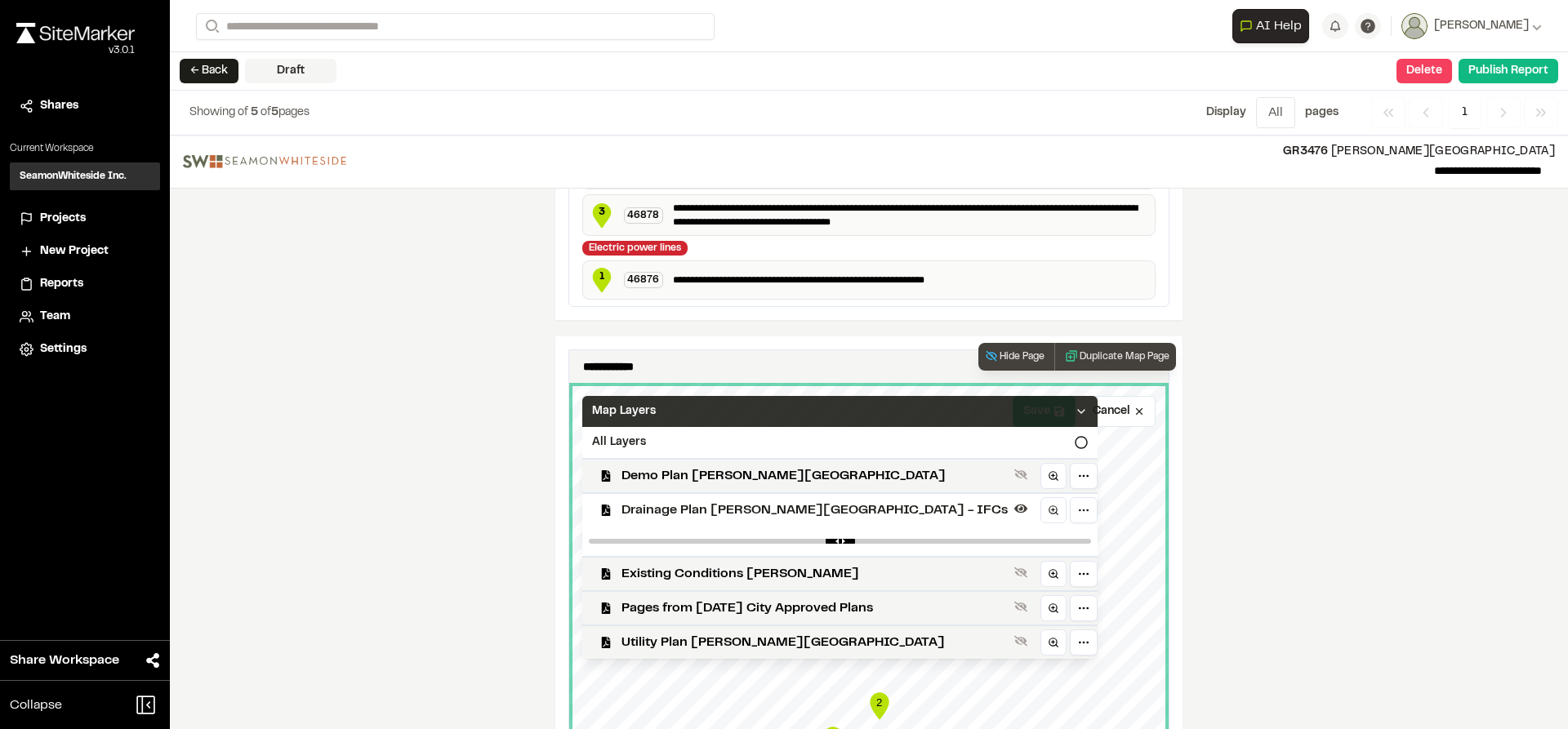
click at [987, 410] on div "Map Layers" at bounding box center [840, 412] width 515 height 31
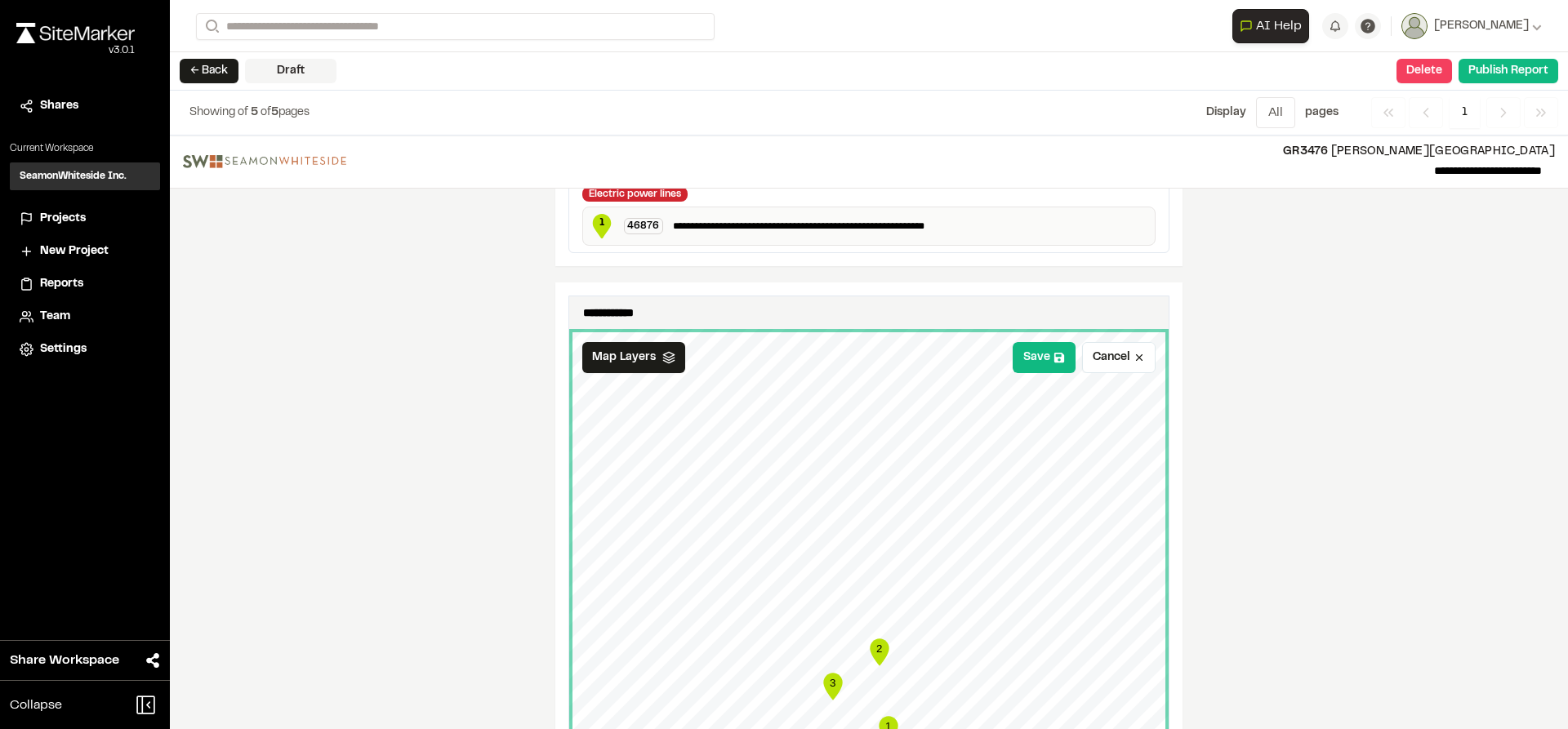
scroll to position [735, 0]
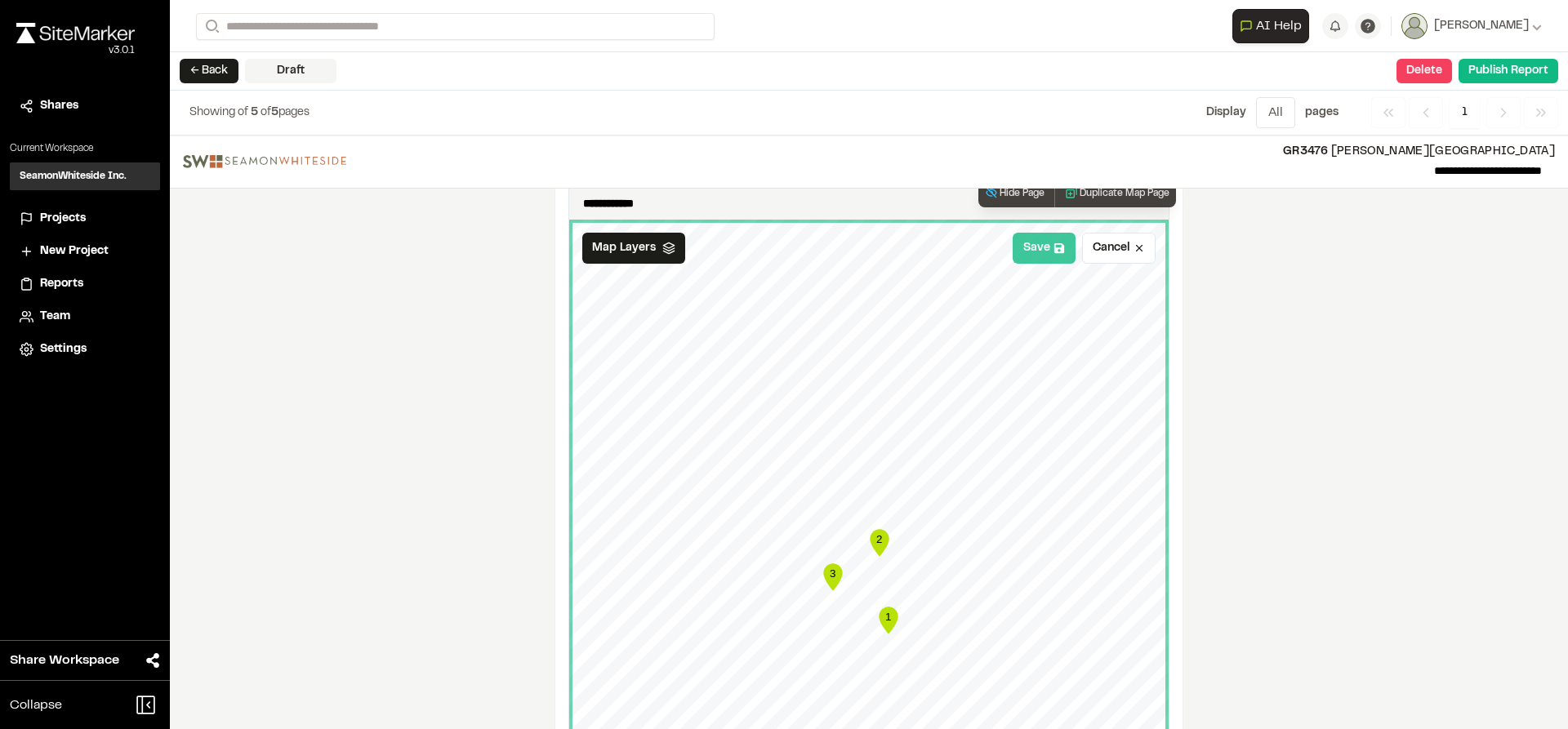
click at [1033, 242] on button "Save" at bounding box center [1044, 248] width 63 height 31
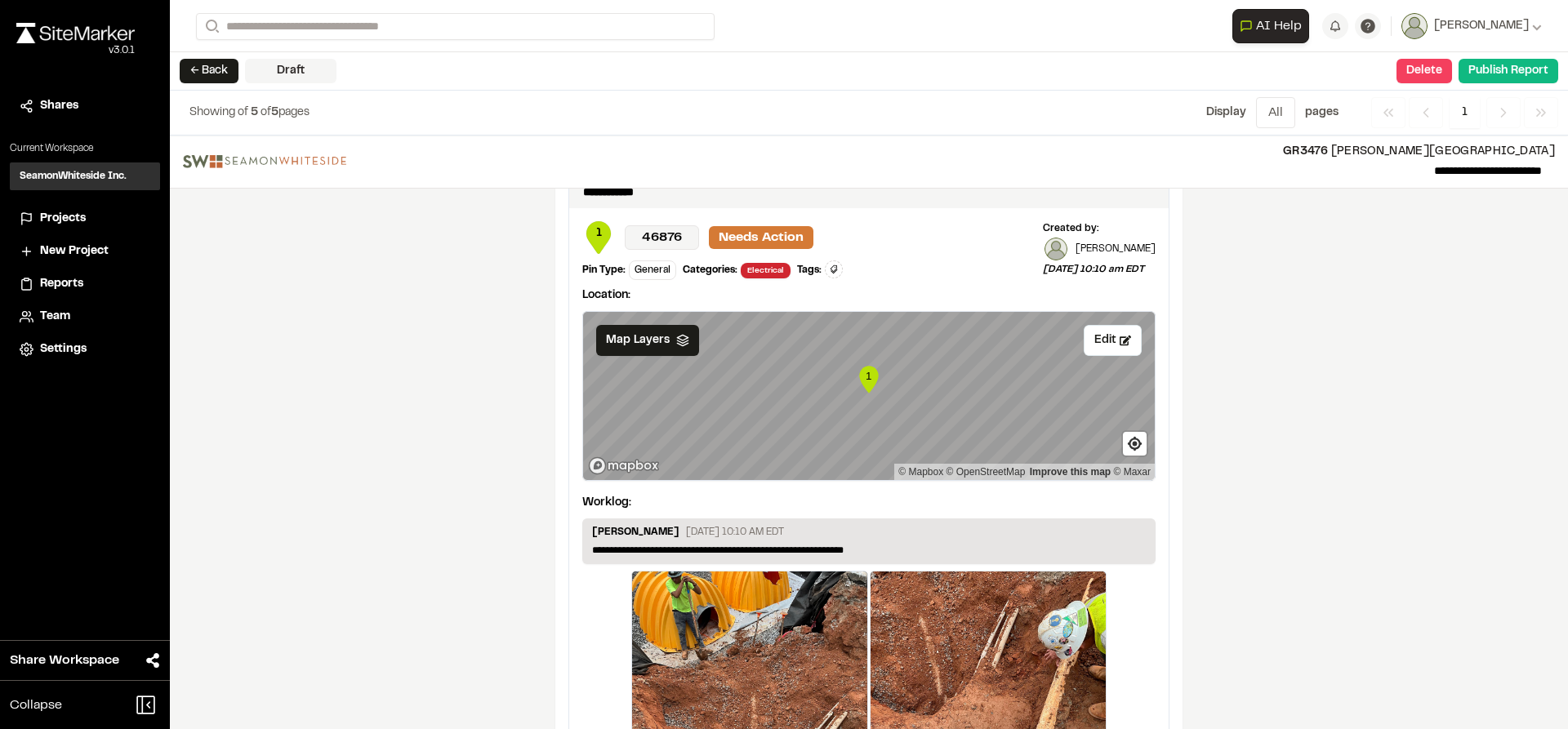
scroll to position [1552, 0]
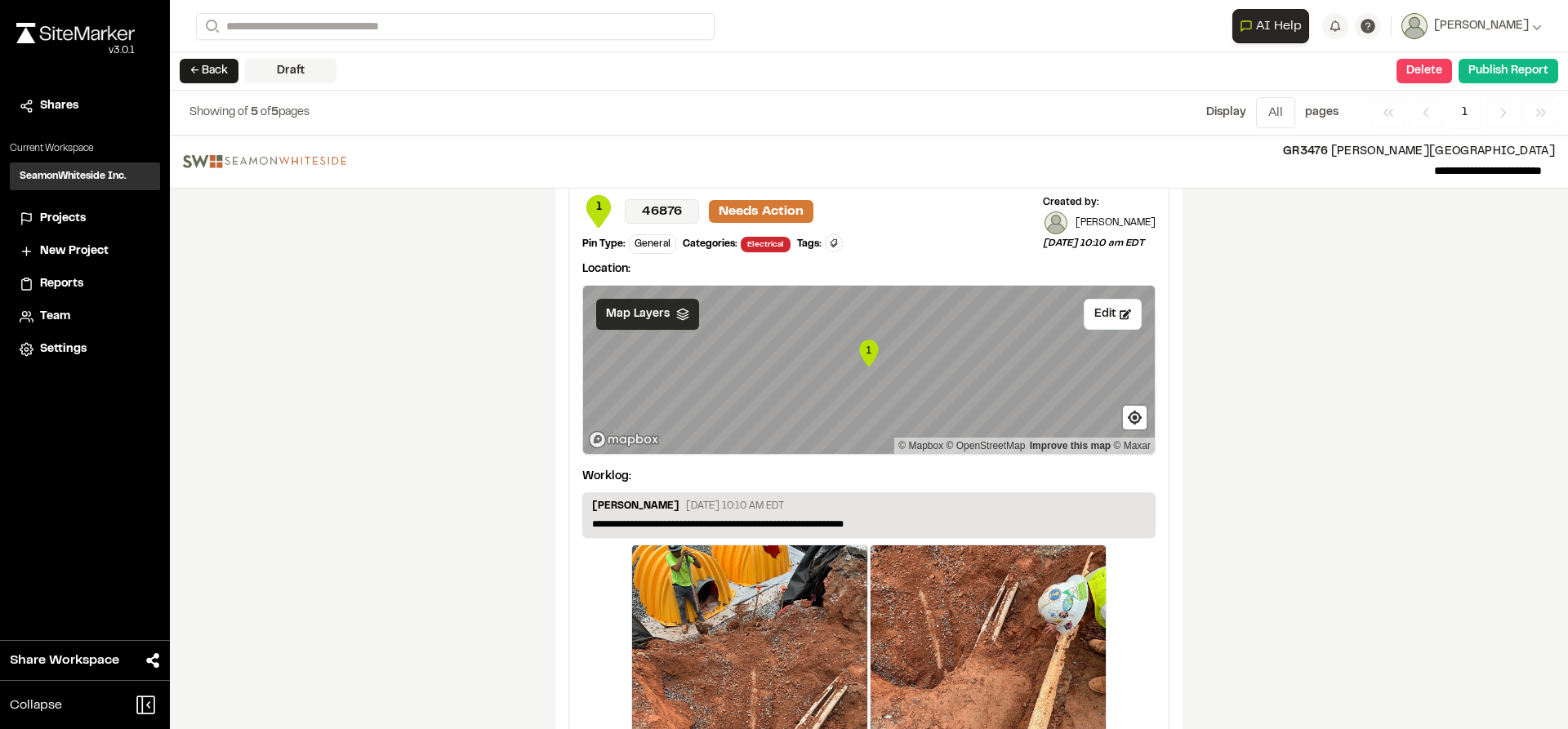
click at [659, 315] on span "Map Layers" at bounding box center [637, 314] width 64 height 18
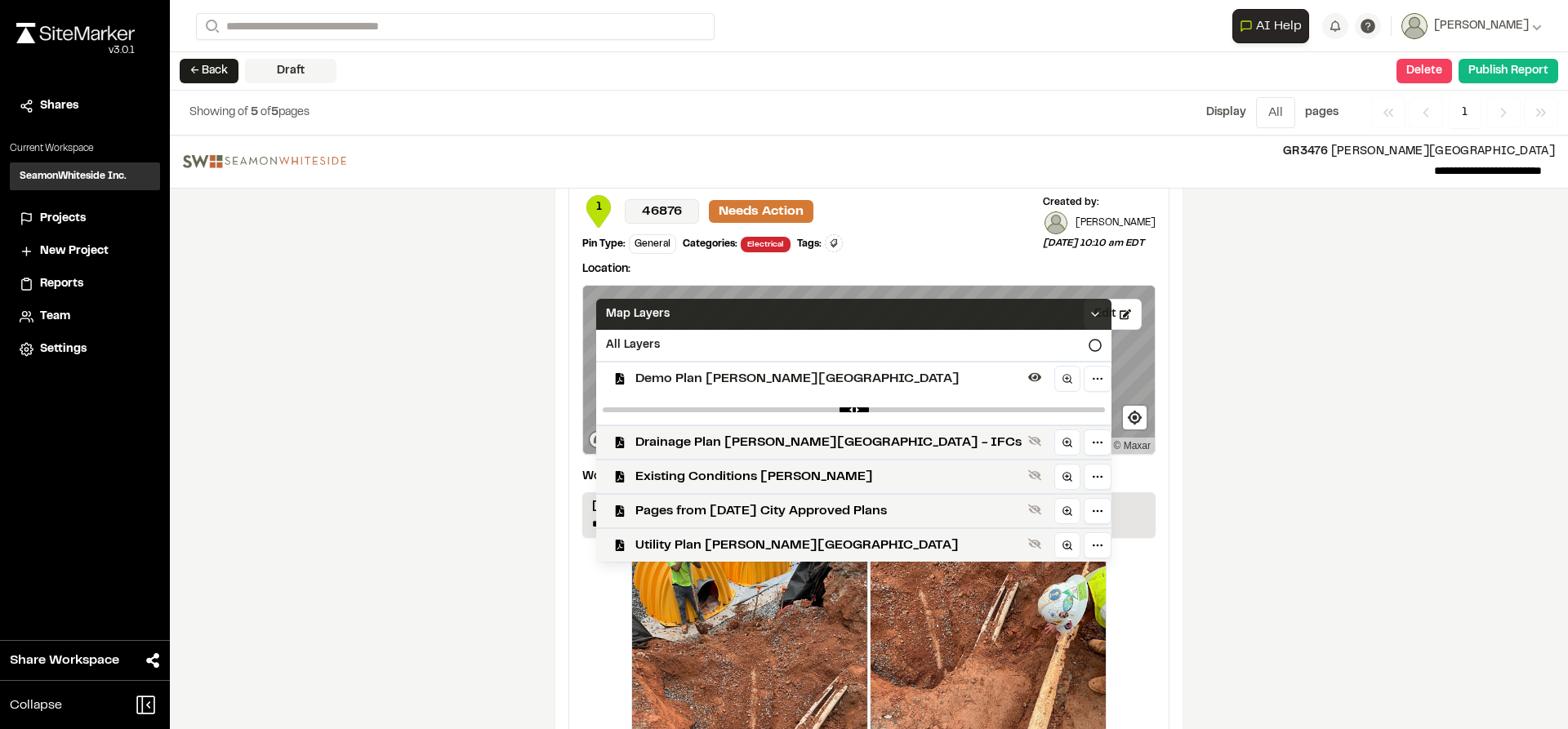
click at [1089, 314] on icon at bounding box center [1096, 314] width 13 height 13
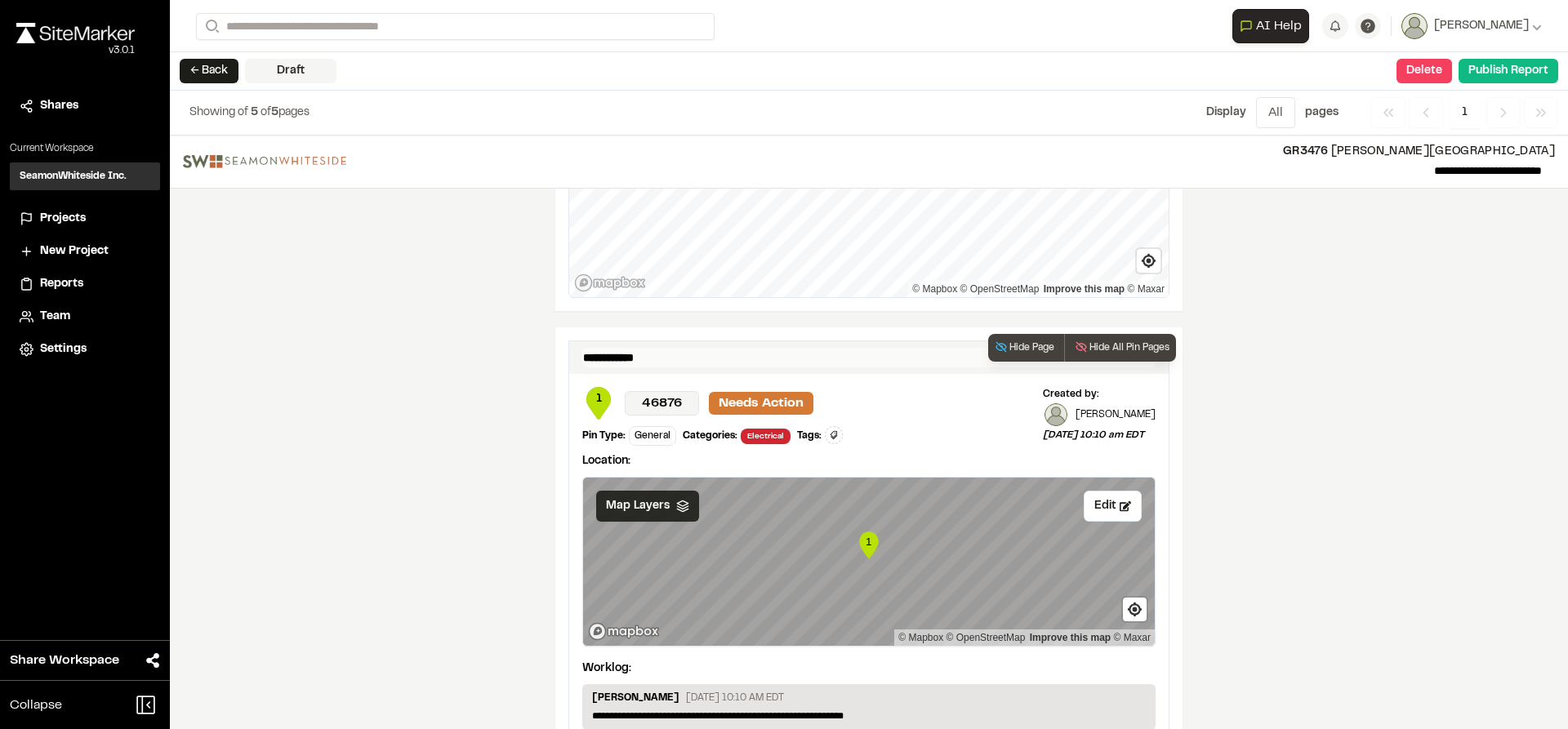
scroll to position [1388, 0]
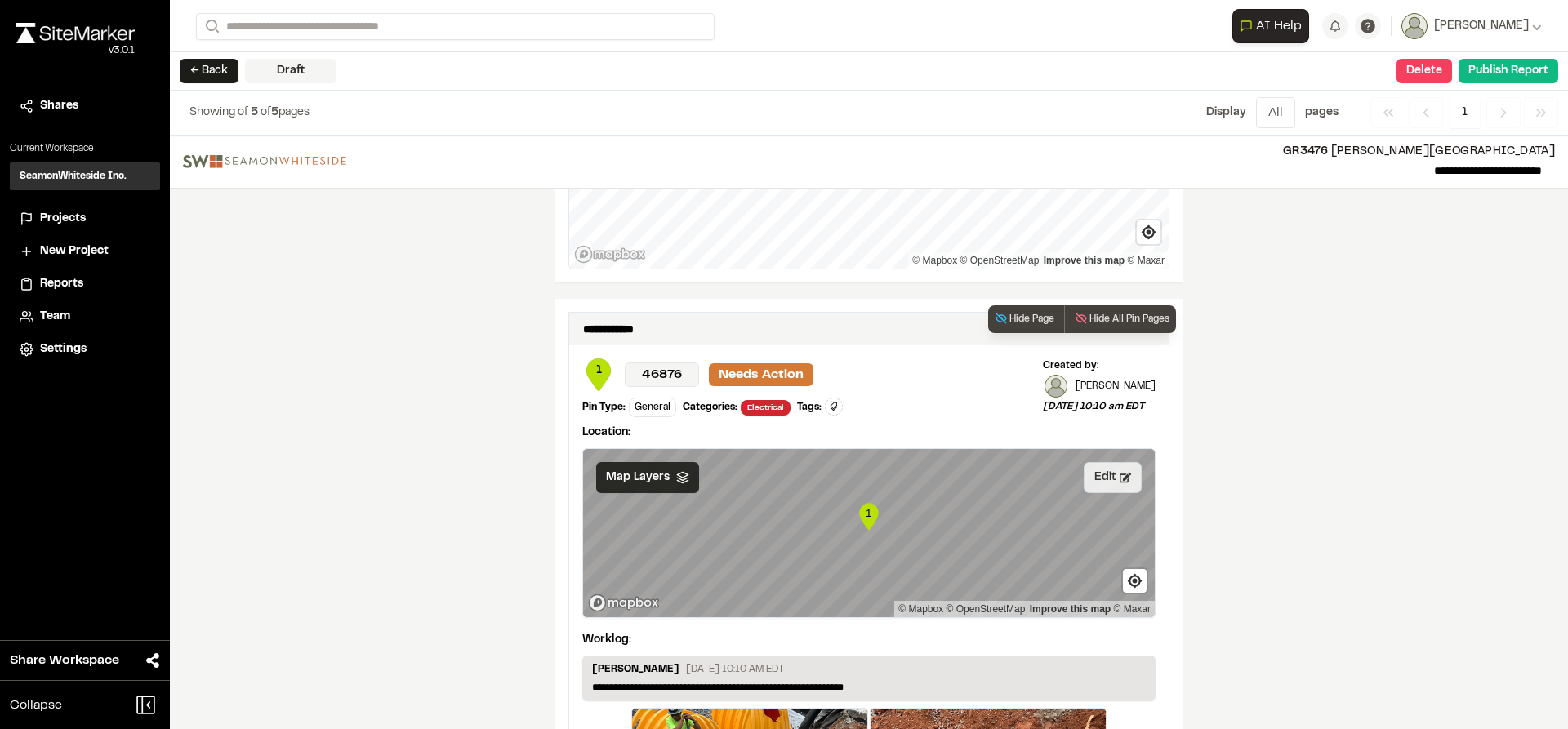
click at [1100, 472] on button "Edit" at bounding box center [1113, 478] width 58 height 31
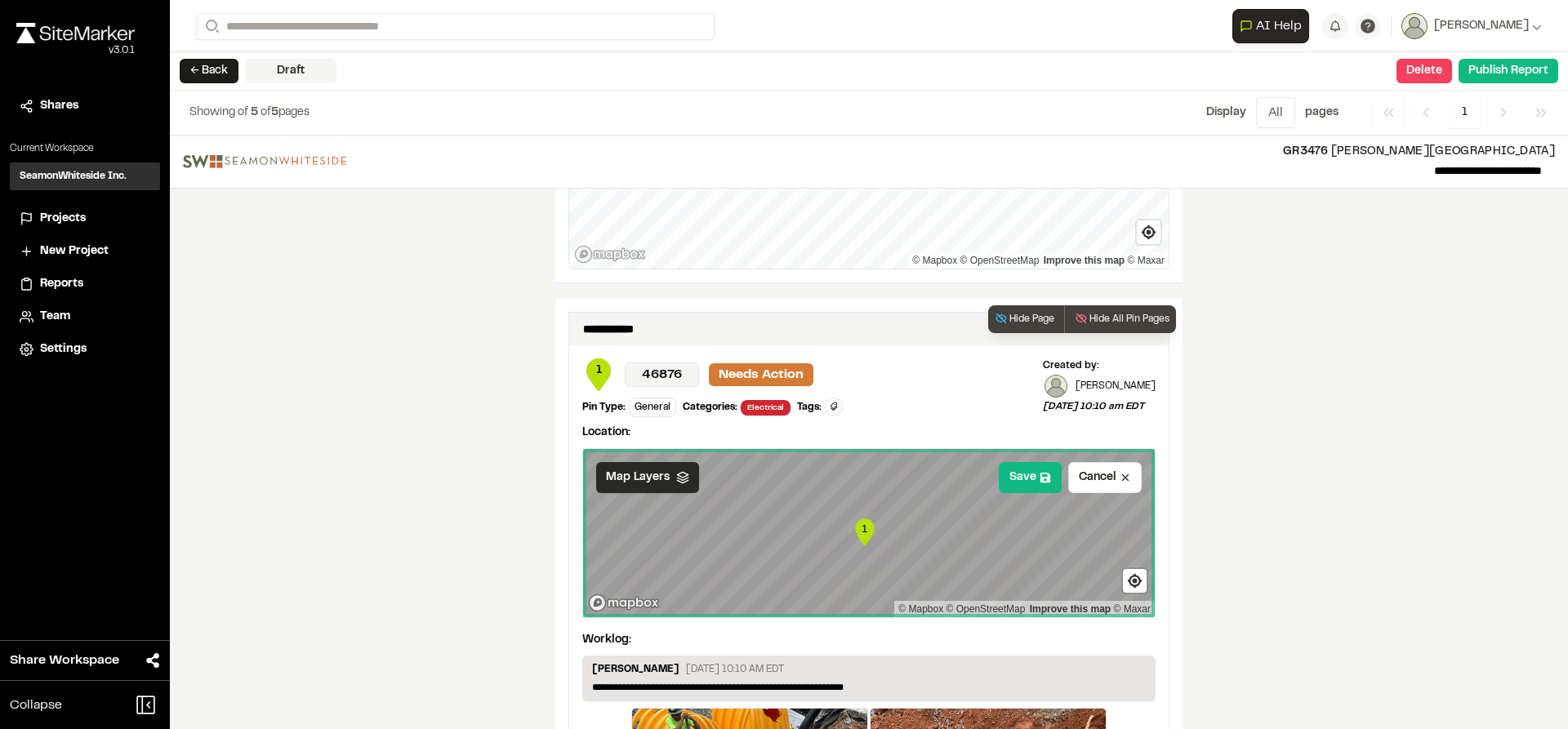
click at [663, 480] on div "Map Layers" at bounding box center [648, 478] width 103 height 31
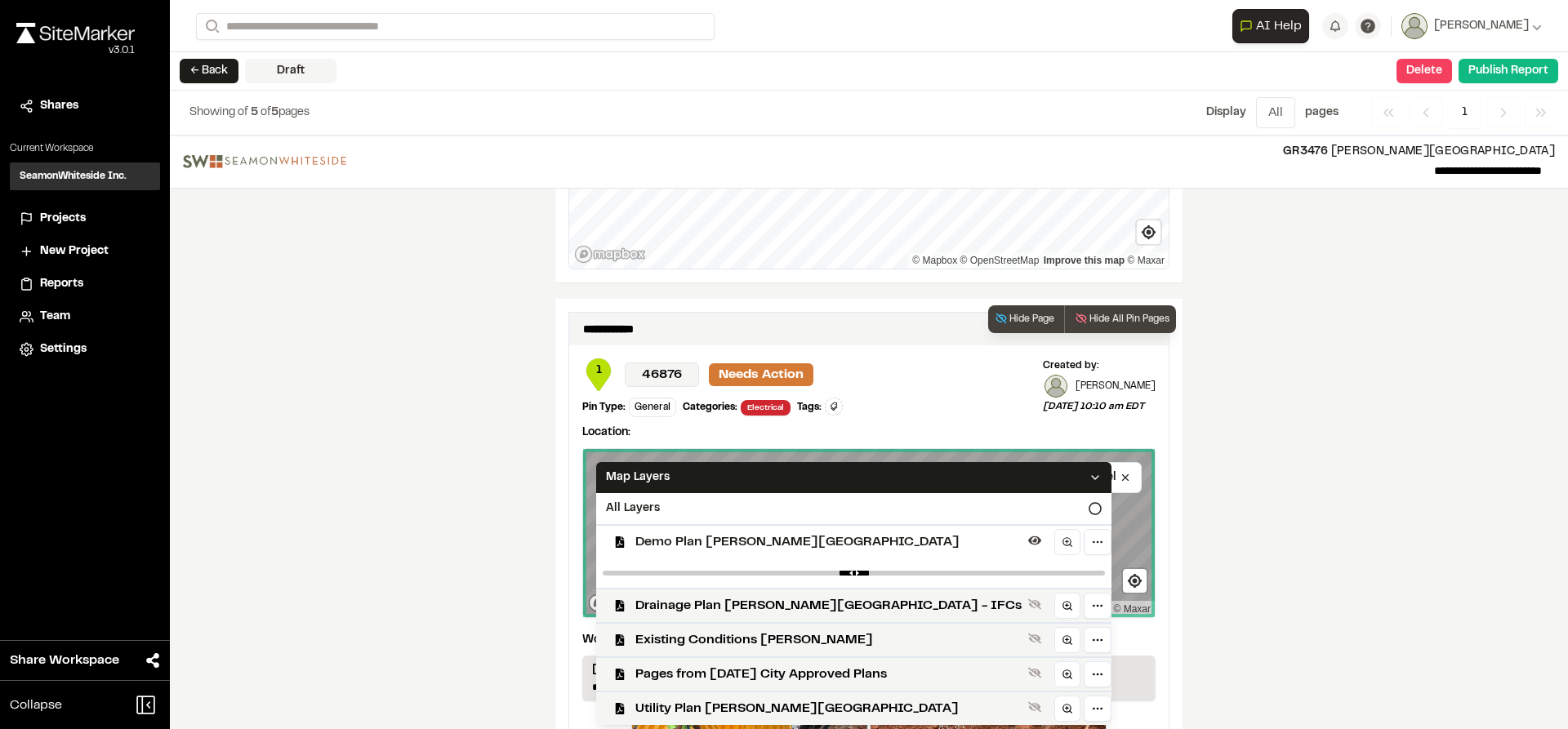
click at [685, 535] on span "Demo Plan [PERSON_NAME][GEOGRAPHIC_DATA]" at bounding box center [828, 543] width 386 height 20
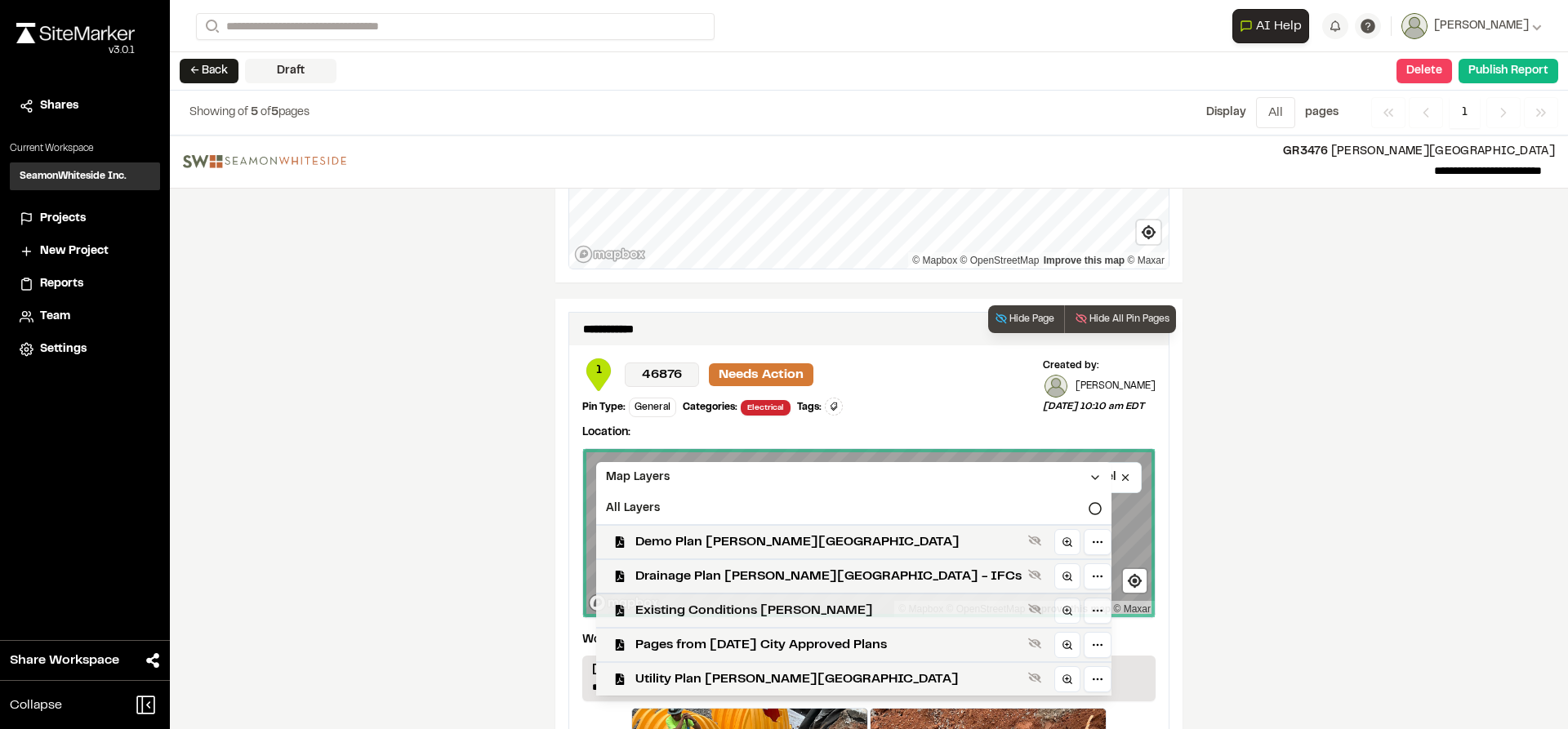
click at [676, 607] on span "Existing Conditions [PERSON_NAME]" at bounding box center [828, 611] width 386 height 20
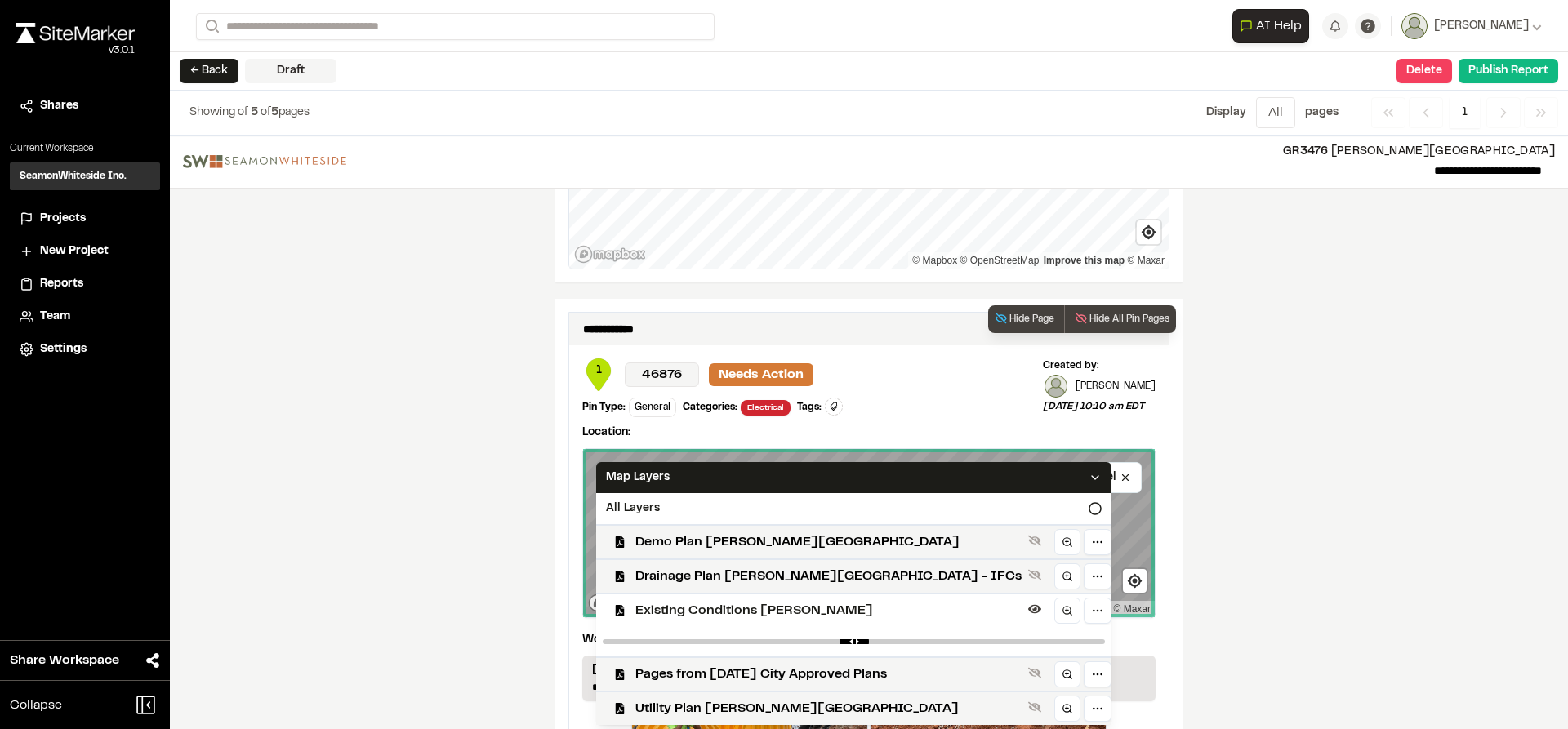
click at [1089, 474] on icon at bounding box center [1096, 478] width 13 height 13
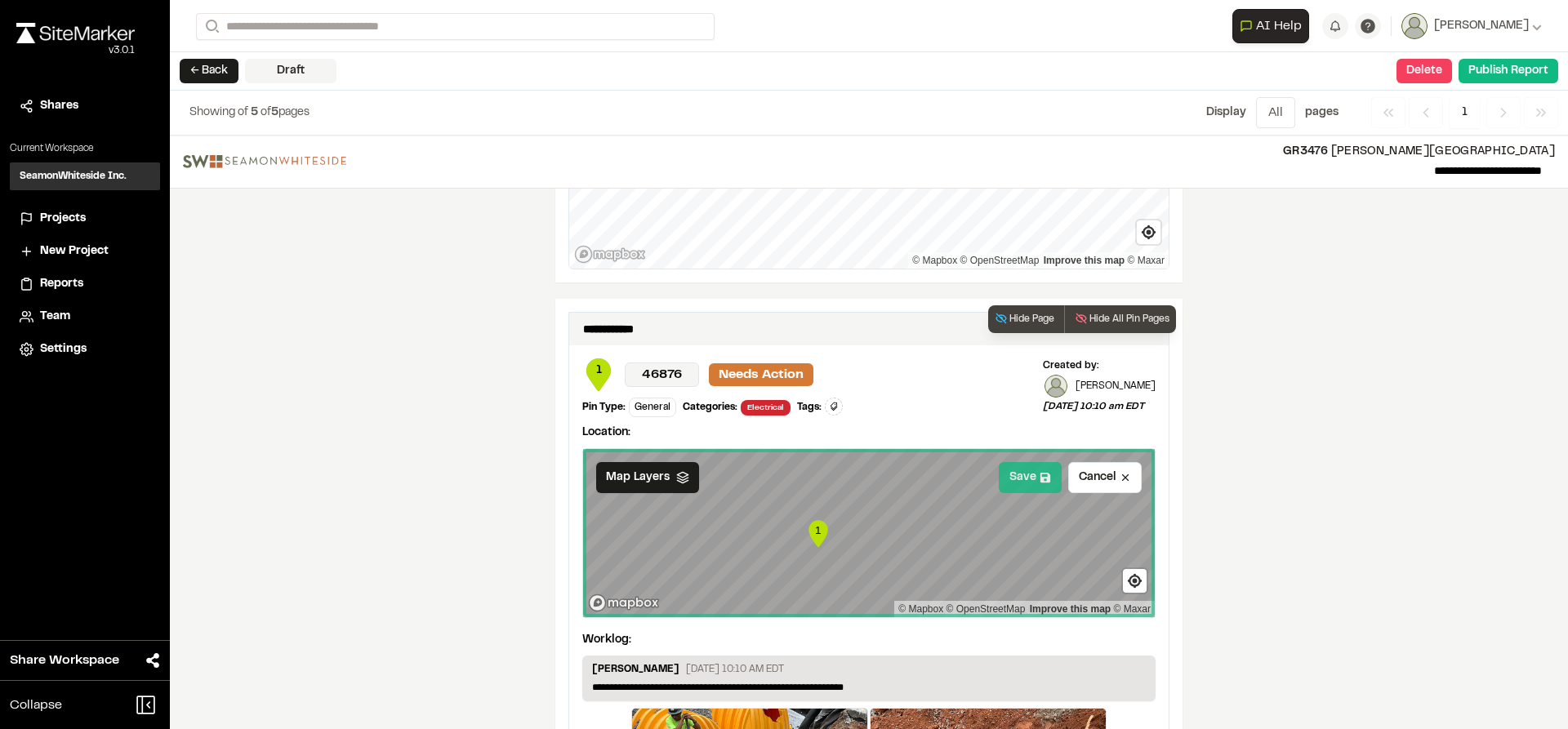
click at [1000, 476] on button "Save" at bounding box center [1030, 478] width 63 height 31
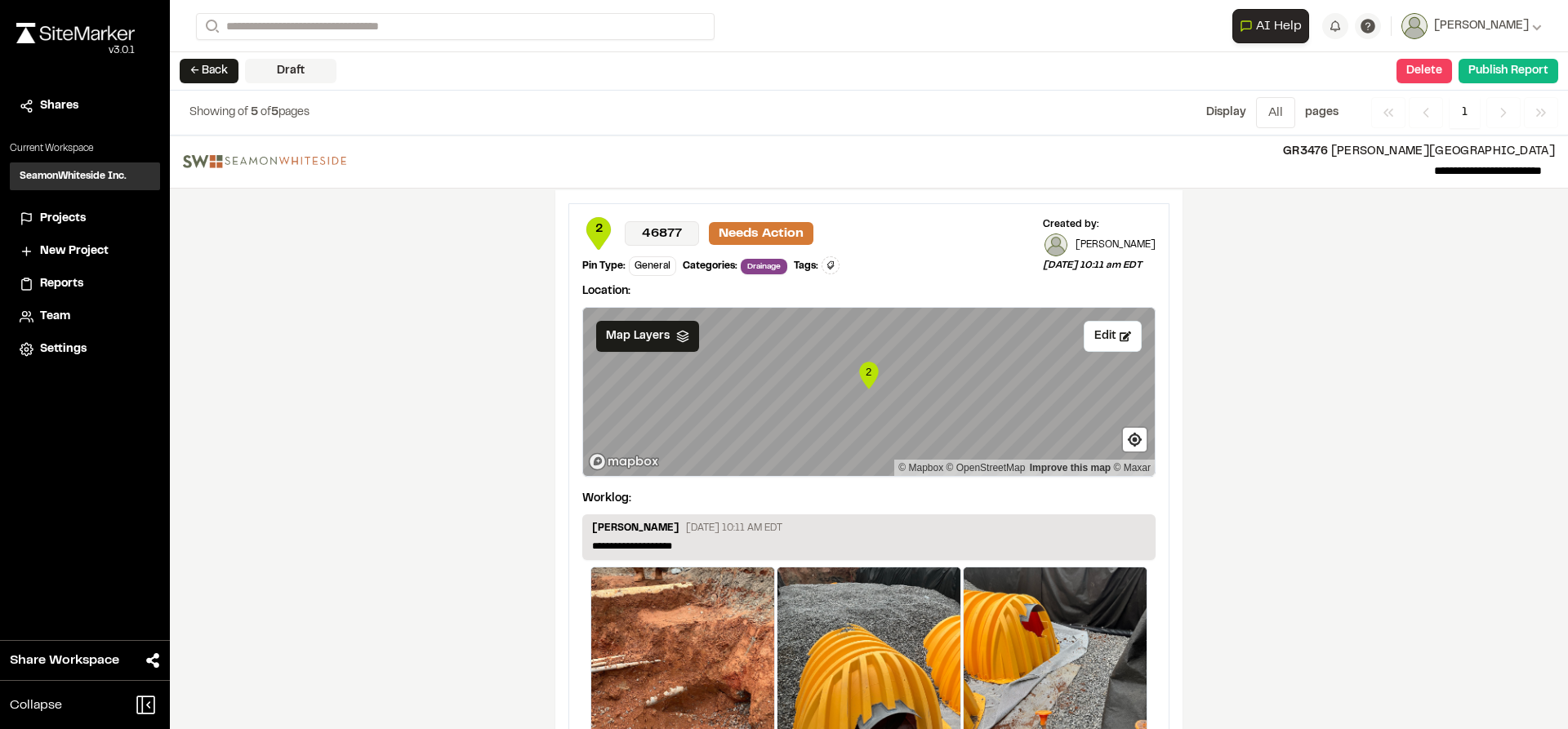
scroll to position [2287, 0]
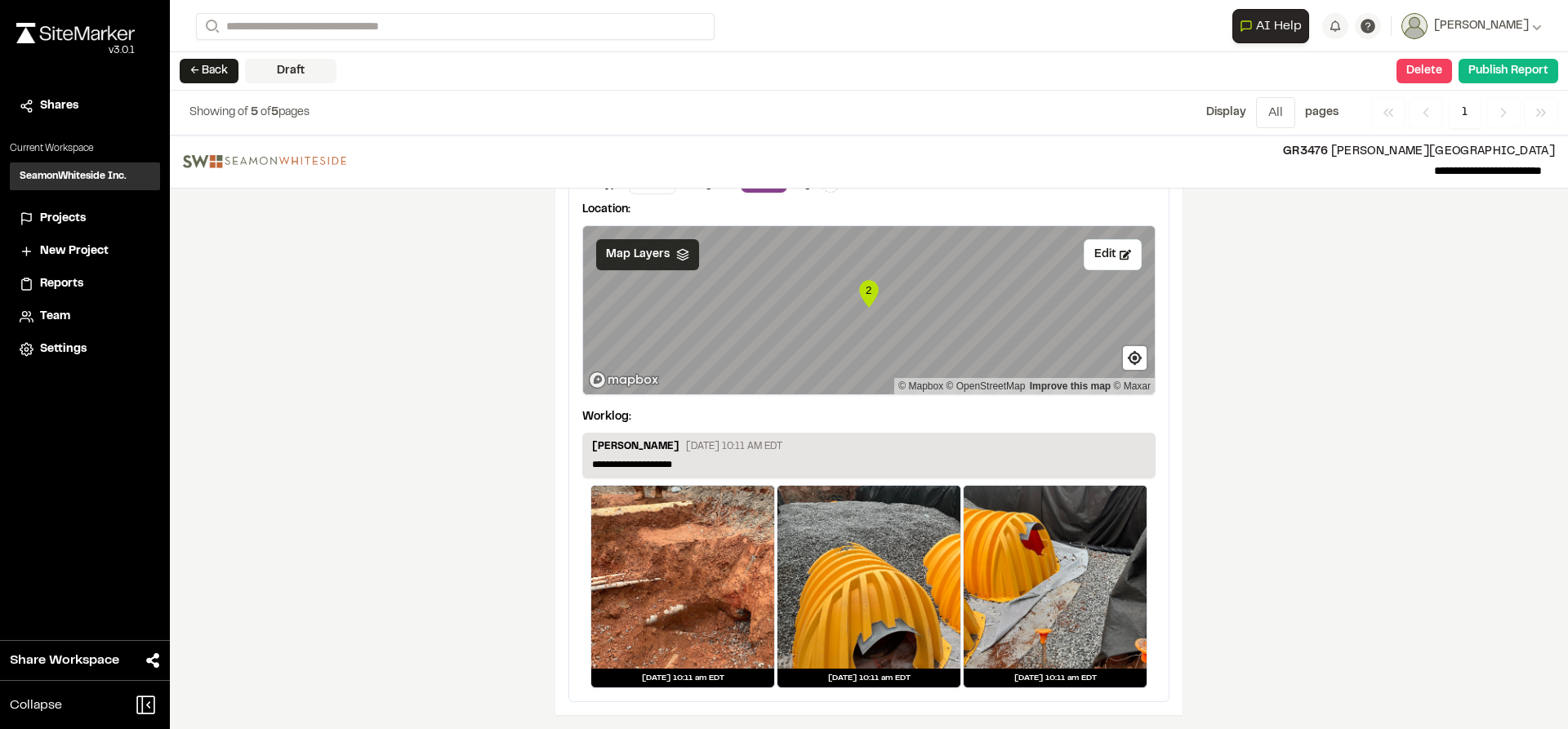
click at [676, 261] on icon at bounding box center [683, 255] width 13 height 13
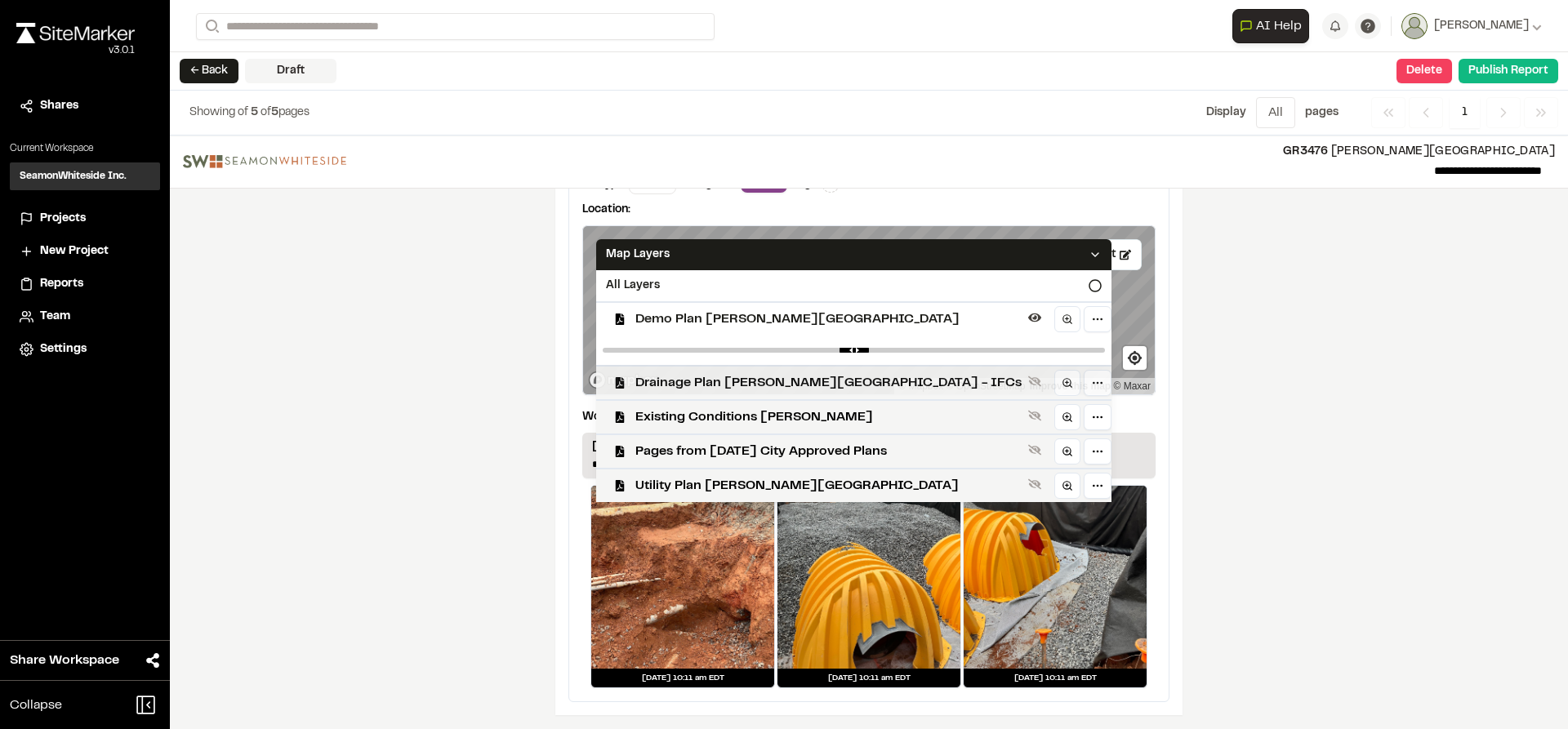
click at [688, 383] on span "Drainage Plan [PERSON_NAME][GEOGRAPHIC_DATA] - IFCs" at bounding box center [828, 383] width 386 height 20
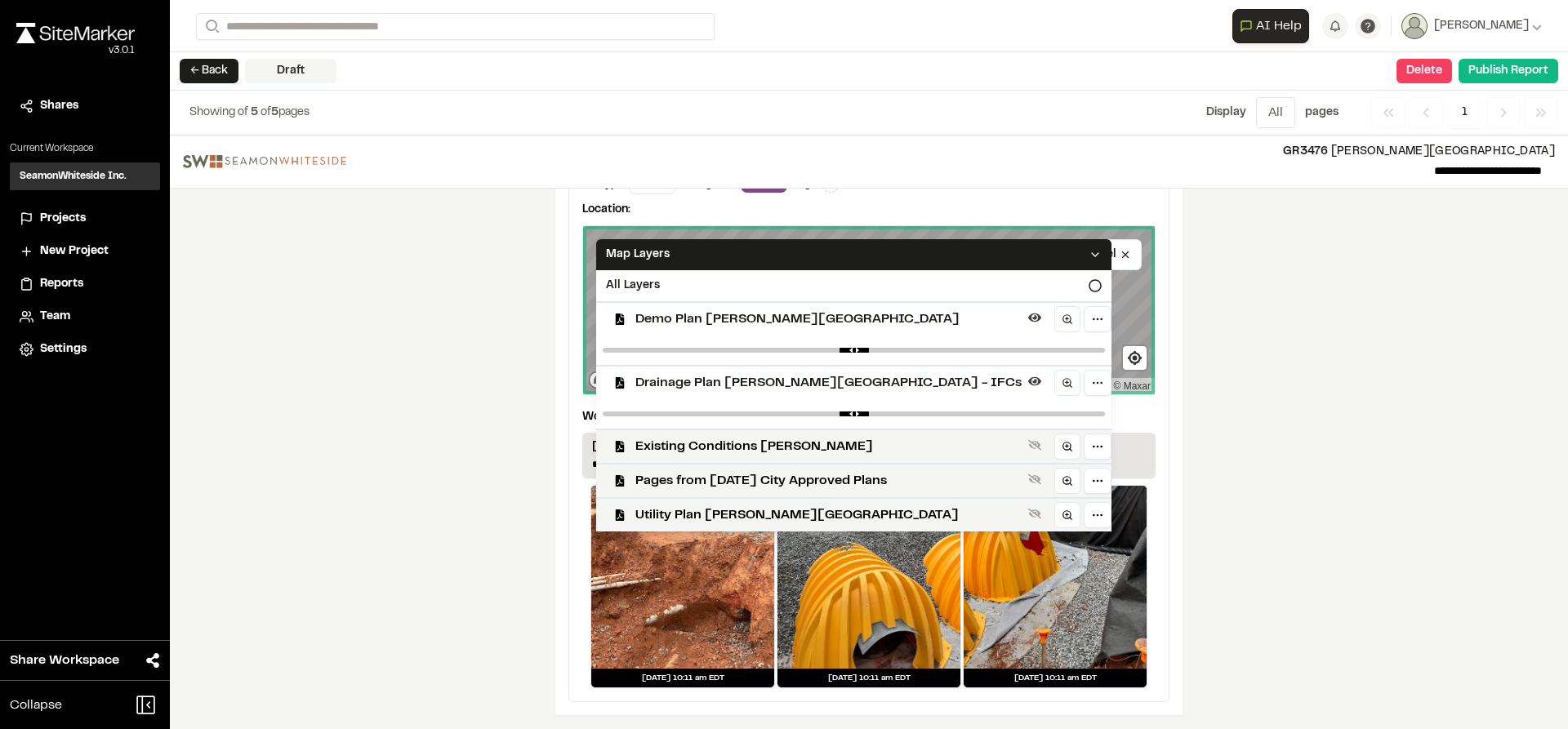
click at [700, 321] on span "Demo Plan [PERSON_NAME][GEOGRAPHIC_DATA]" at bounding box center [828, 319] width 386 height 20
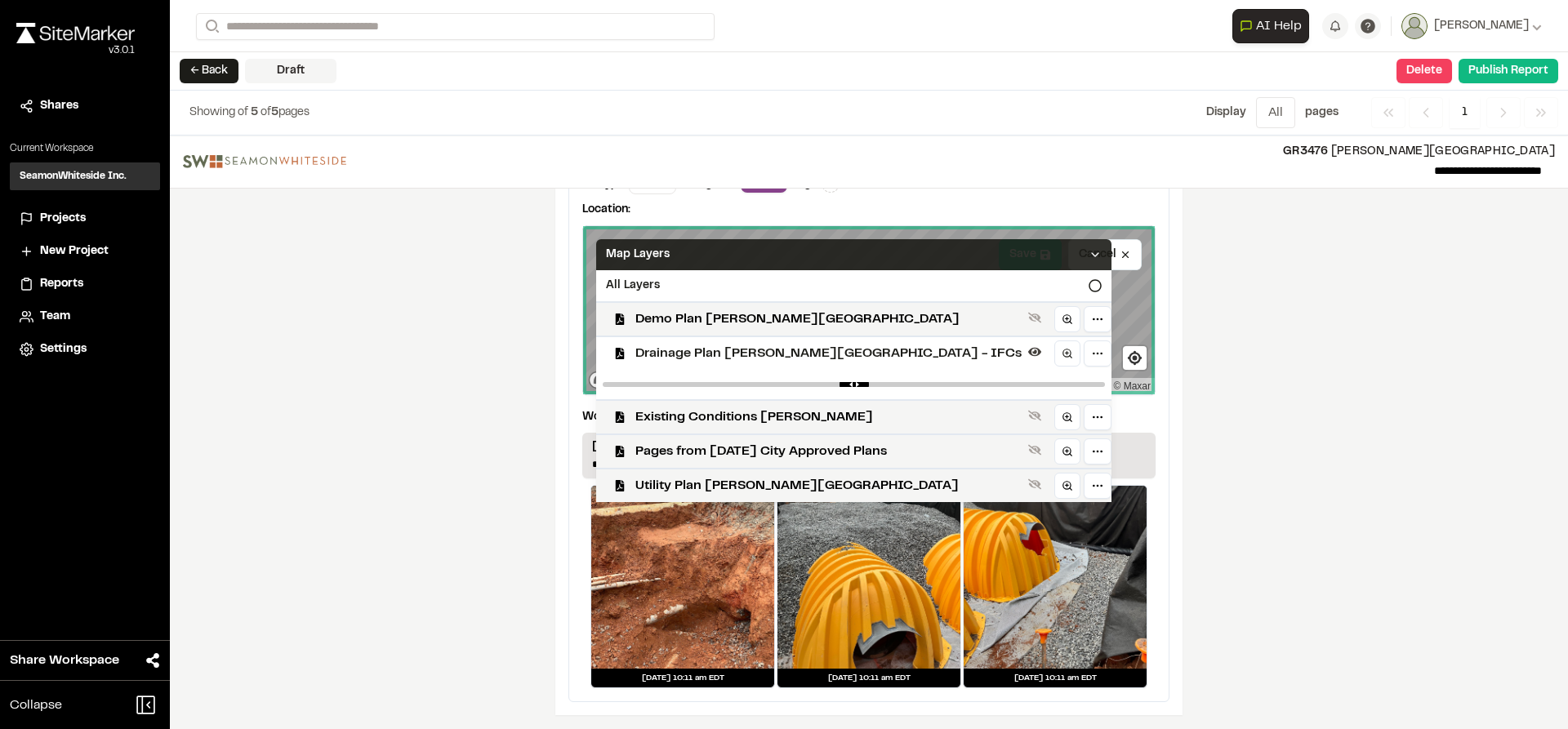
click at [995, 249] on div "Map Layers" at bounding box center [854, 255] width 515 height 31
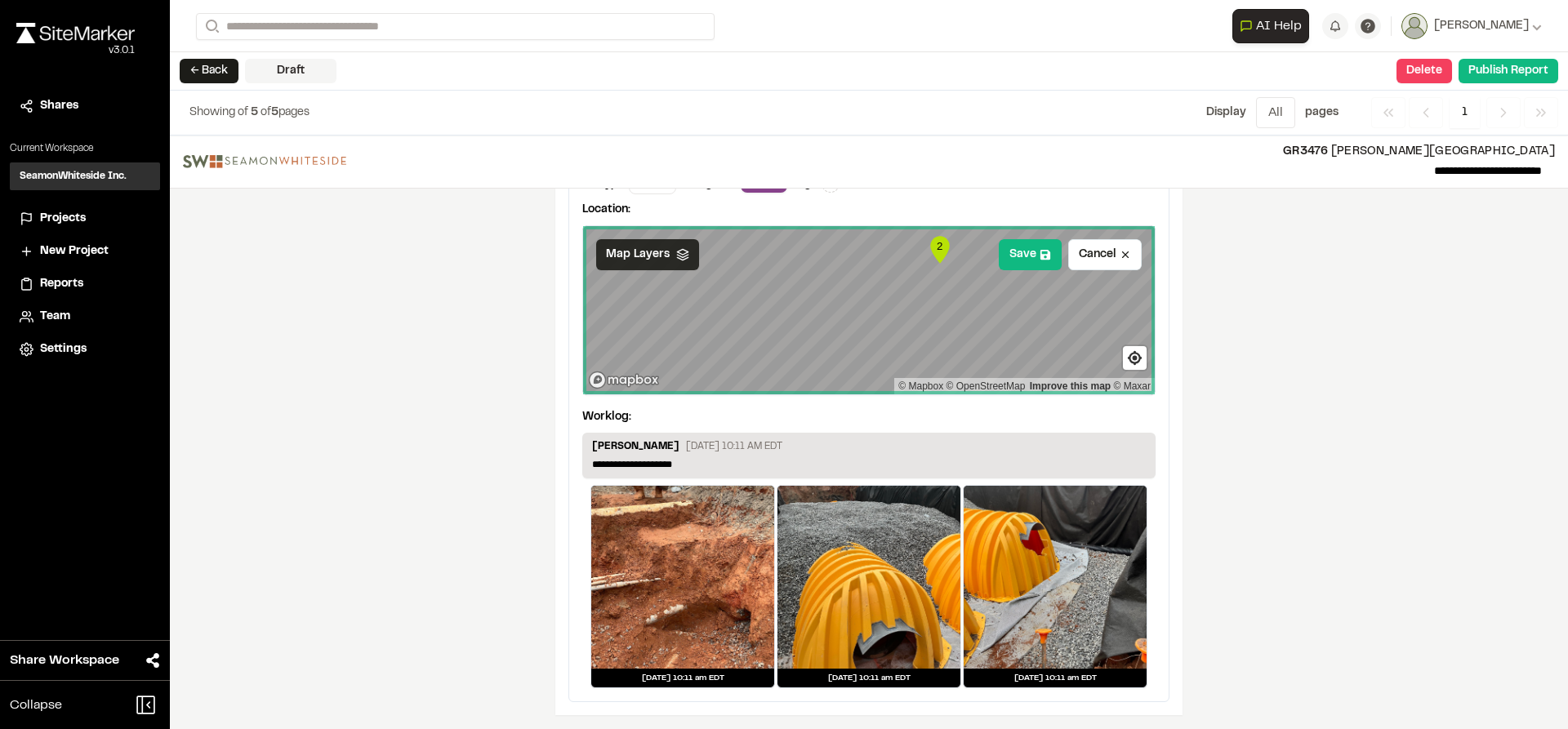
click at [674, 266] on div "Map Layers" at bounding box center [648, 255] width 103 height 31
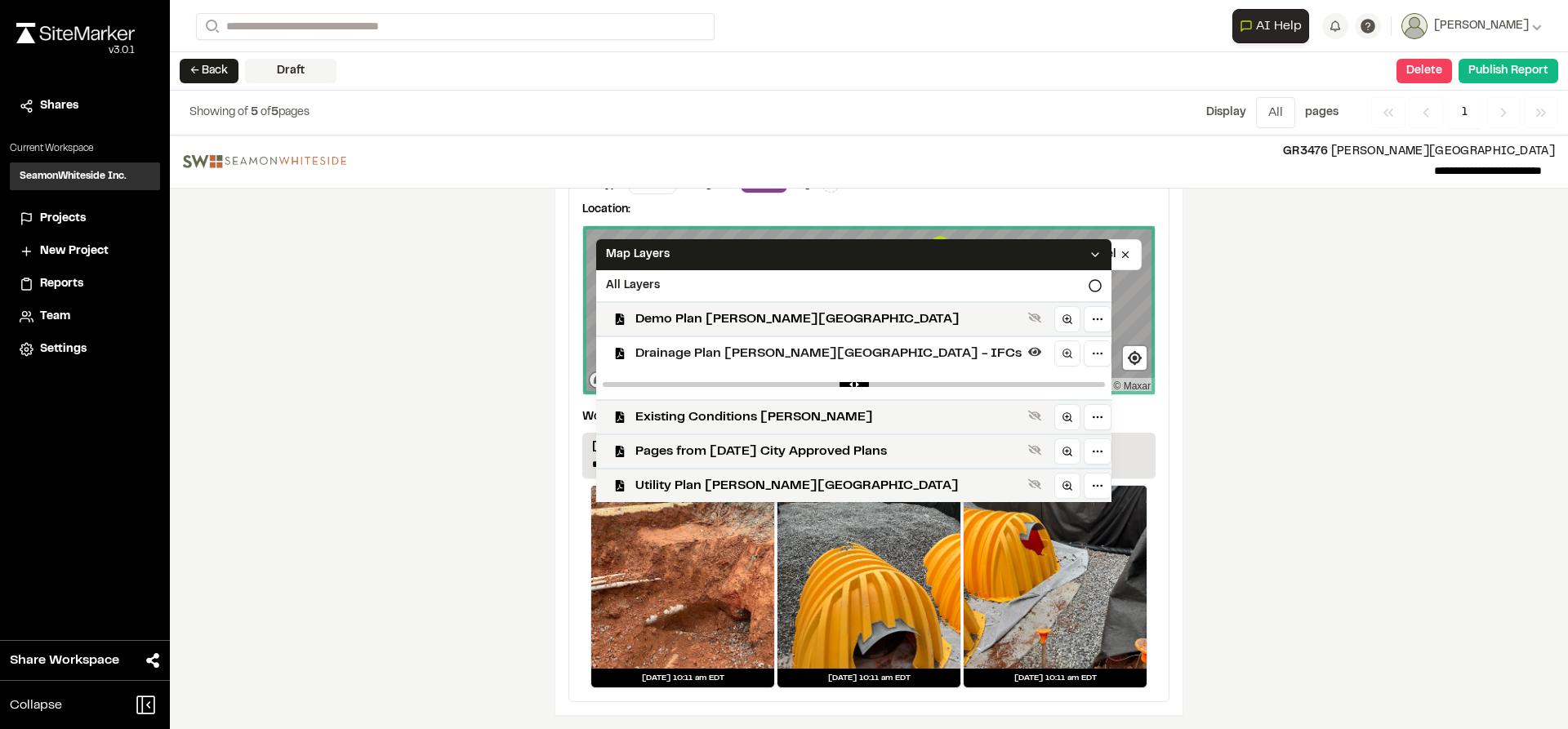
click at [678, 352] on span "Drainage Plan [PERSON_NAME][GEOGRAPHIC_DATA] - IFCs" at bounding box center [828, 354] width 386 height 20
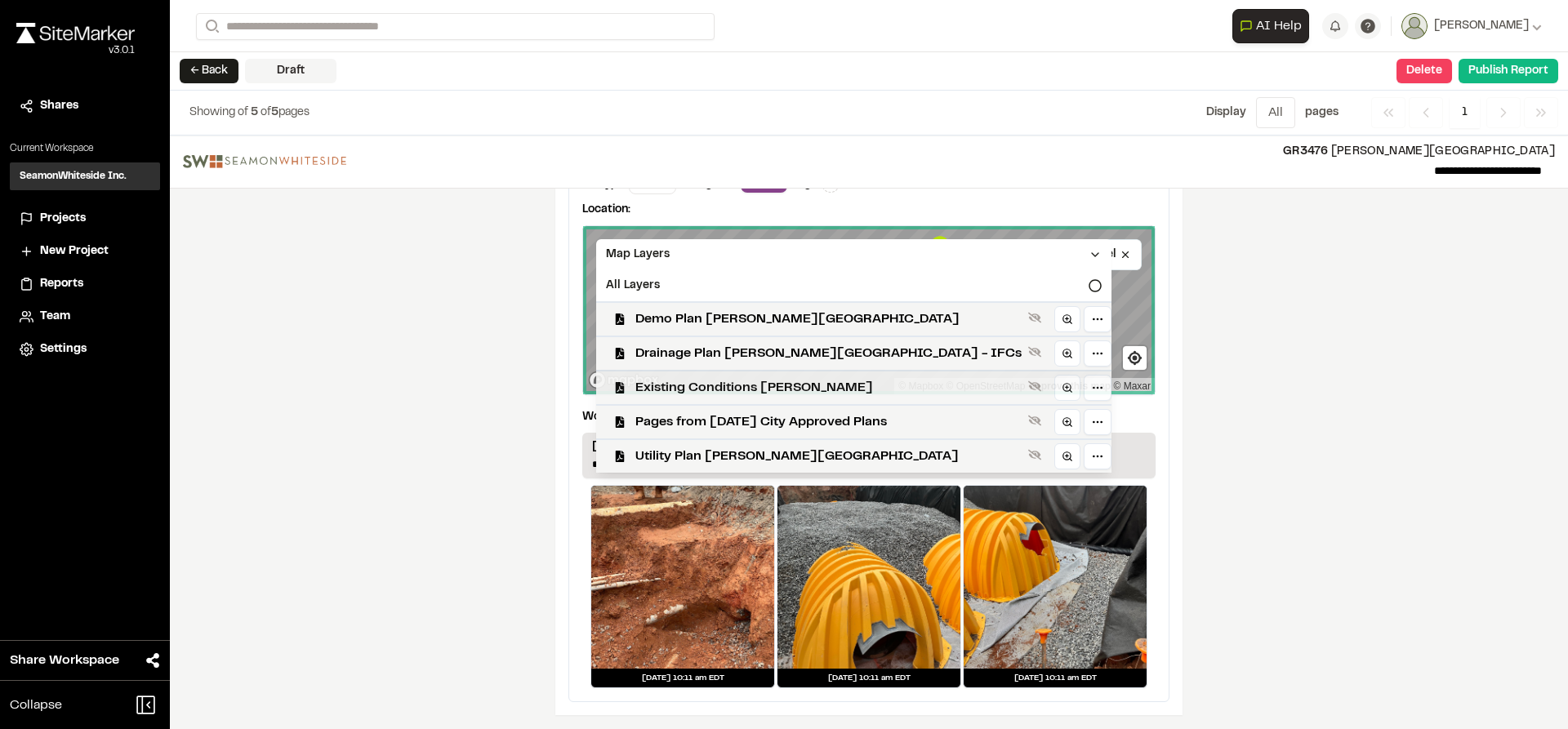
click at [679, 386] on span "Existing Conditions [PERSON_NAME]" at bounding box center [828, 388] width 386 height 20
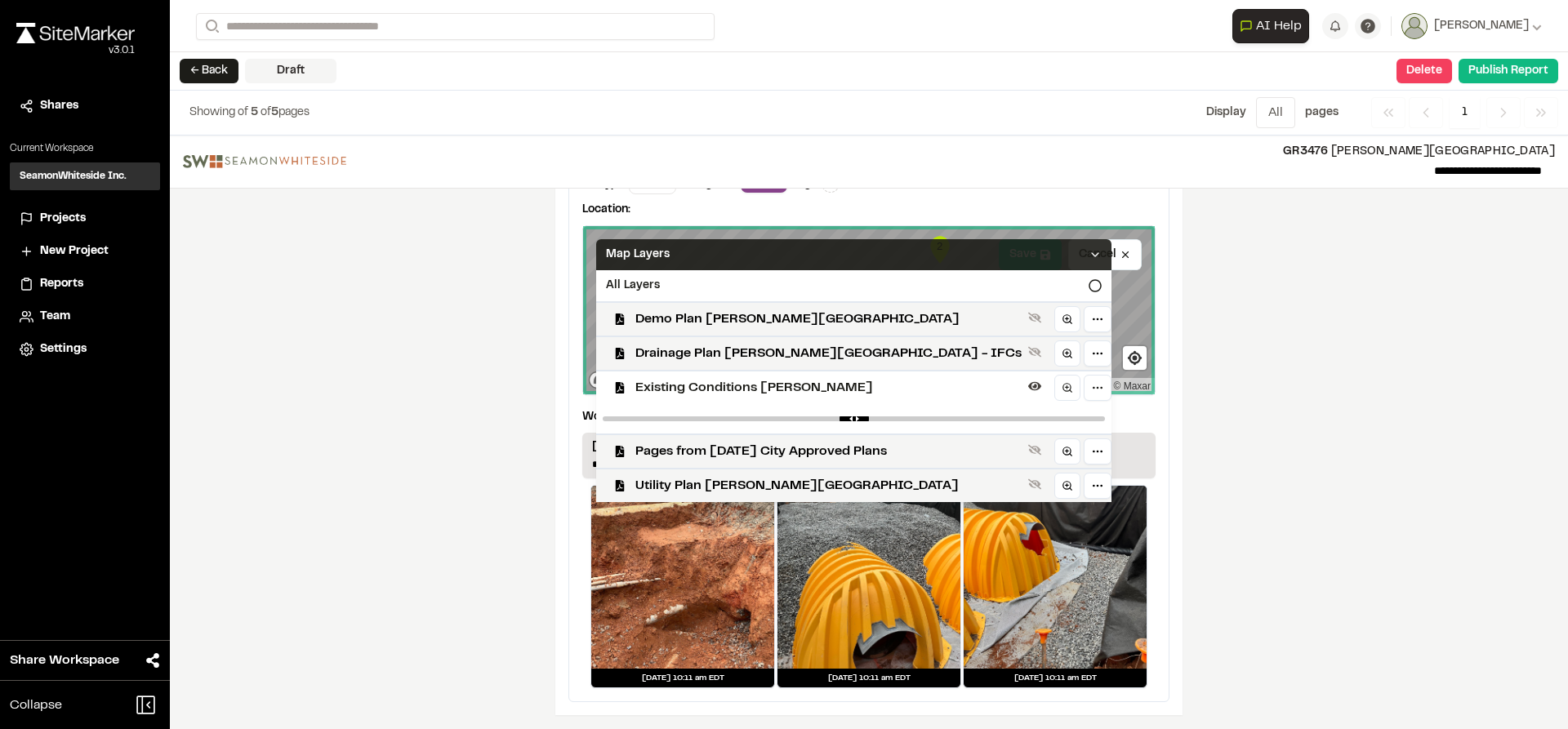
click at [1089, 254] on icon at bounding box center [1096, 255] width 13 height 13
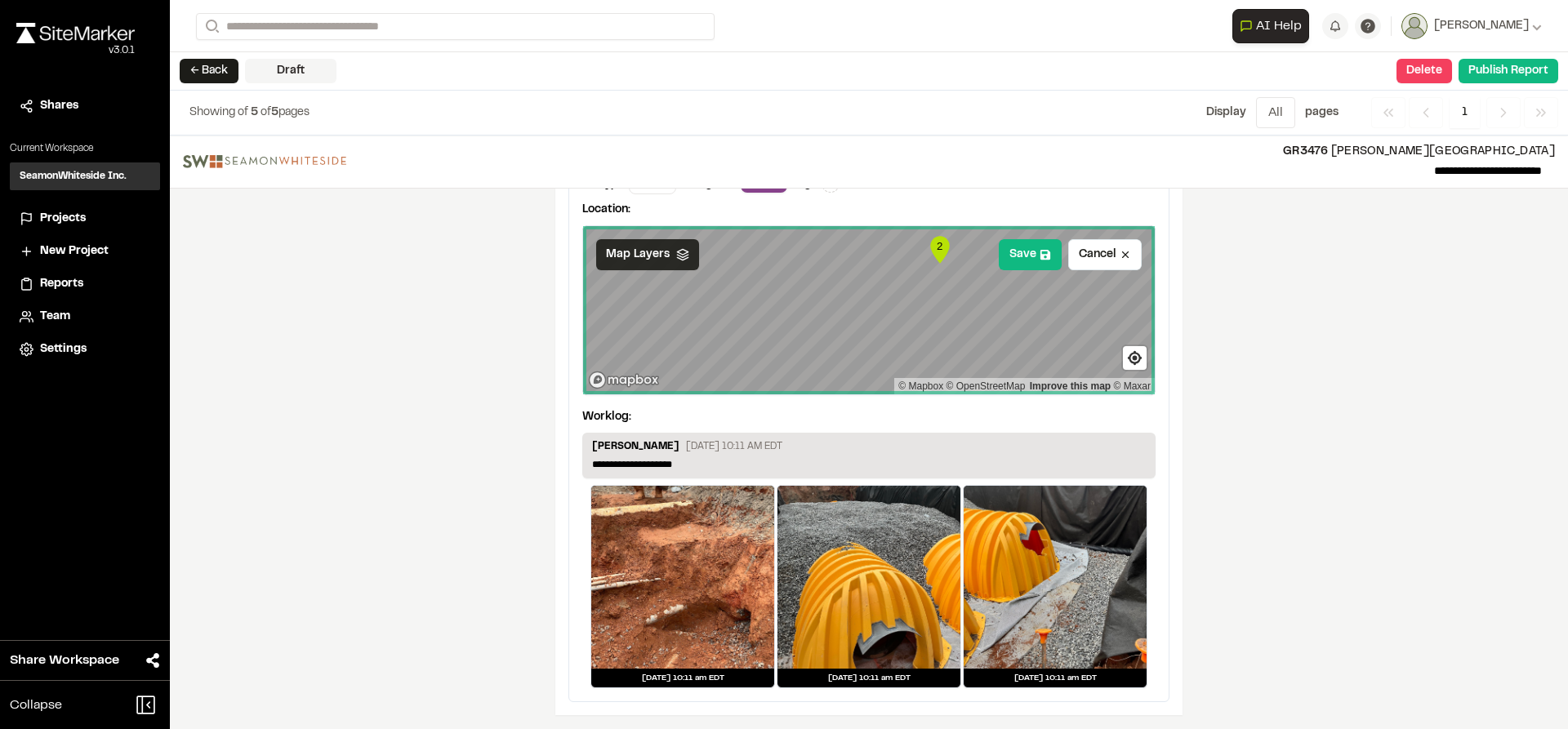
click at [680, 258] on icon at bounding box center [683, 255] width 13 height 13
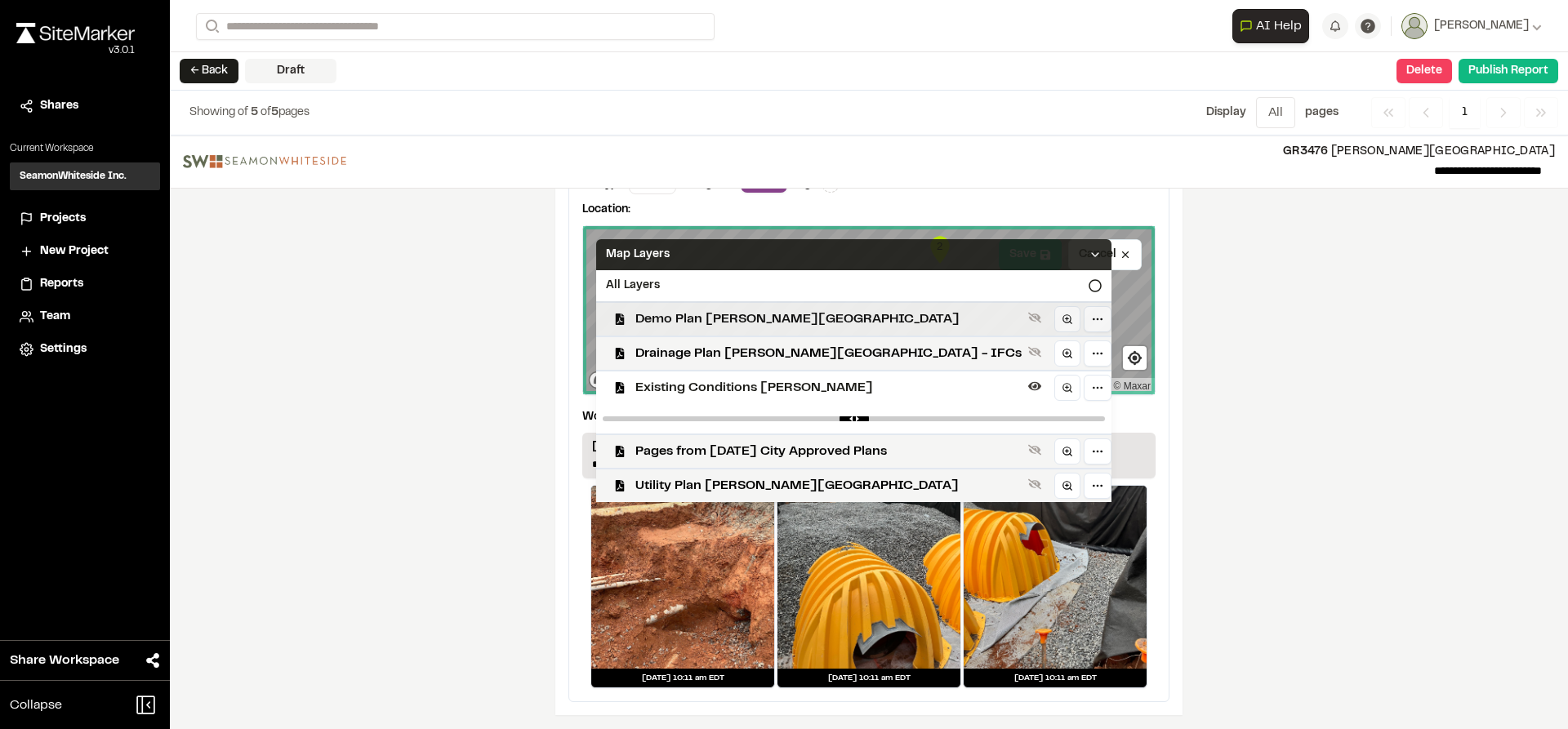
click at [682, 314] on span "Demo Plan [PERSON_NAME][GEOGRAPHIC_DATA]" at bounding box center [828, 319] width 386 height 20
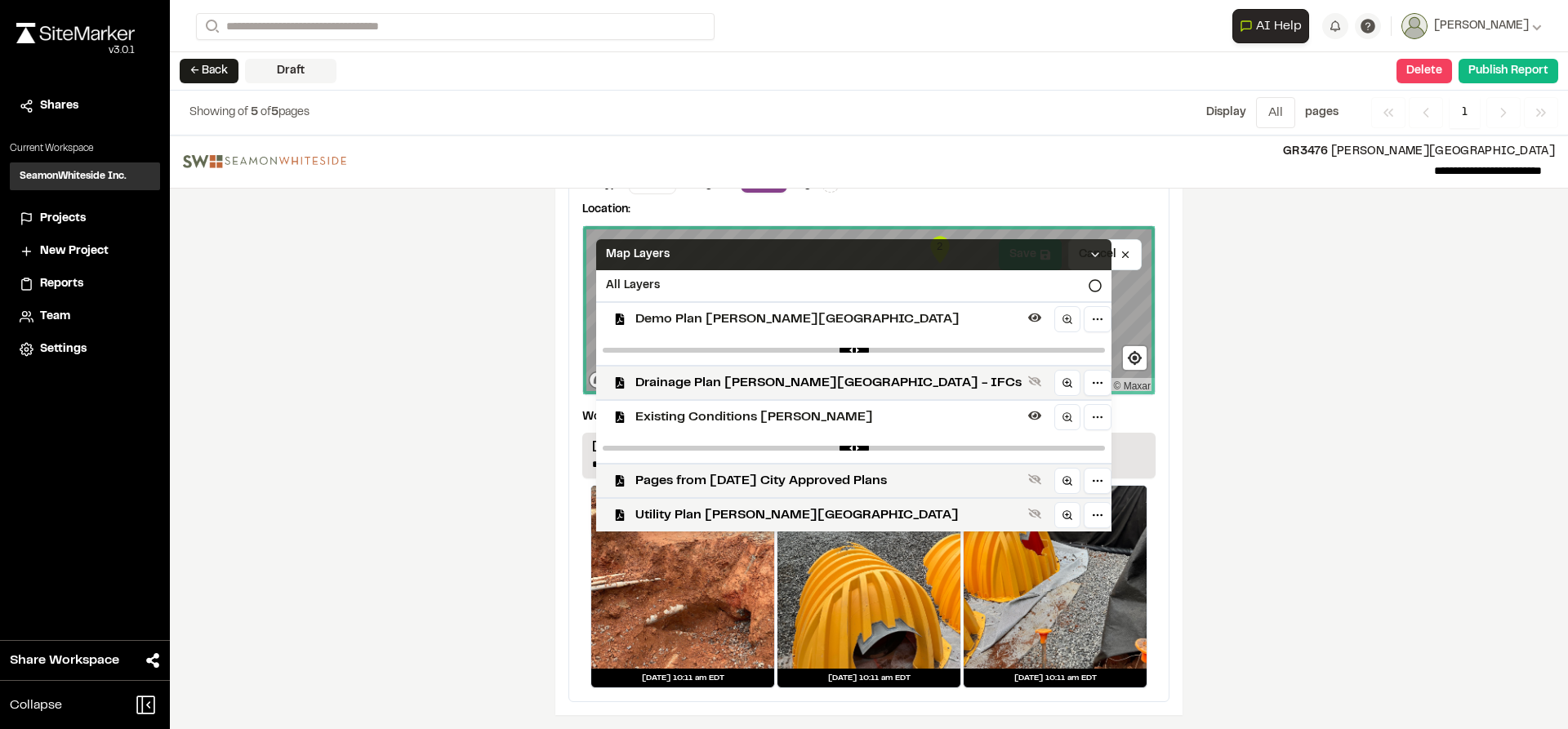
click at [673, 413] on span "Existing Conditions [PERSON_NAME]" at bounding box center [828, 418] width 386 height 20
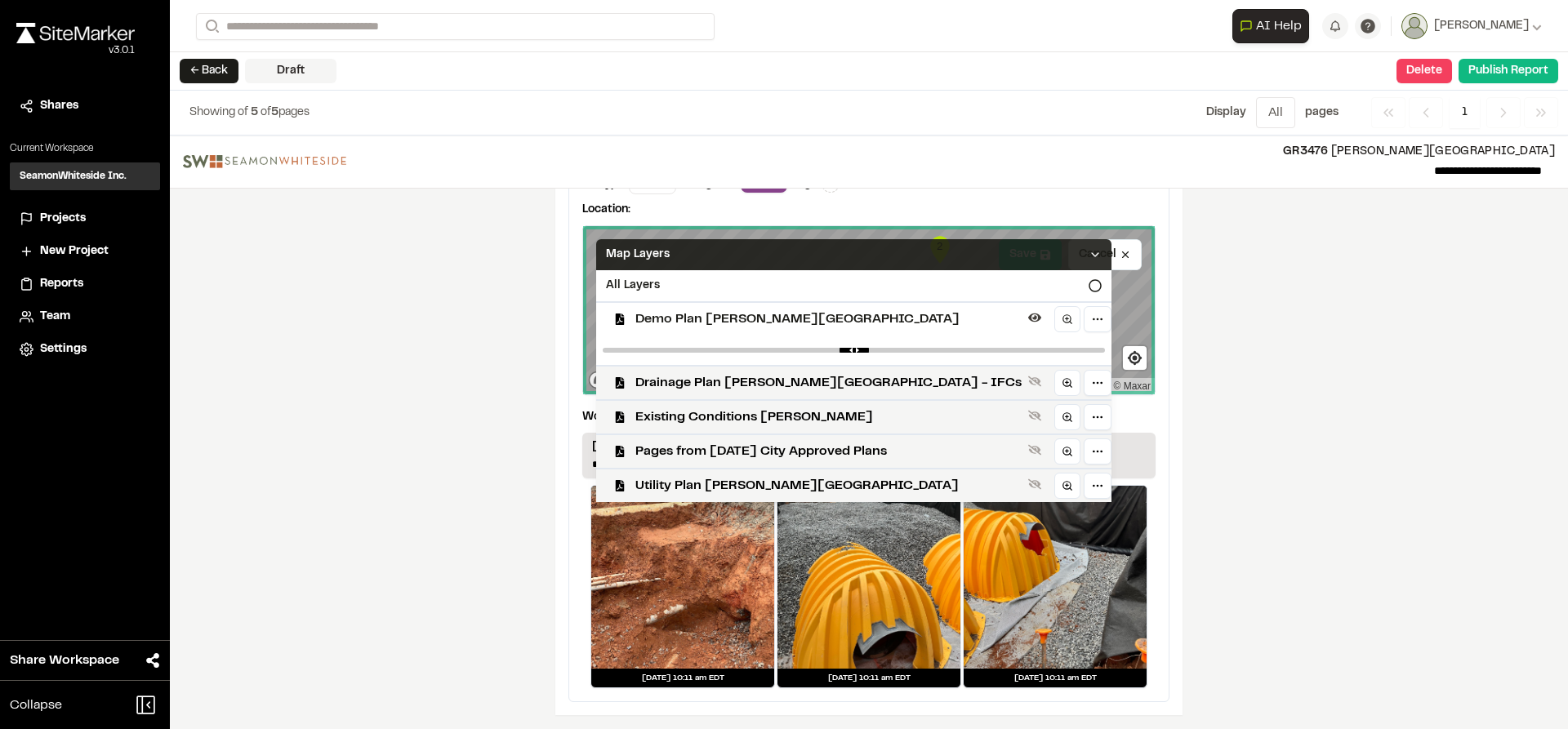
click at [1089, 251] on icon at bounding box center [1096, 255] width 13 height 13
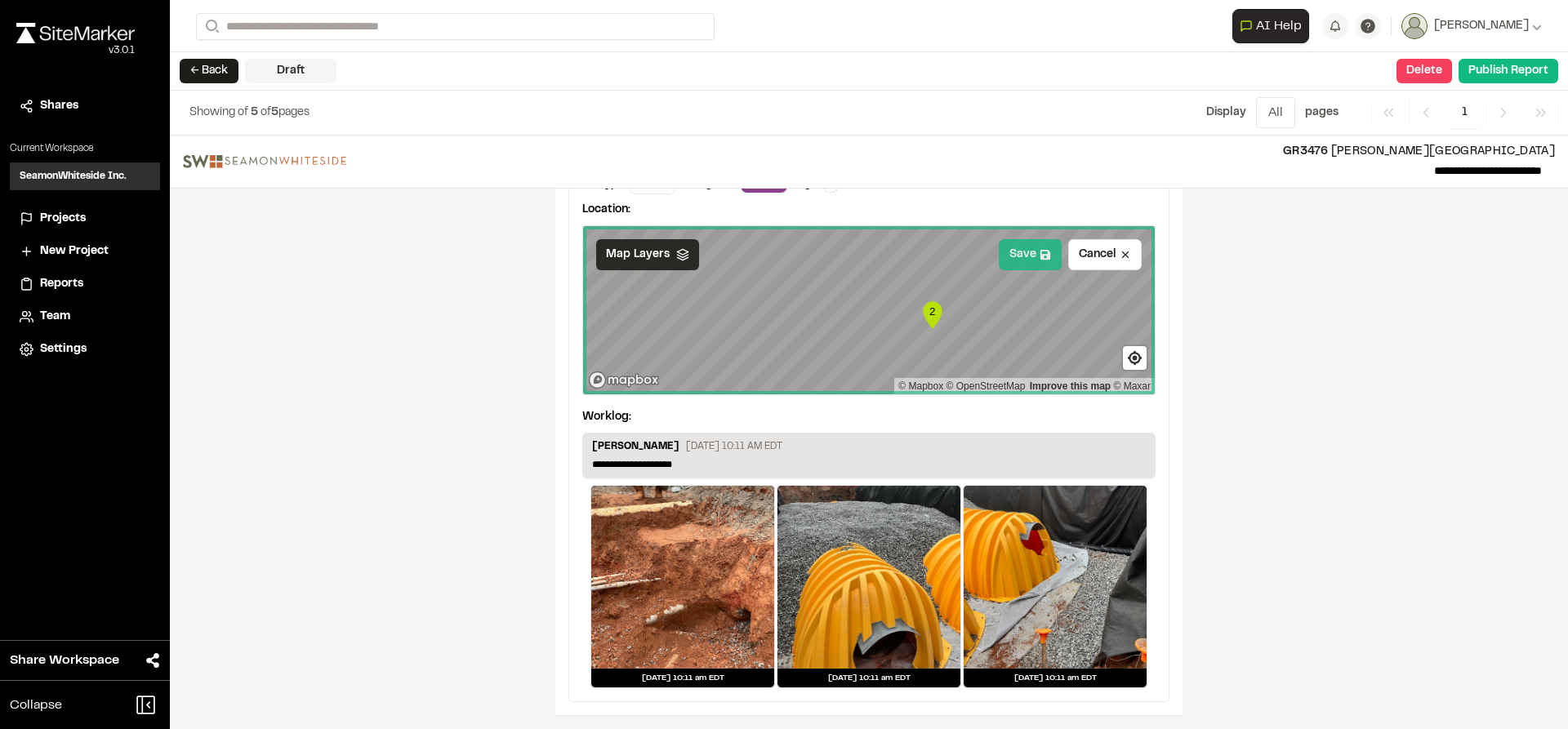
click at [1018, 256] on button "Save" at bounding box center [1030, 255] width 63 height 31
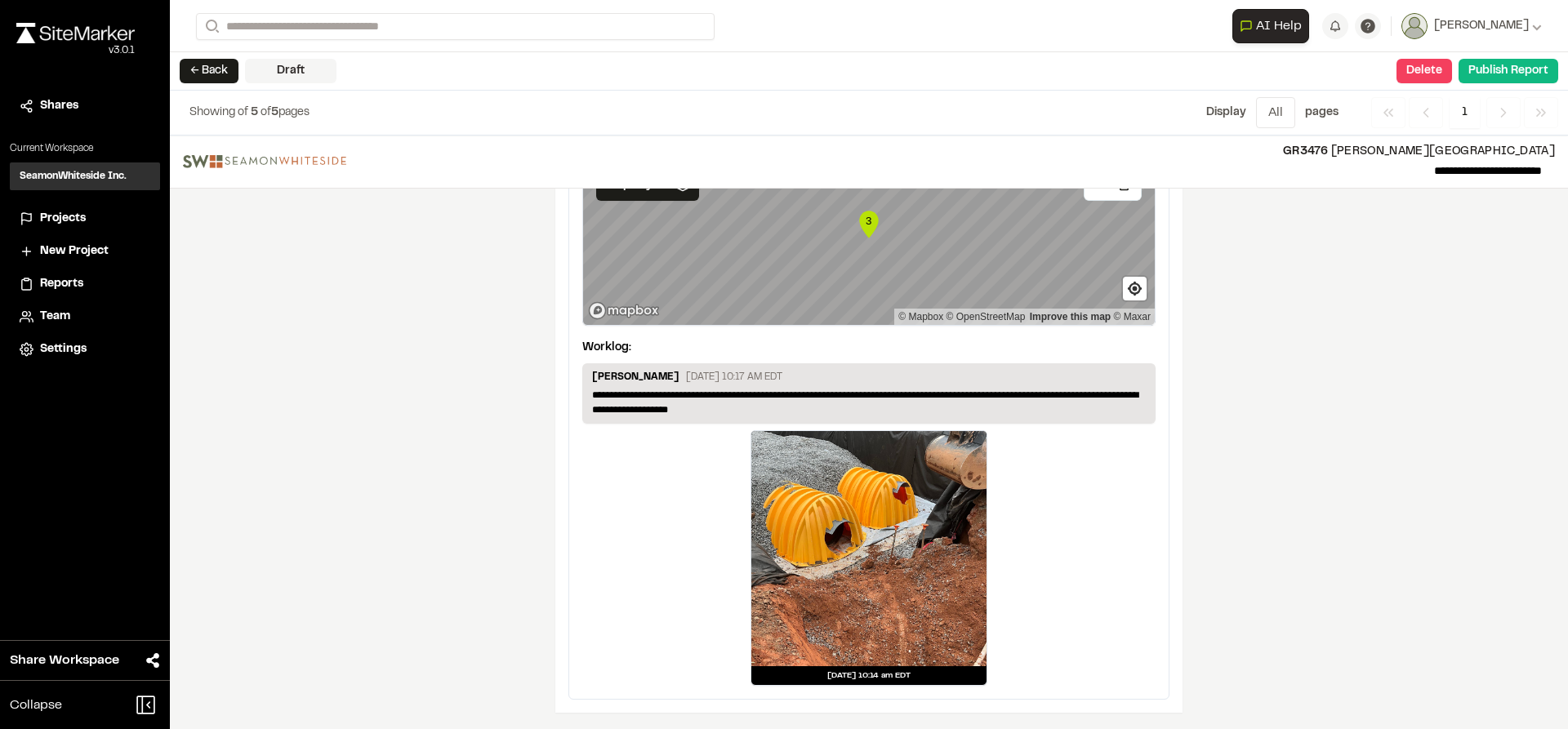
scroll to position [2898, 0]
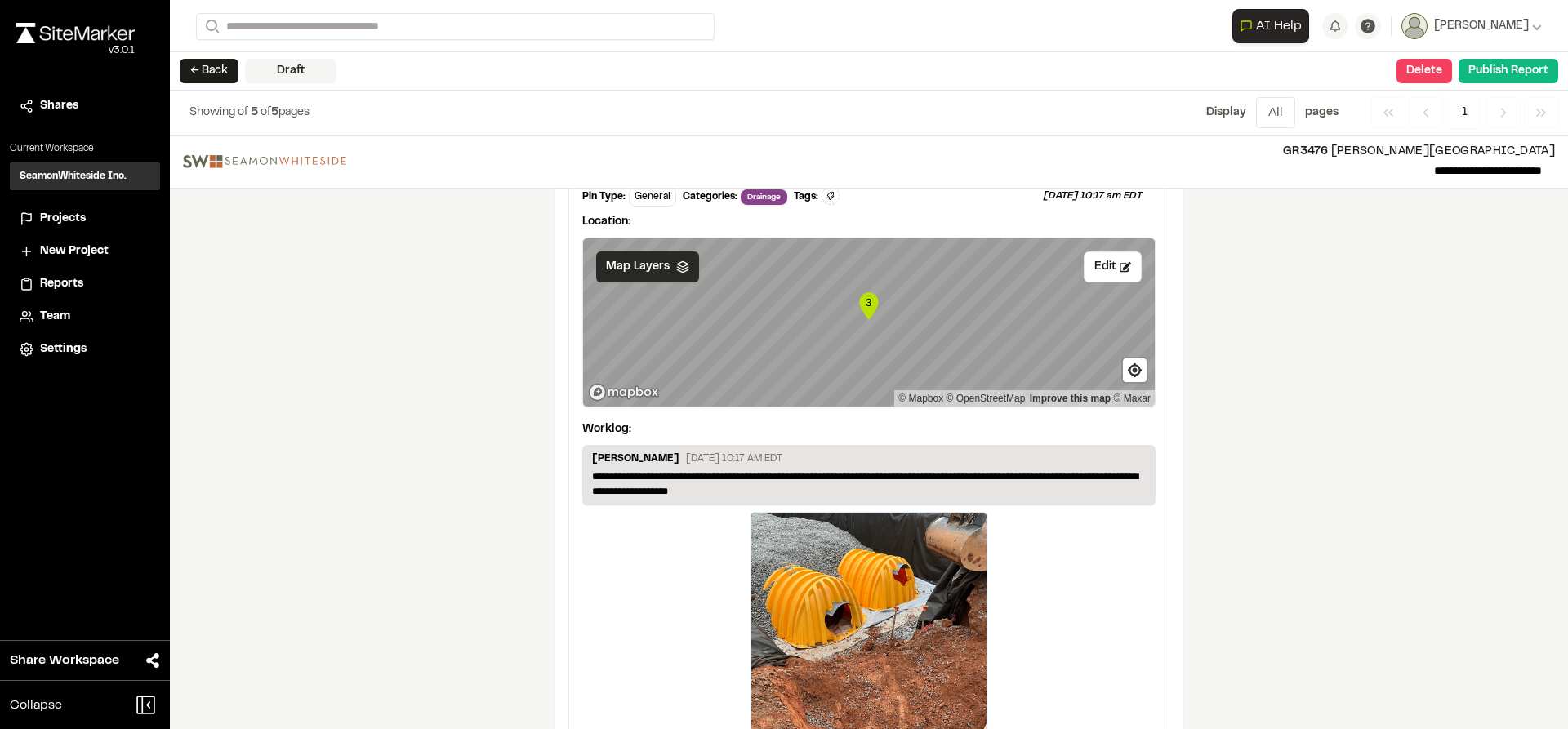
click at [659, 275] on span "Map Layers" at bounding box center [637, 267] width 64 height 18
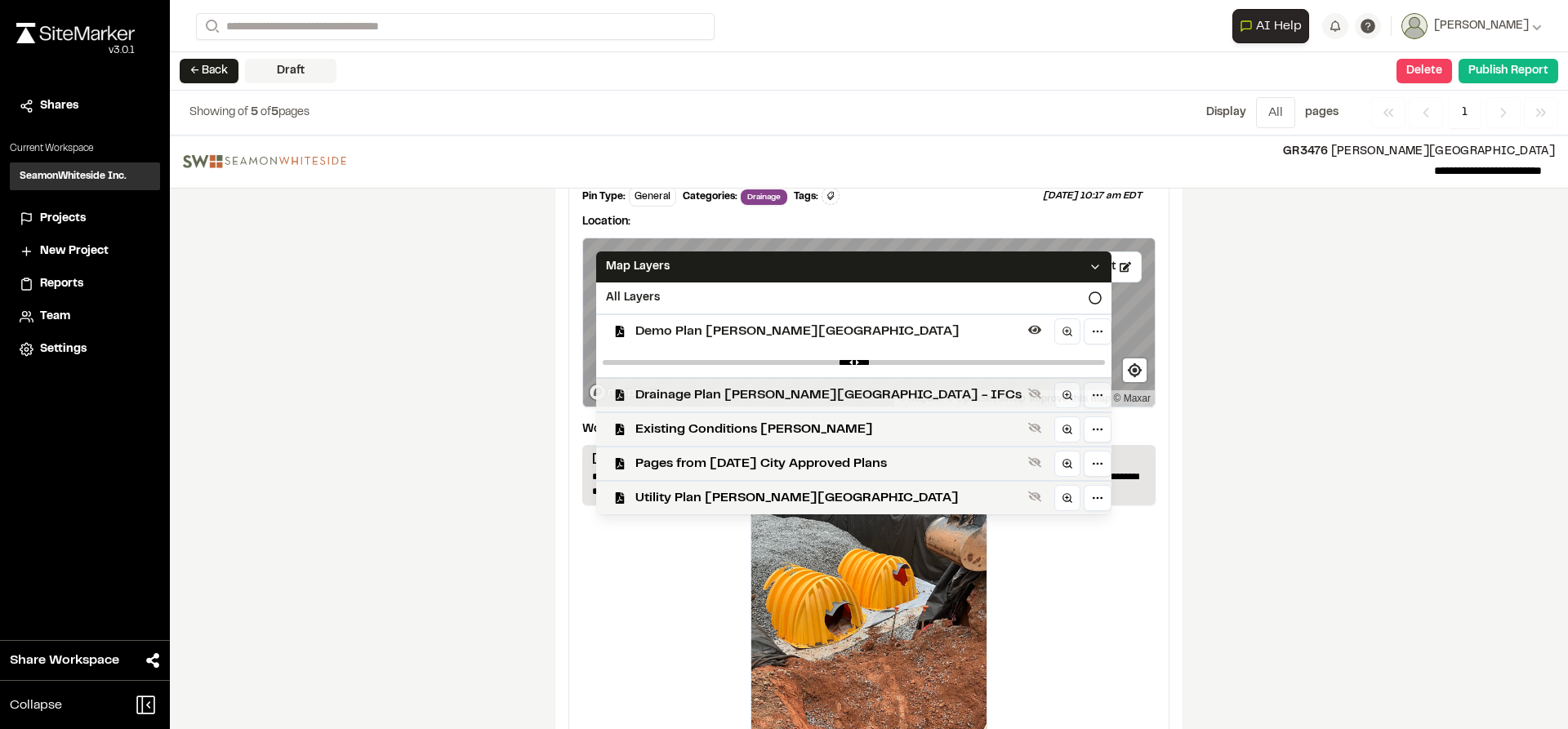
click at [772, 402] on span "Drainage Plan [PERSON_NAME][GEOGRAPHIC_DATA] - IFCs" at bounding box center [828, 396] width 386 height 20
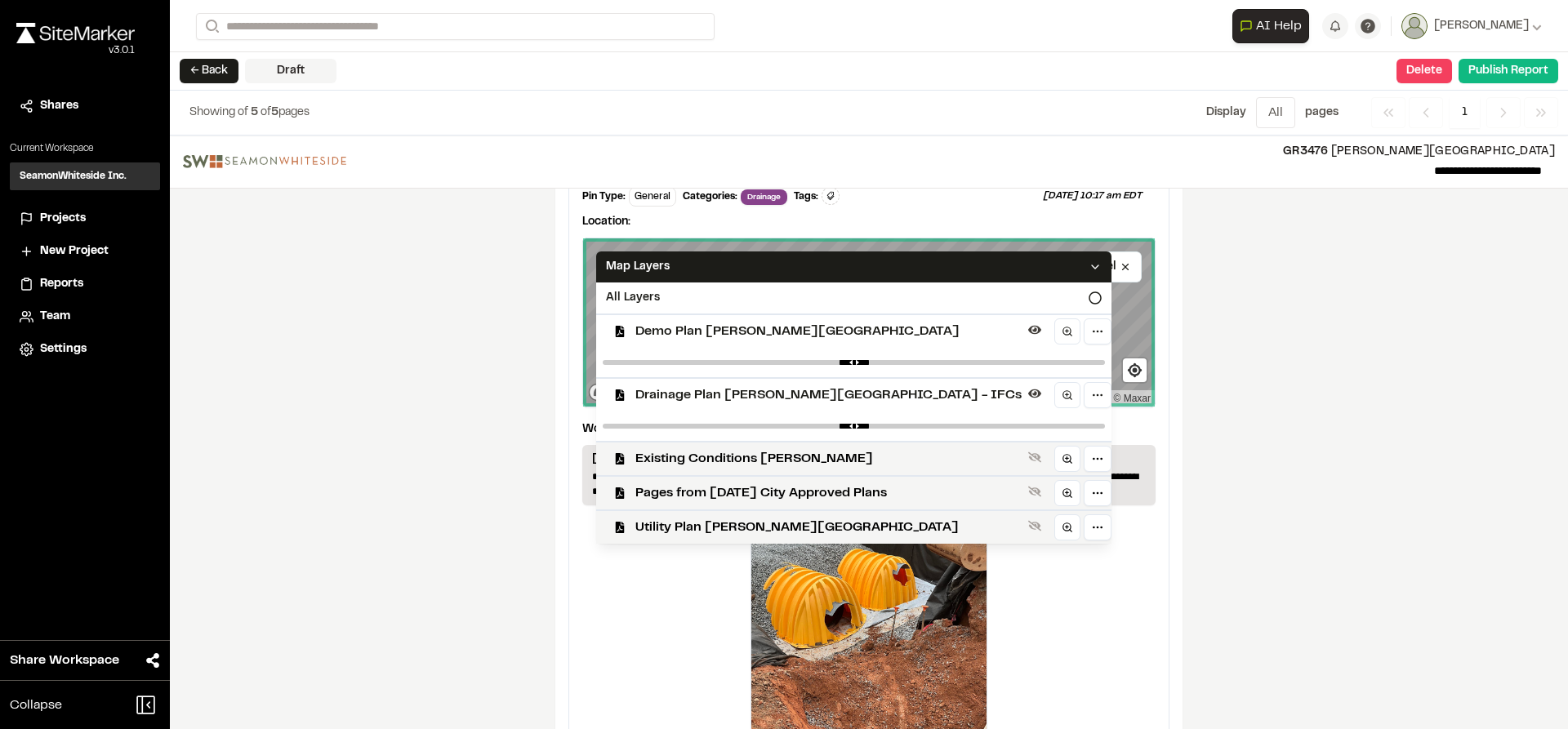
click at [786, 330] on span "Demo Plan [PERSON_NAME][GEOGRAPHIC_DATA]" at bounding box center [828, 332] width 386 height 20
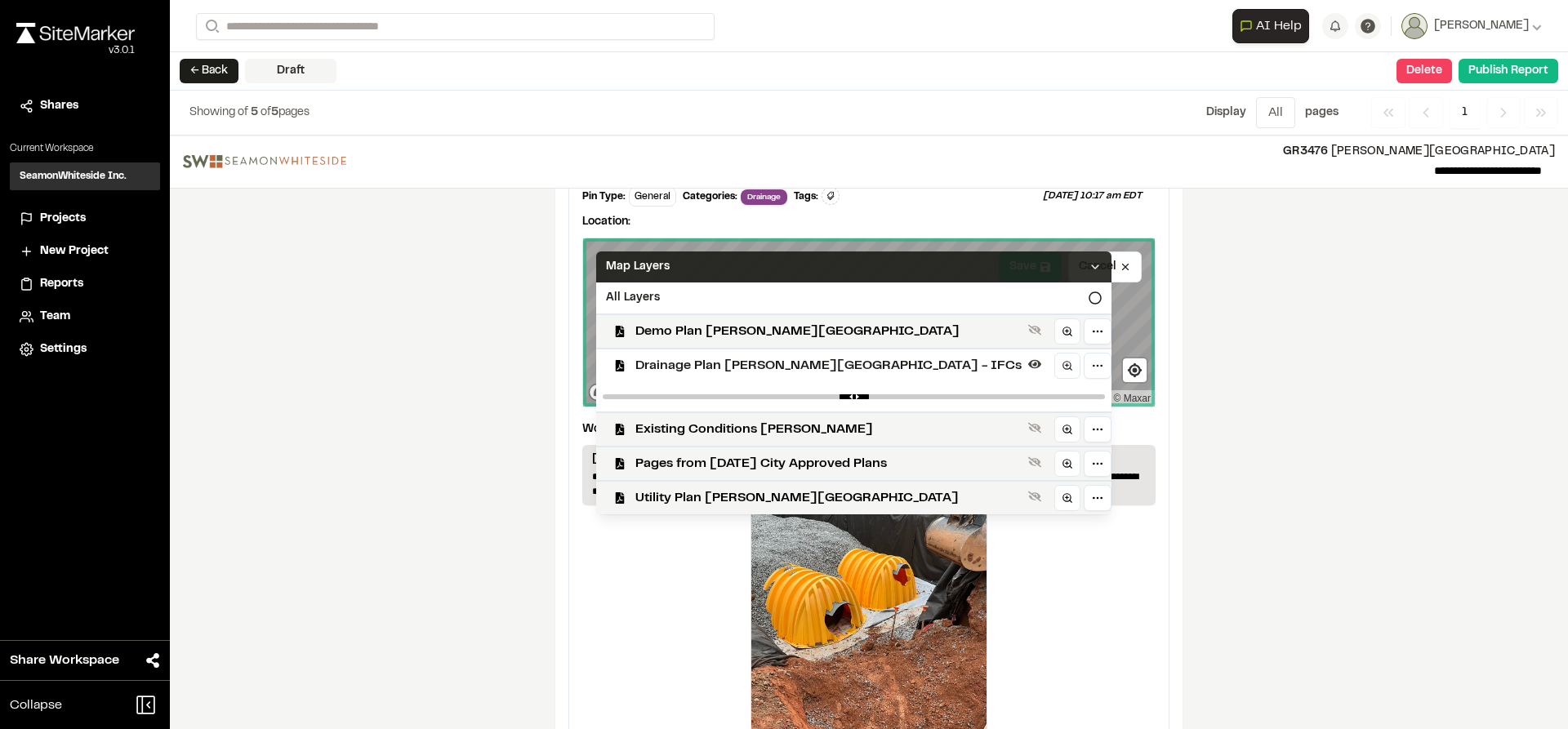
click at [1089, 264] on icon at bounding box center [1096, 267] width 13 height 13
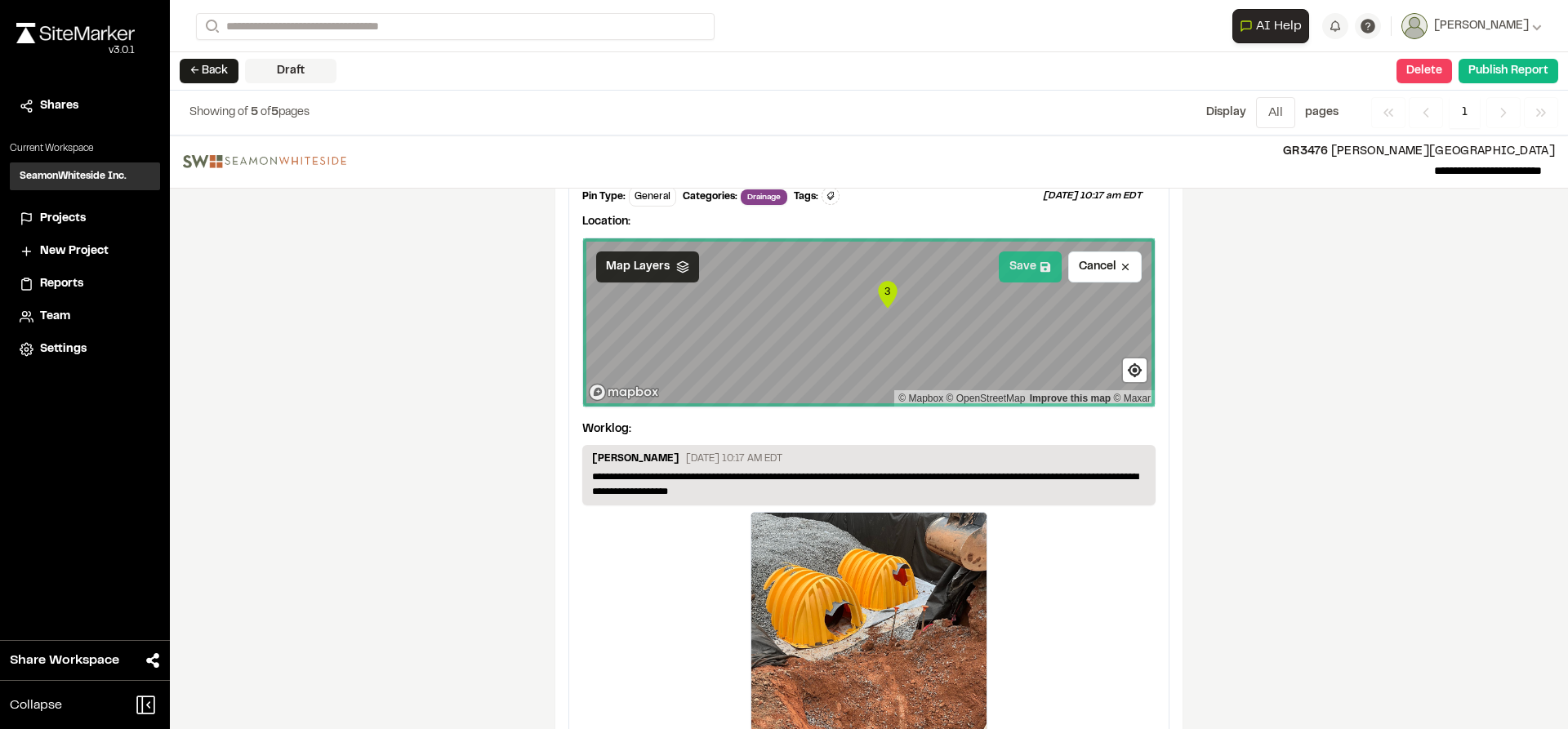
click at [1021, 271] on button "Save" at bounding box center [1030, 267] width 63 height 31
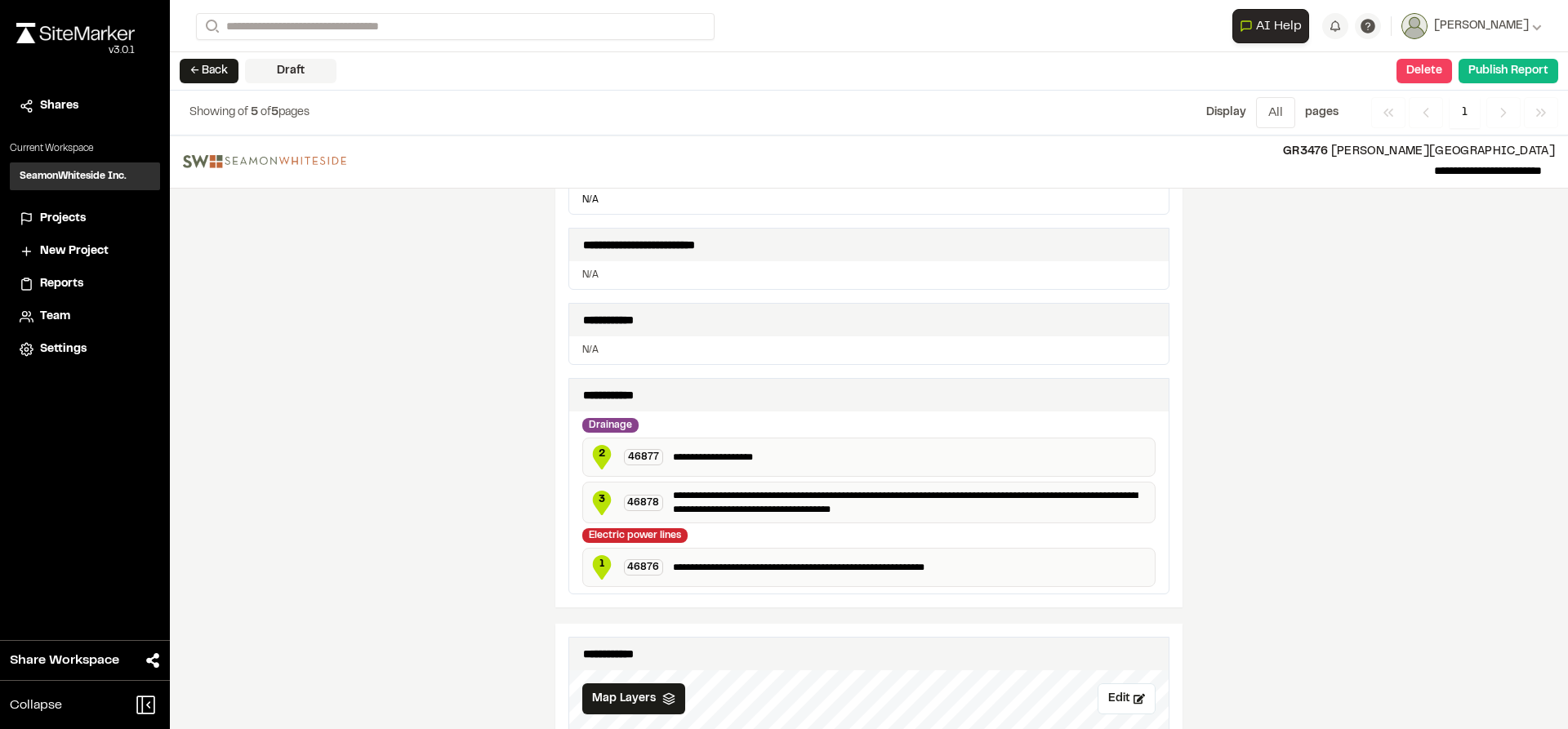
scroll to position [0, 0]
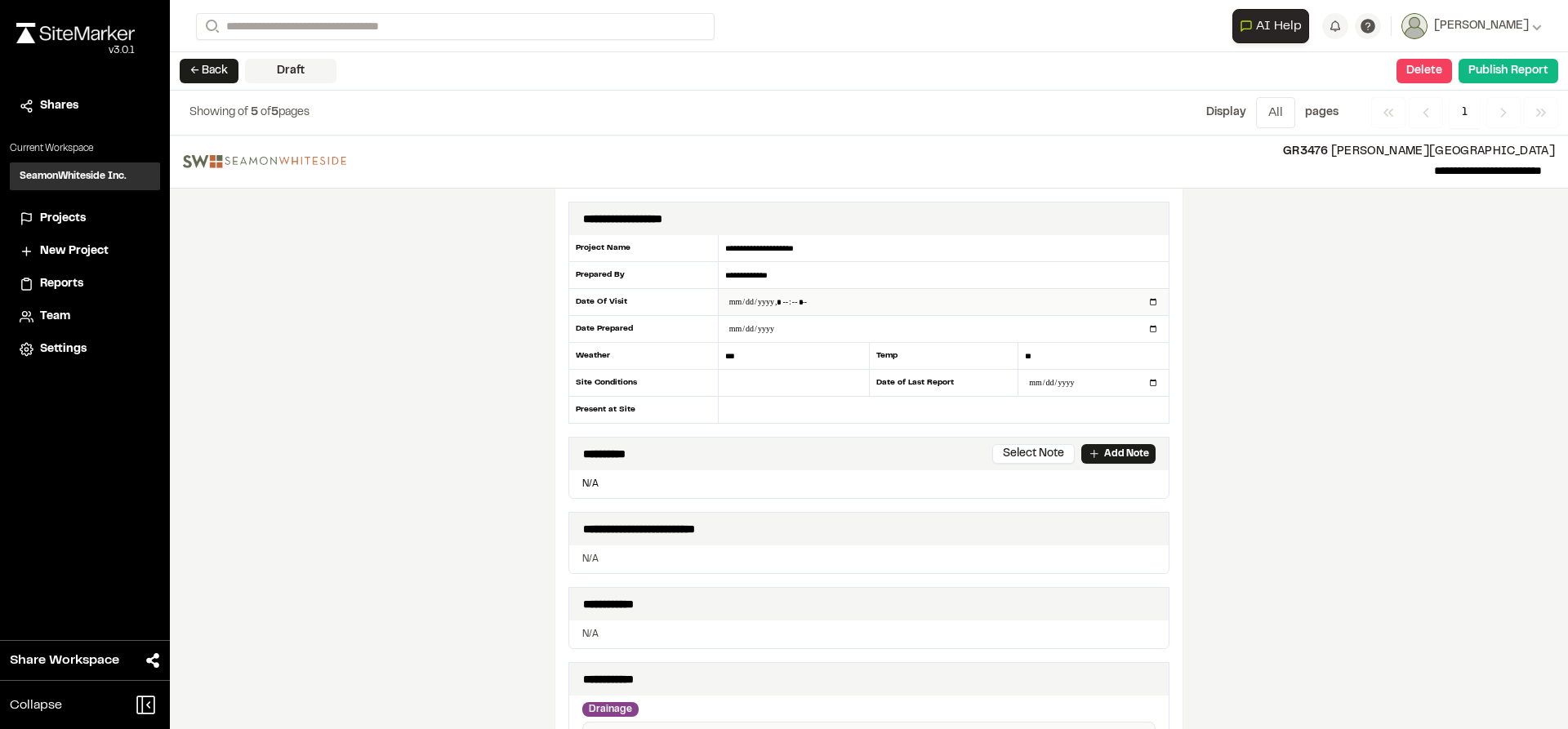
click at [1009, 303] on input "datetime-local" at bounding box center [944, 302] width 450 height 26
click at [1494, 70] on button "Publish Report" at bounding box center [1508, 71] width 99 height 25
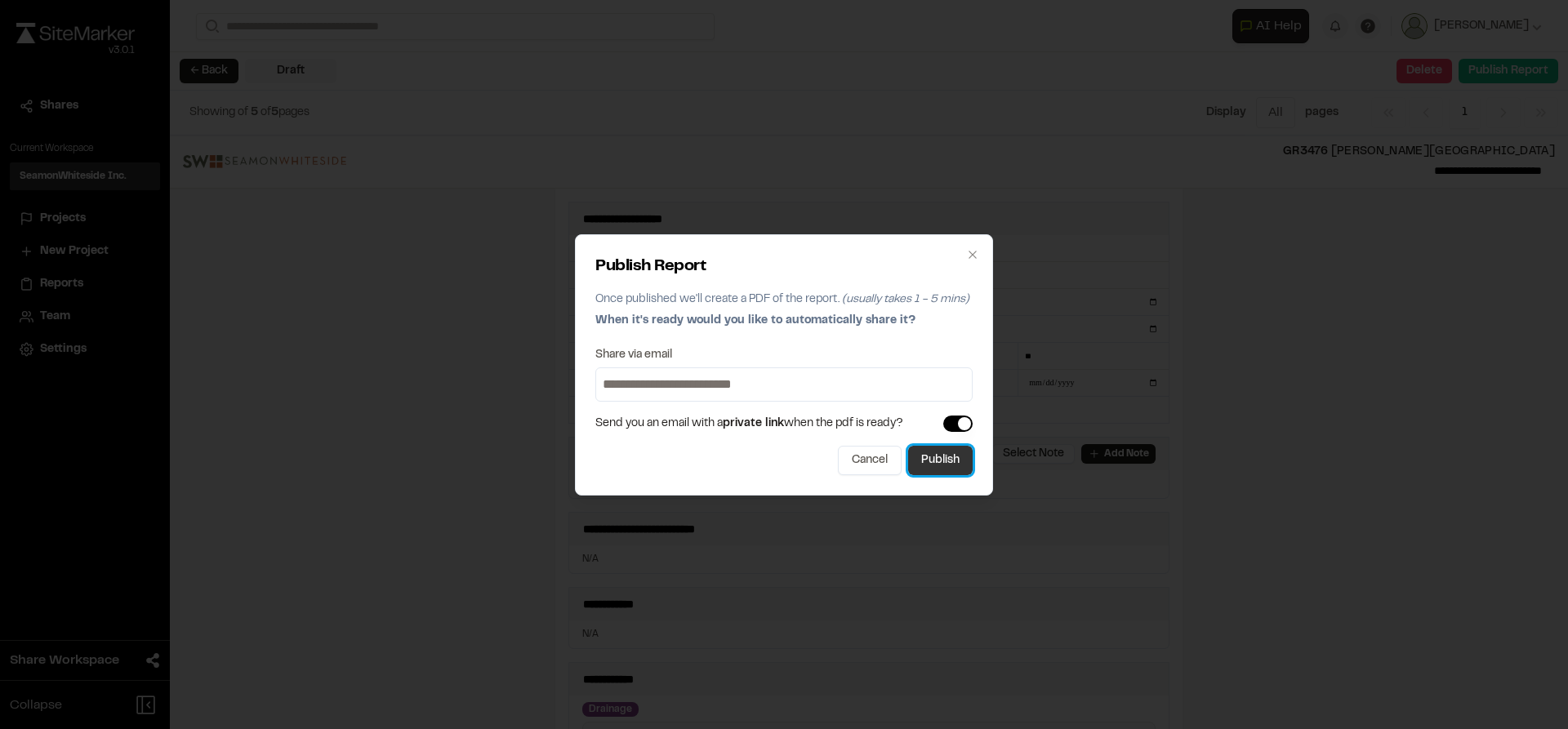
click at [953, 453] on button "Publish" at bounding box center [941, 461] width 65 height 30
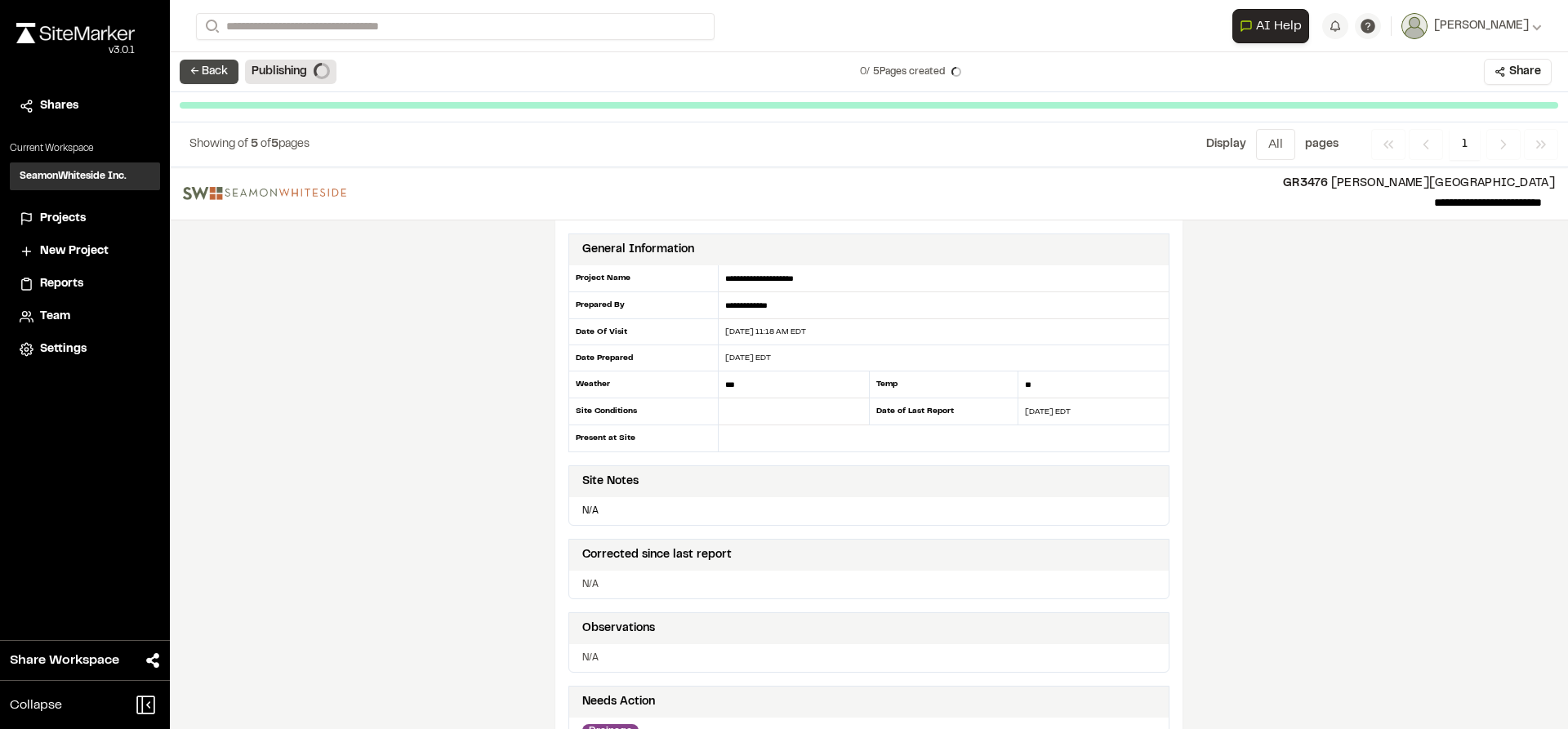
click at [222, 73] on button "← Back" at bounding box center [209, 72] width 59 height 25
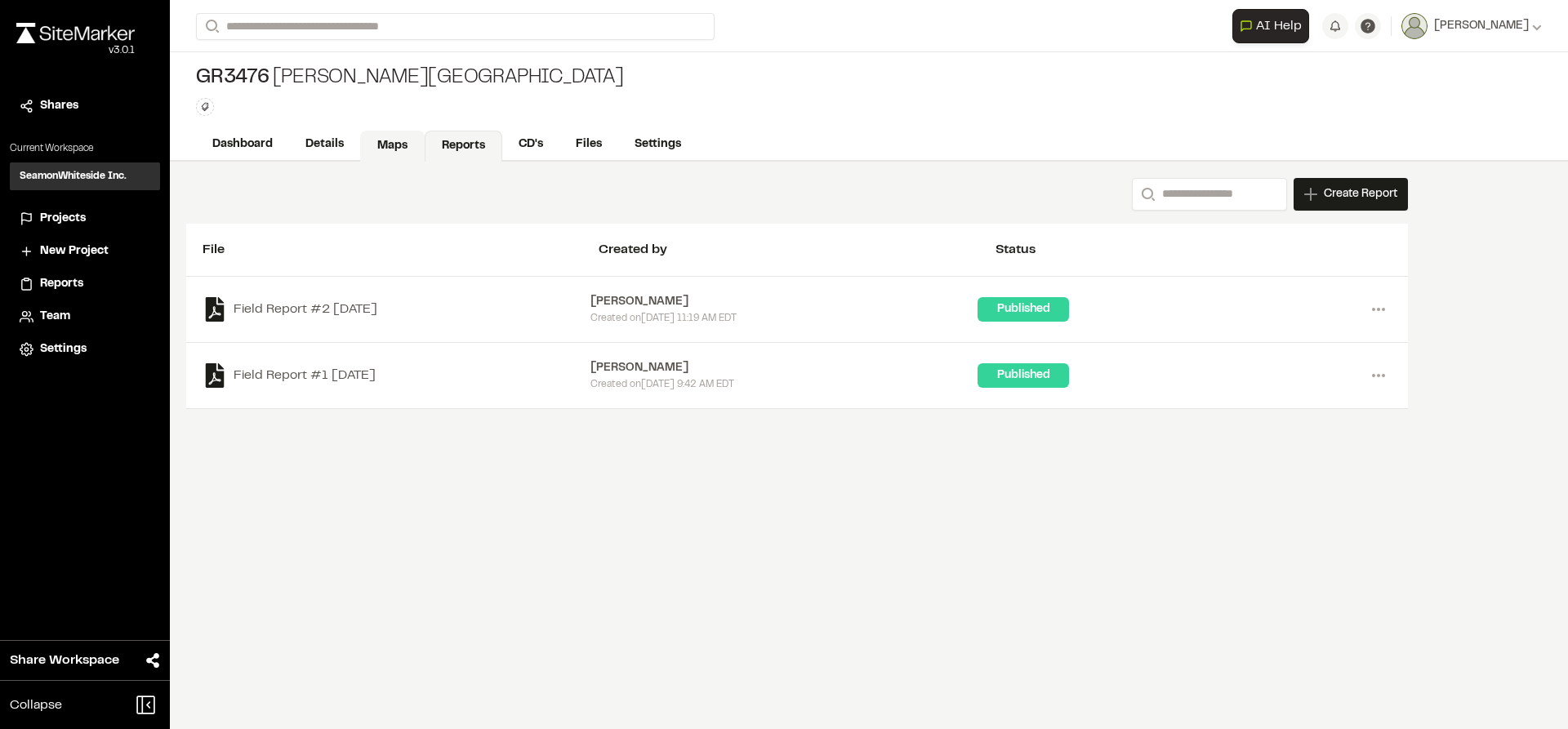
click at [379, 150] on link "Maps" at bounding box center [392, 146] width 65 height 31
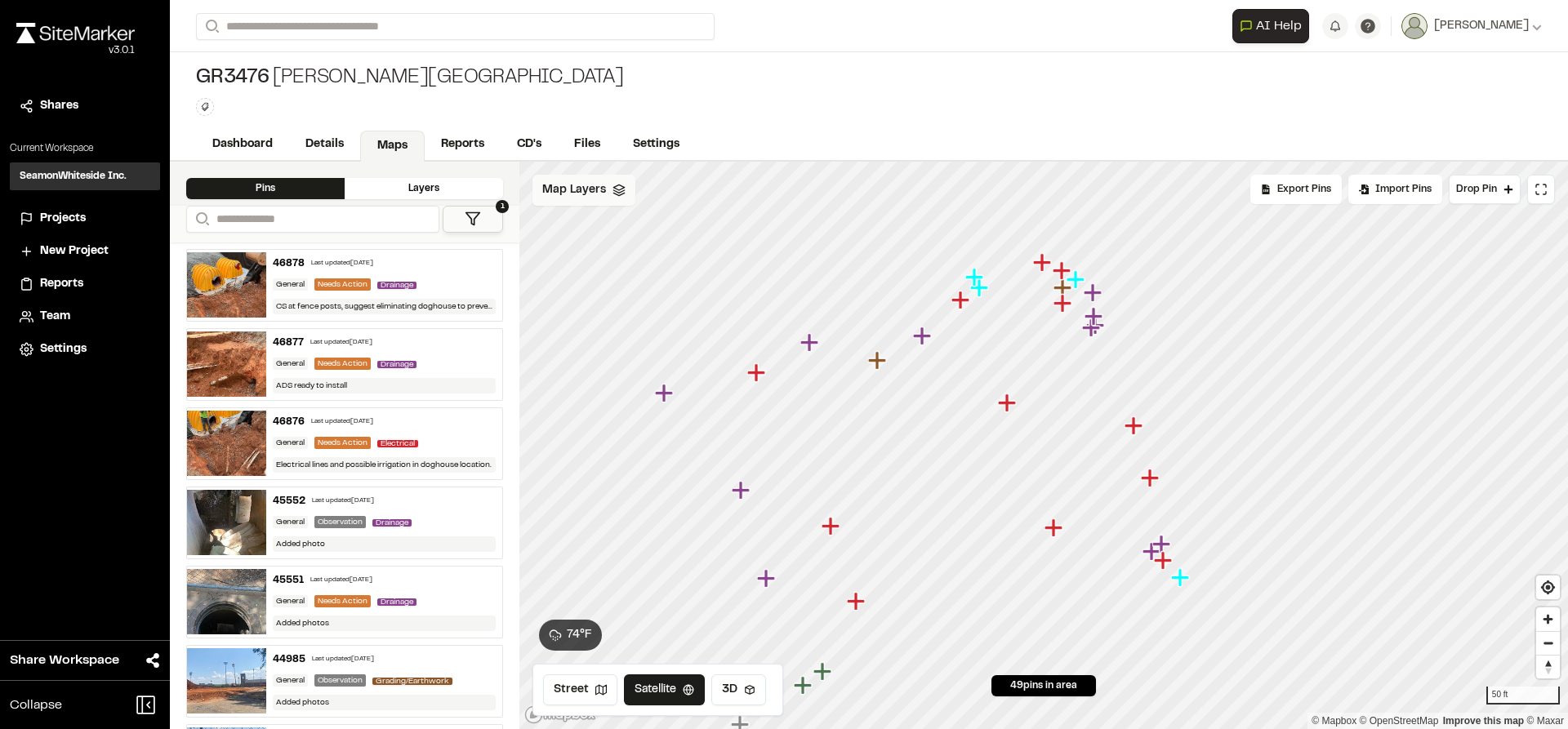
click at [577, 194] on span "Map Layers" at bounding box center [573, 190] width 64 height 18
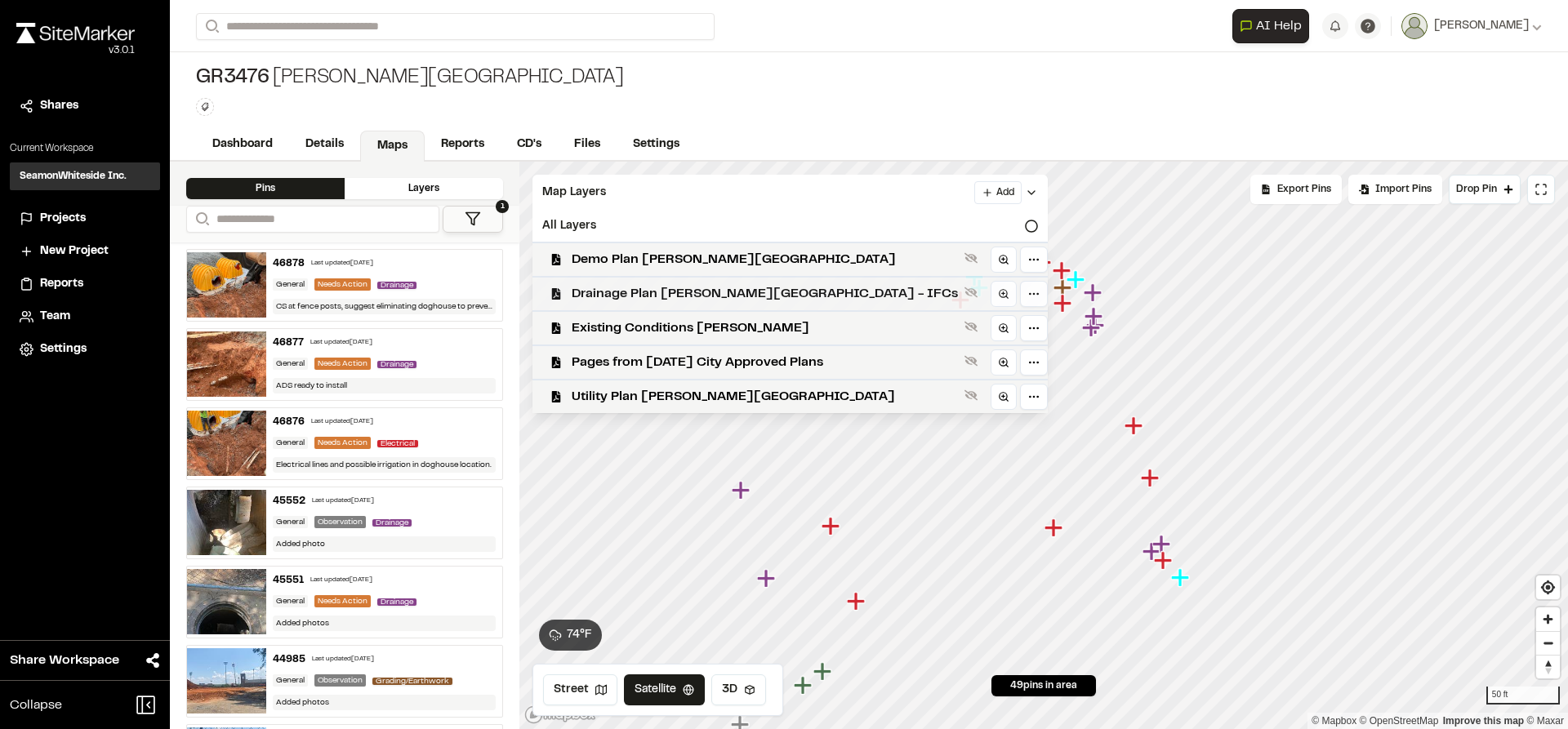
click at [650, 308] on div "Drainage Plan [PERSON_NAME][GEOGRAPHIC_DATA] - IFCs" at bounding box center [784, 293] width 529 height 34
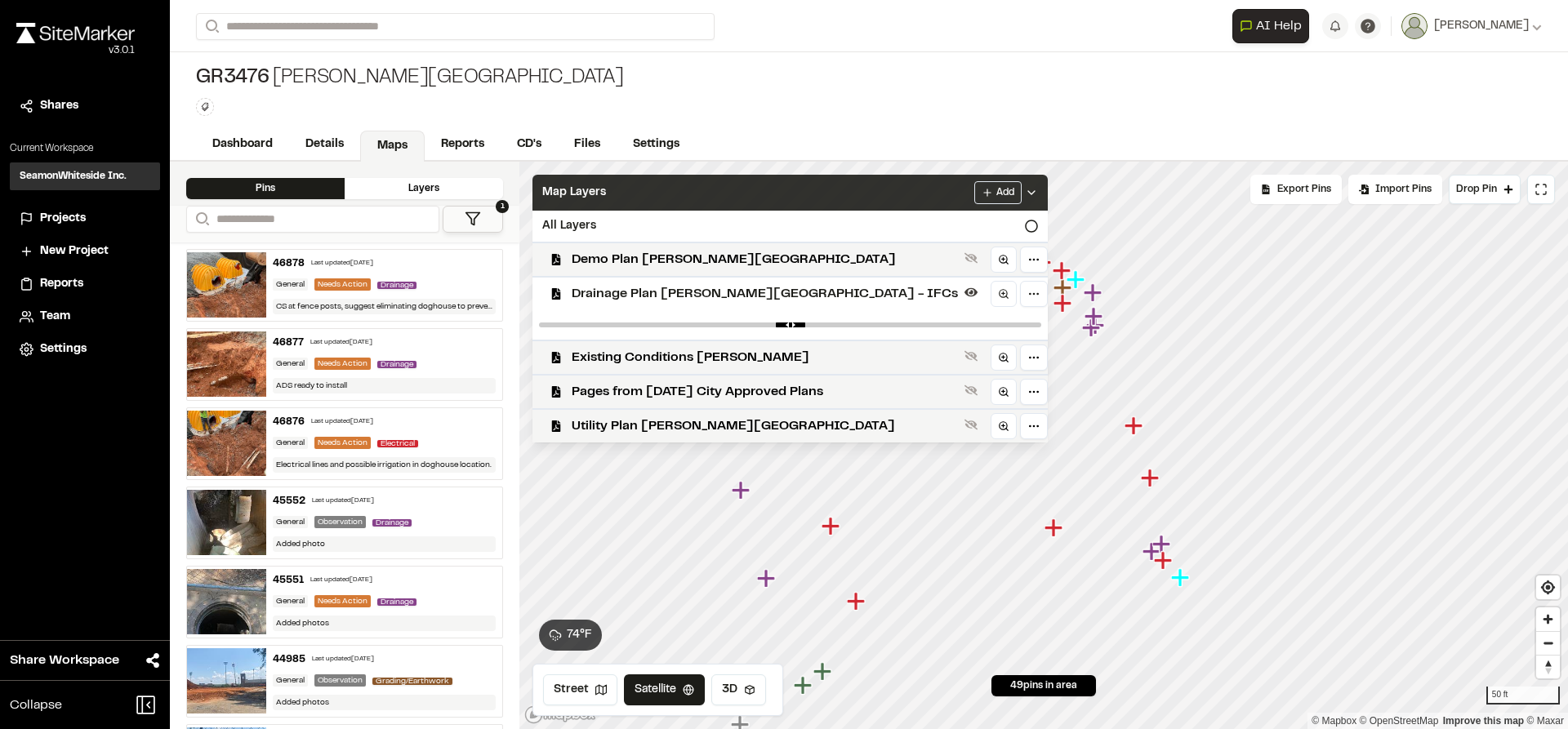
click at [975, 199] on div "Add" at bounding box center [1006, 193] width 64 height 23
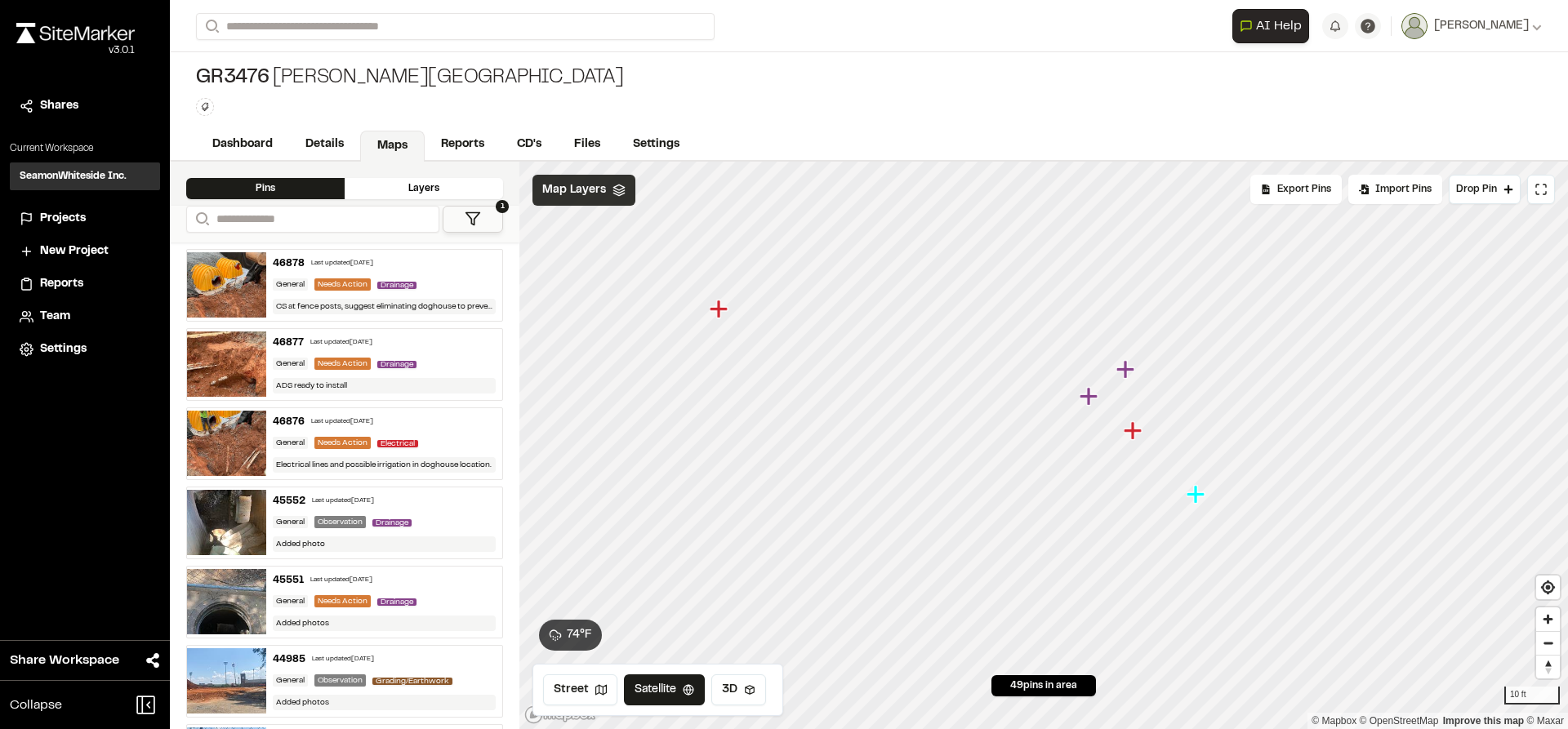
click at [1129, 432] on icon "Map marker" at bounding box center [1133, 430] width 18 height 18
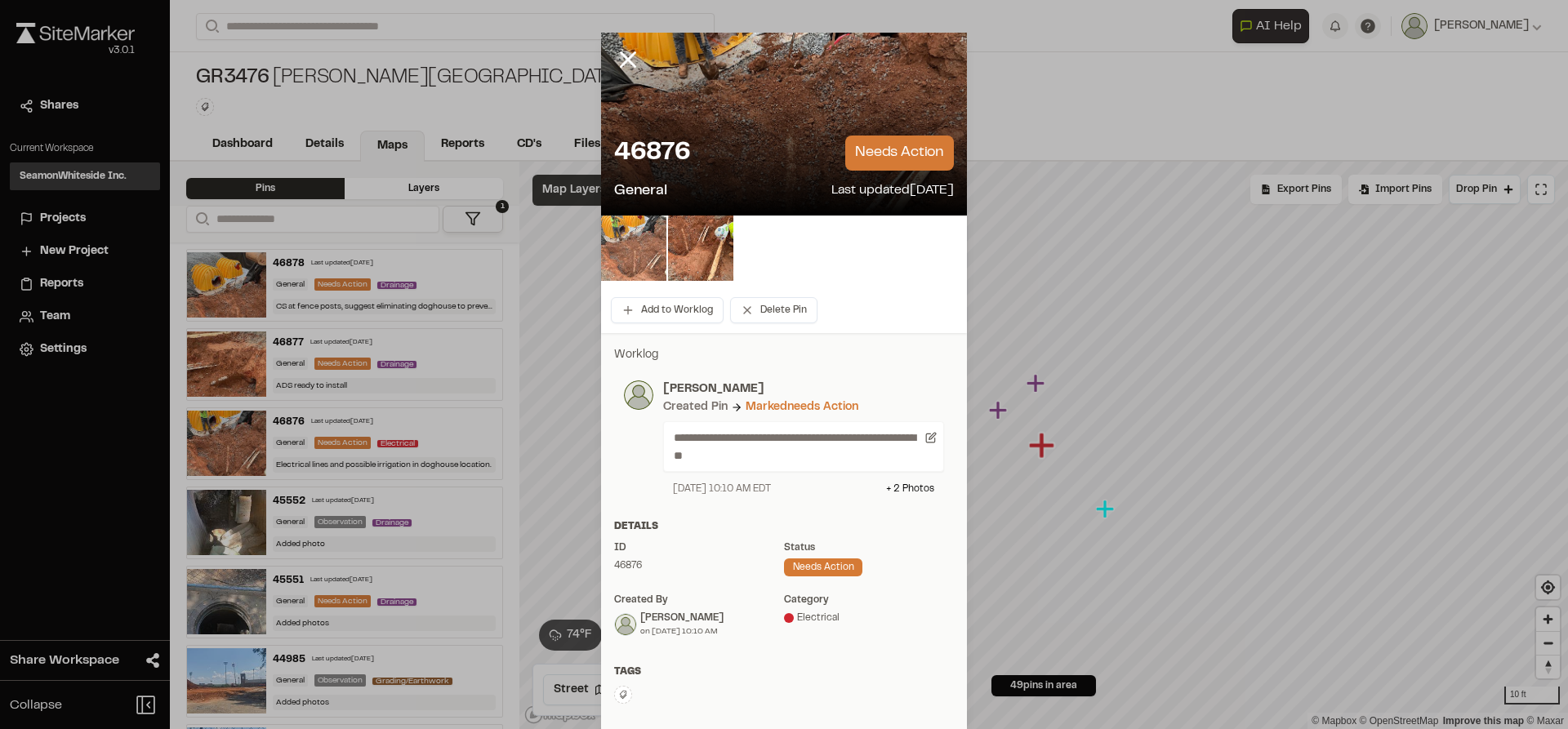
click at [631, 258] on img at bounding box center [633, 248] width 65 height 65
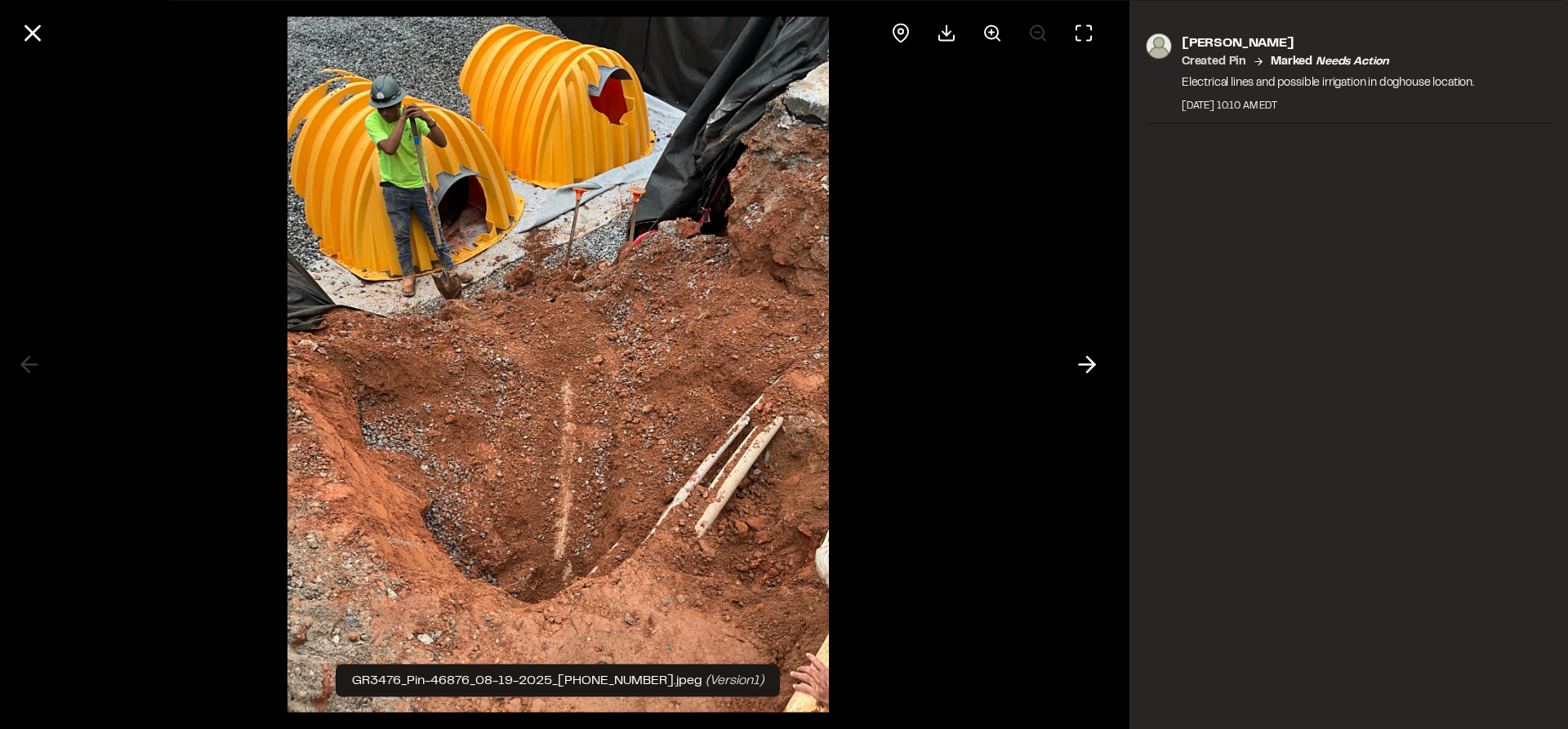
click at [1097, 372] on icon at bounding box center [1087, 365] width 26 height 28
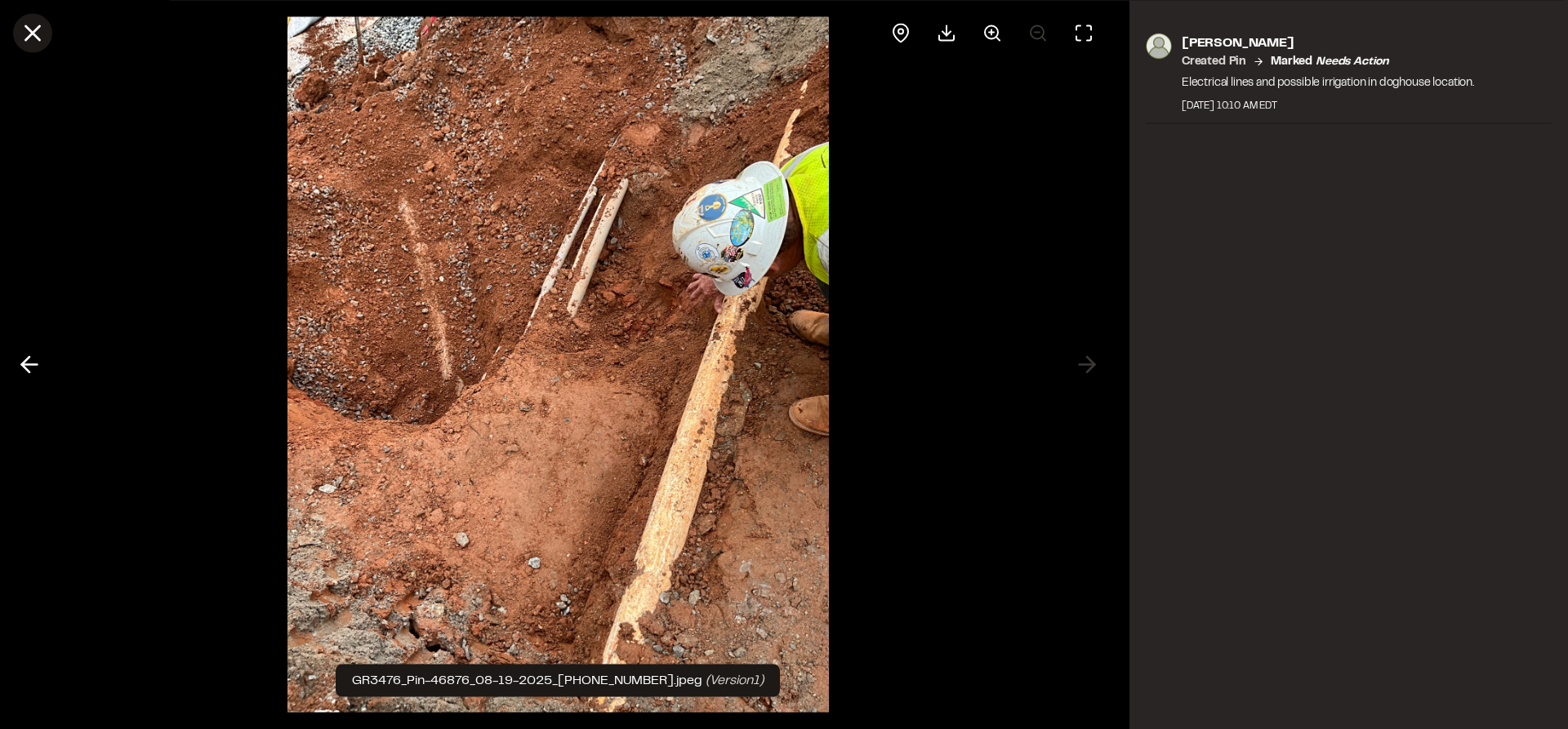
click at [27, 29] on line at bounding box center [33, 33] width 14 height 14
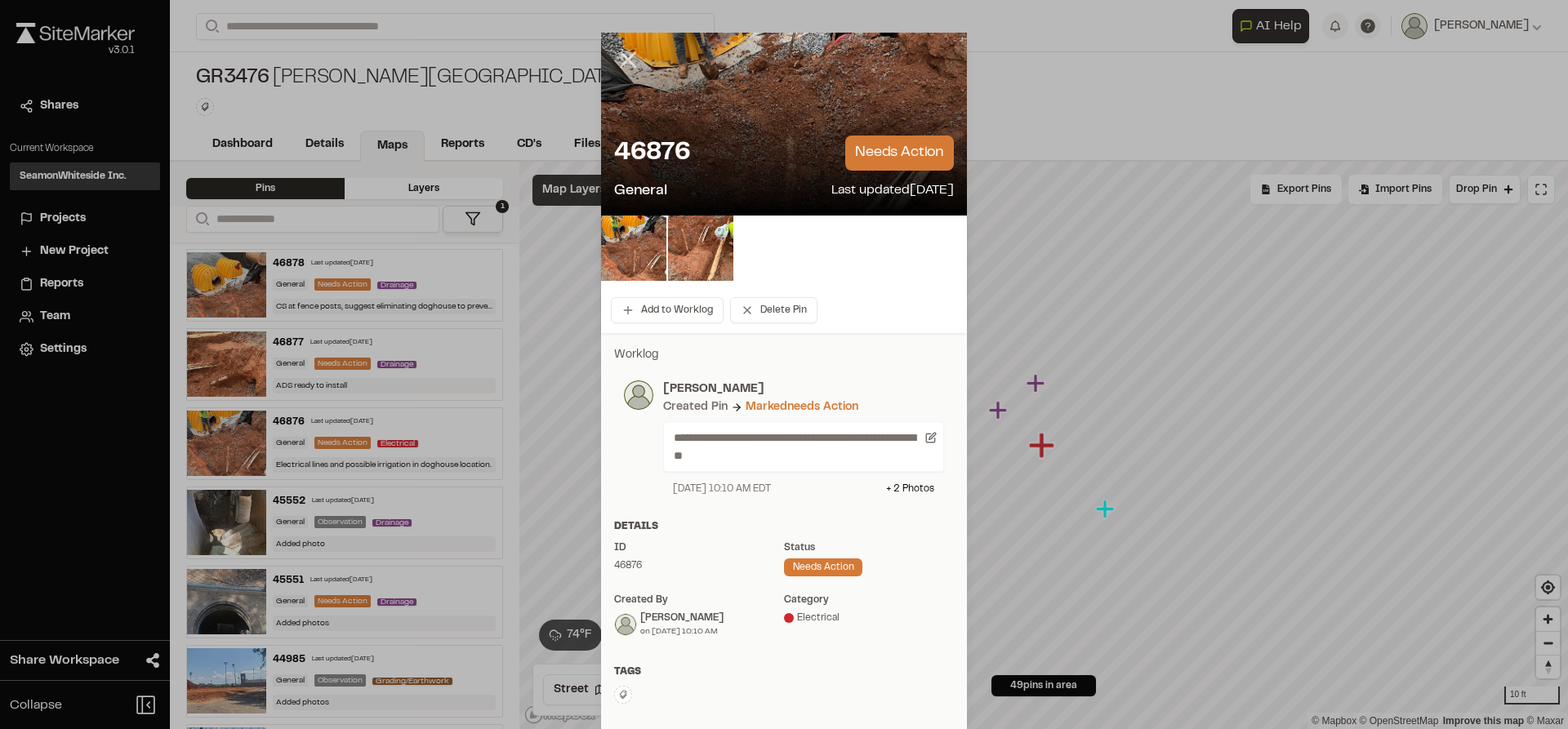
click at [621, 52] on icon at bounding box center [628, 60] width 28 height 28
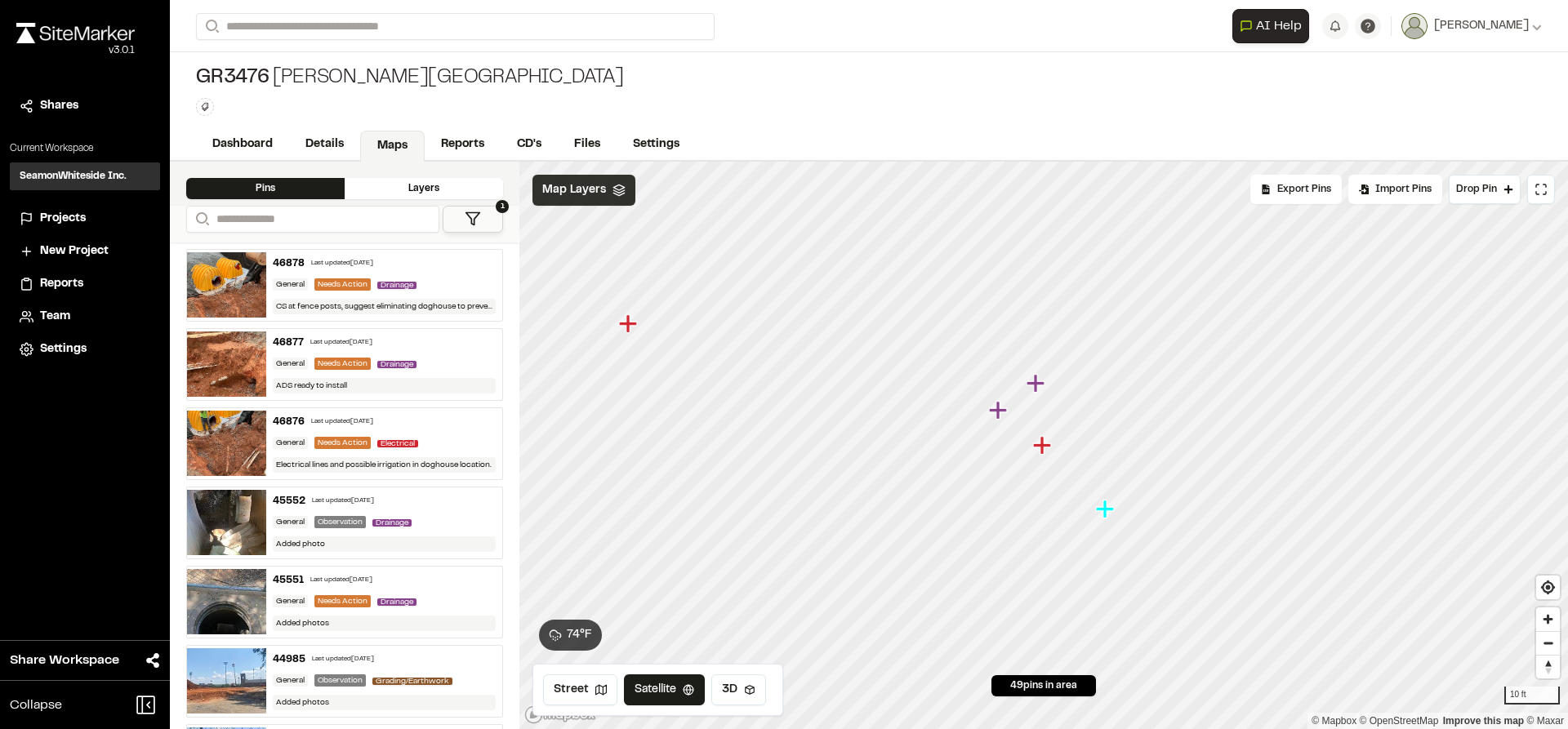
click at [1005, 412] on icon "Map marker" at bounding box center [998, 410] width 18 height 18
click at [1078, 417] on icon "Map marker" at bounding box center [1080, 418] width 18 height 18
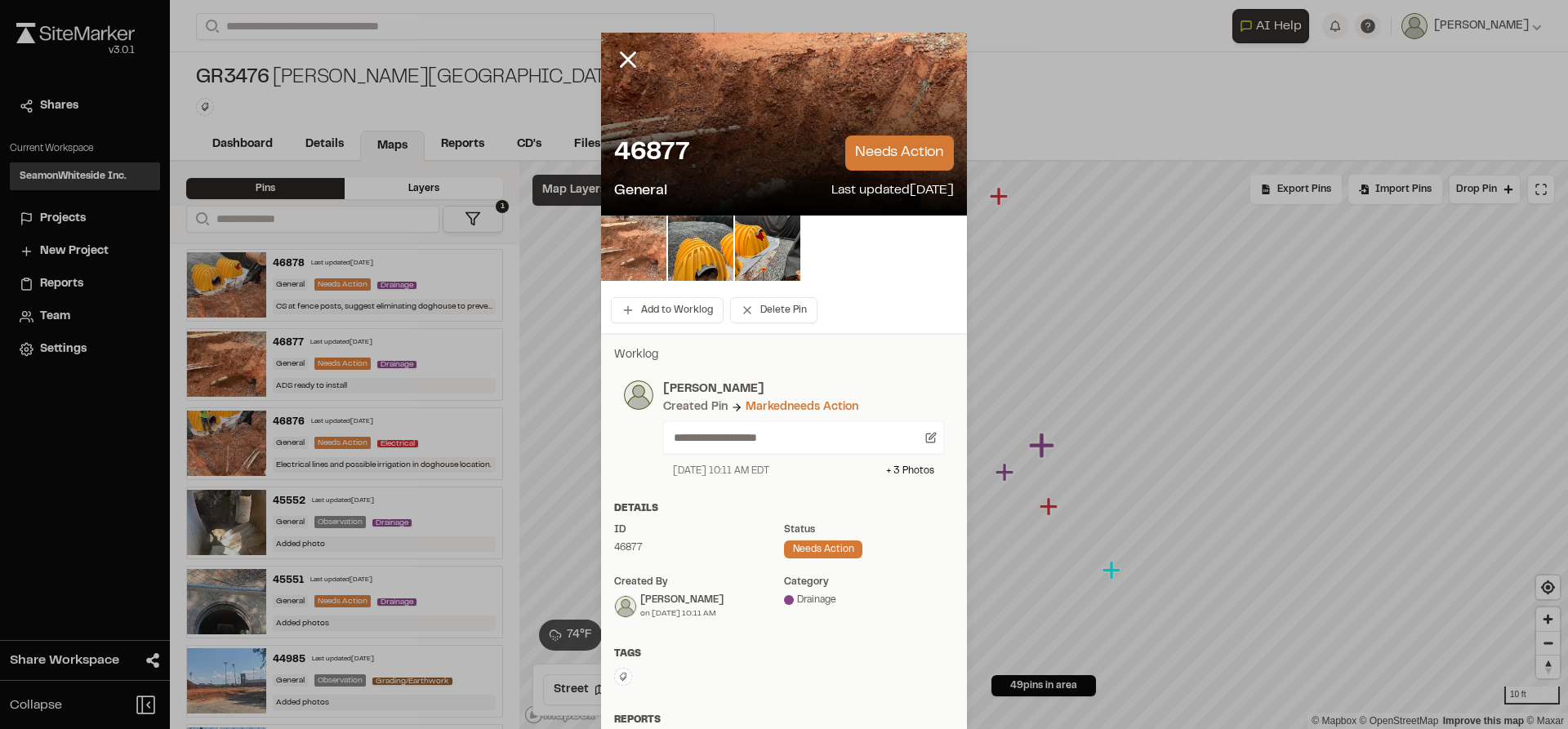
click at [630, 228] on img at bounding box center [633, 248] width 65 height 65
